Goal: Task Accomplishment & Management: Use online tool/utility

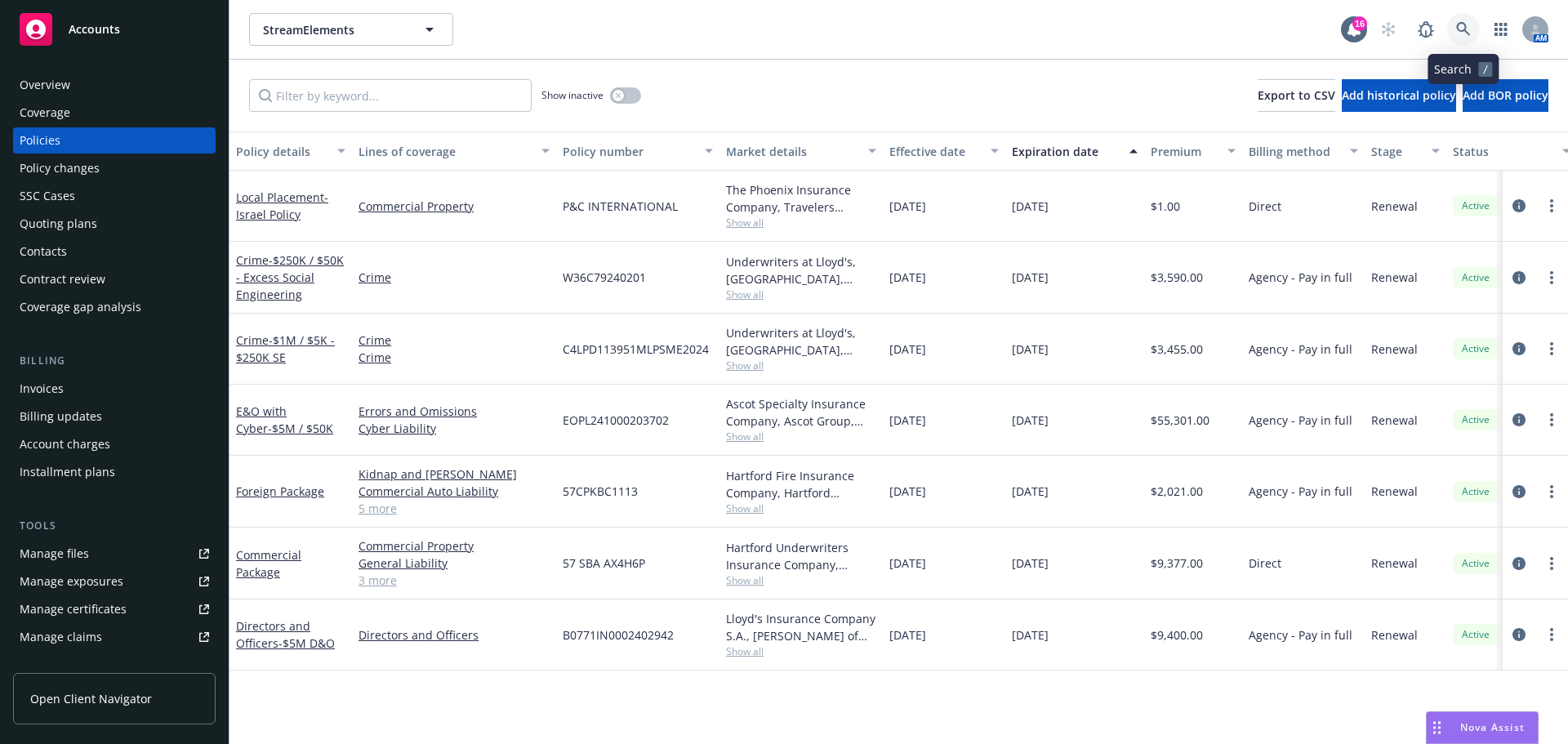
click at [1471, 31] on link at bounding box center [1464, 29] width 33 height 33
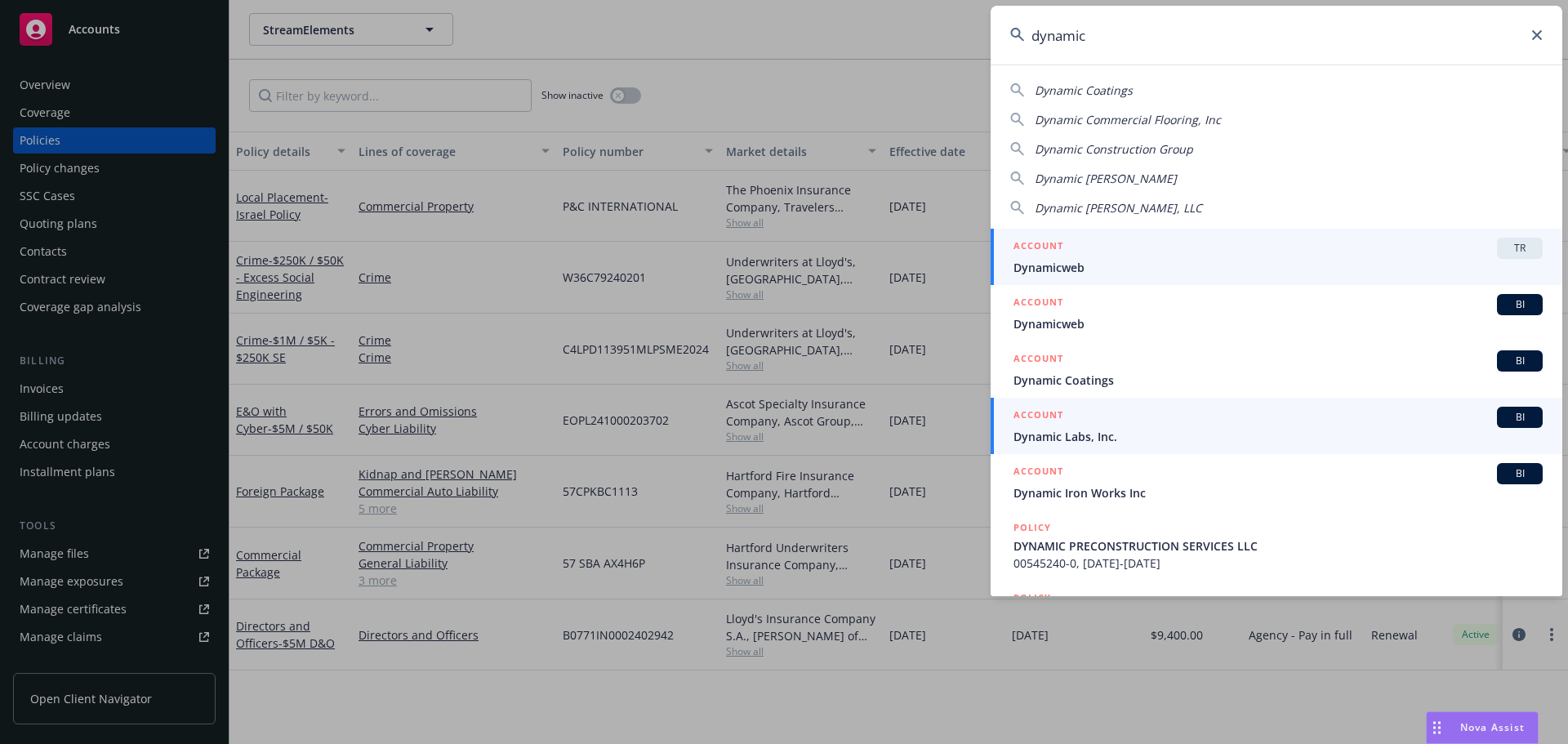
type input "dynamic"
click at [1098, 438] on span "Dynamic Labs, Inc." at bounding box center [1278, 436] width 529 height 17
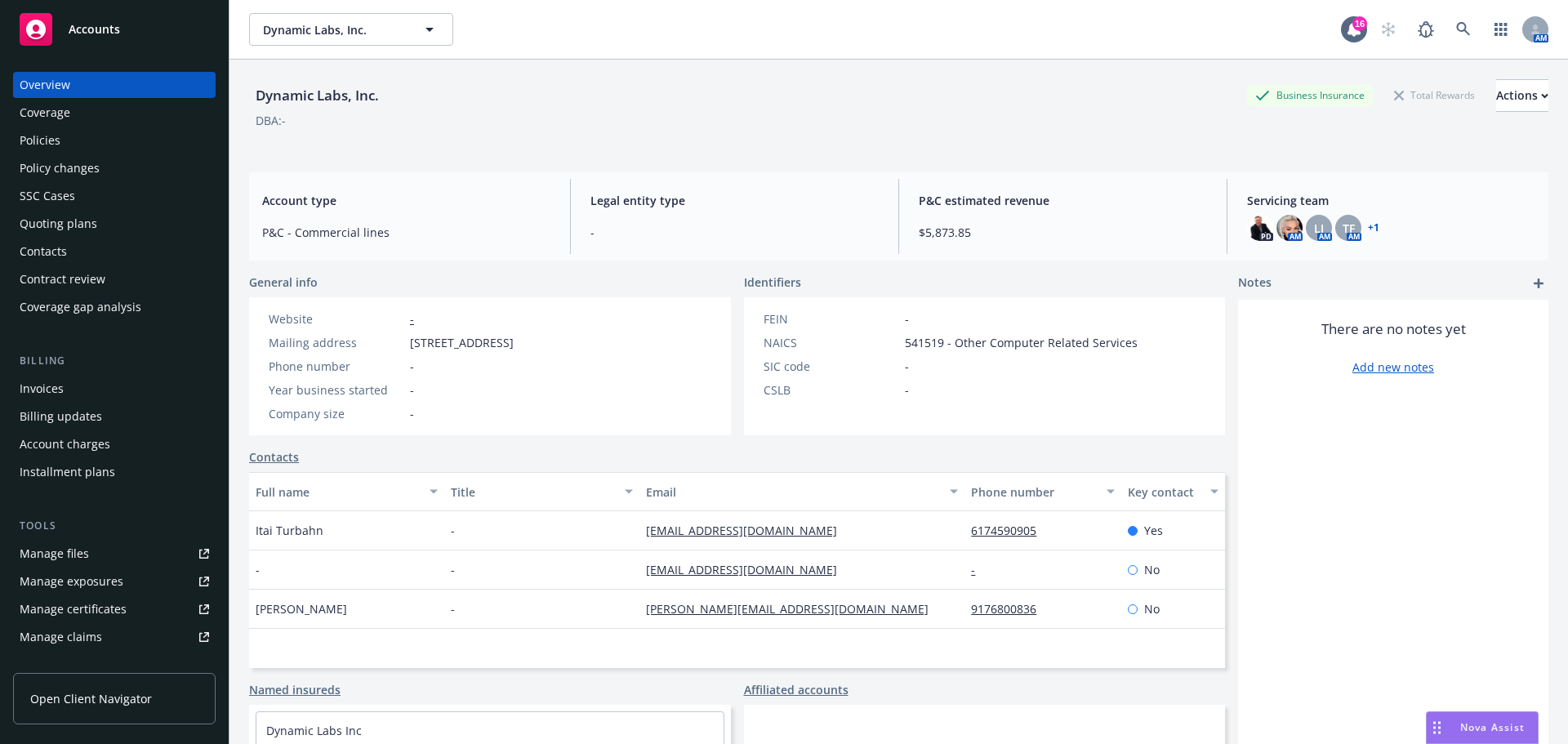
click at [141, 152] on div "Policies" at bounding box center [114, 140] width 190 height 26
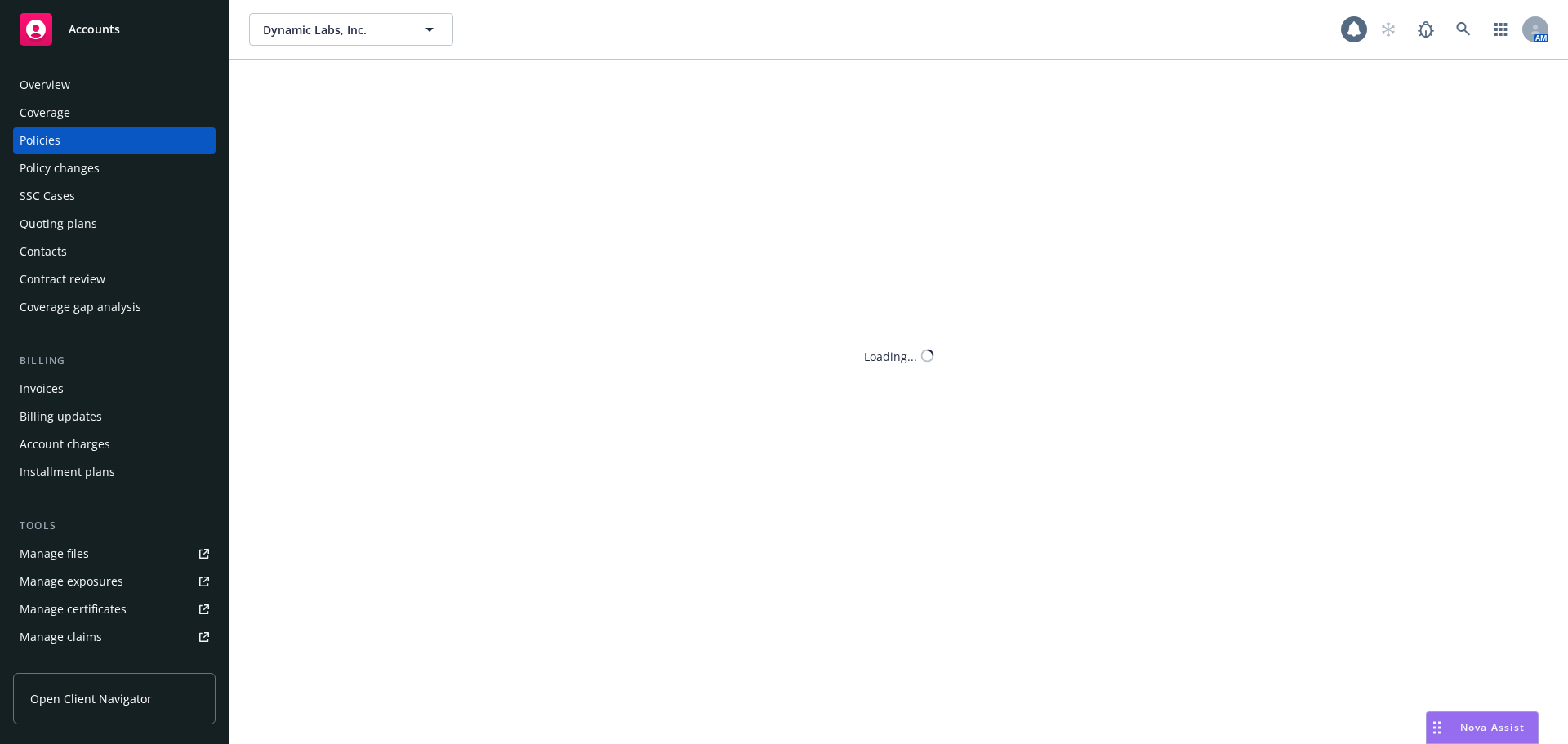
click at [1475, 725] on span "Nova Assist" at bounding box center [1492, 727] width 65 height 14
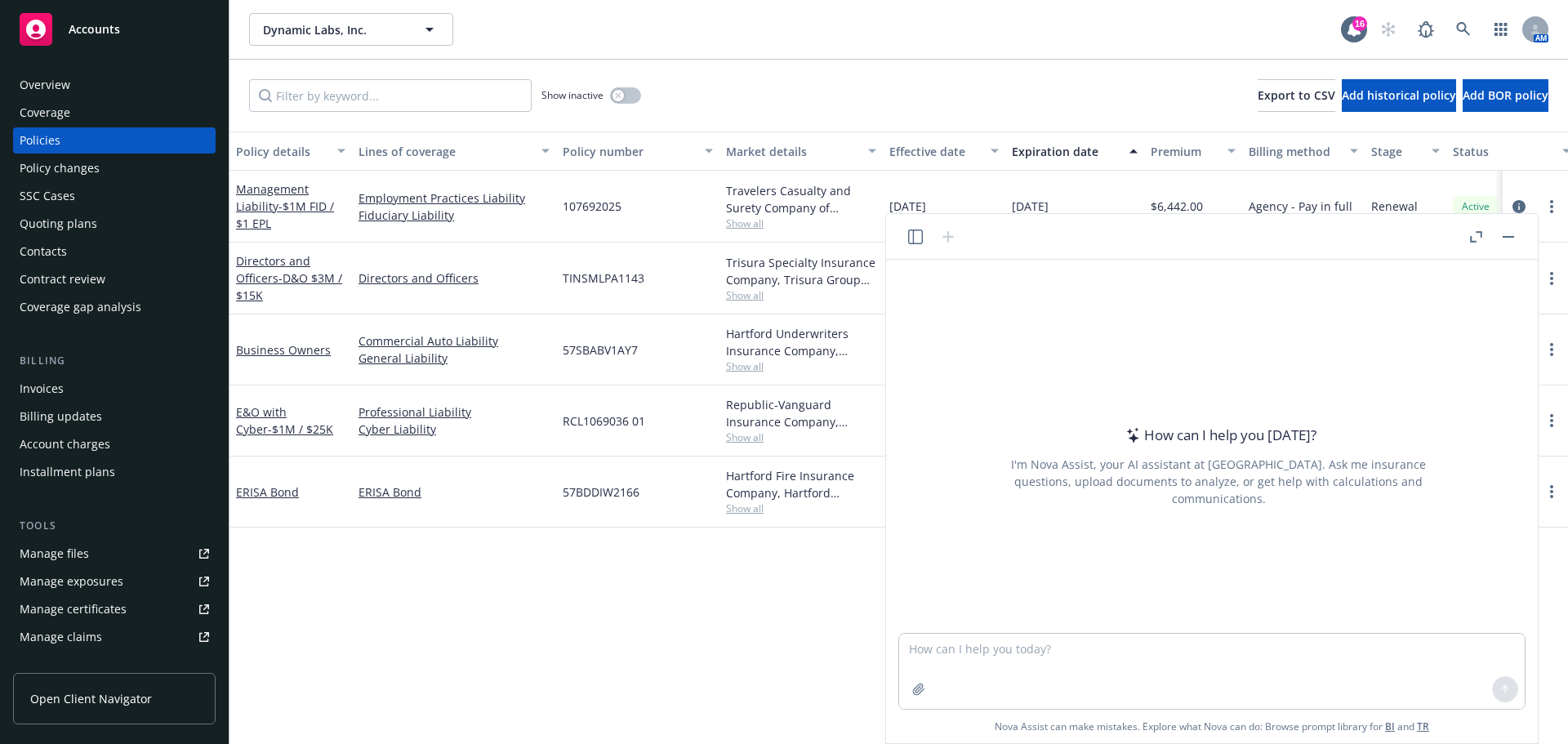
click at [1426, 711] on button "Nova Assist" at bounding box center [1482, 728] width 113 height 33
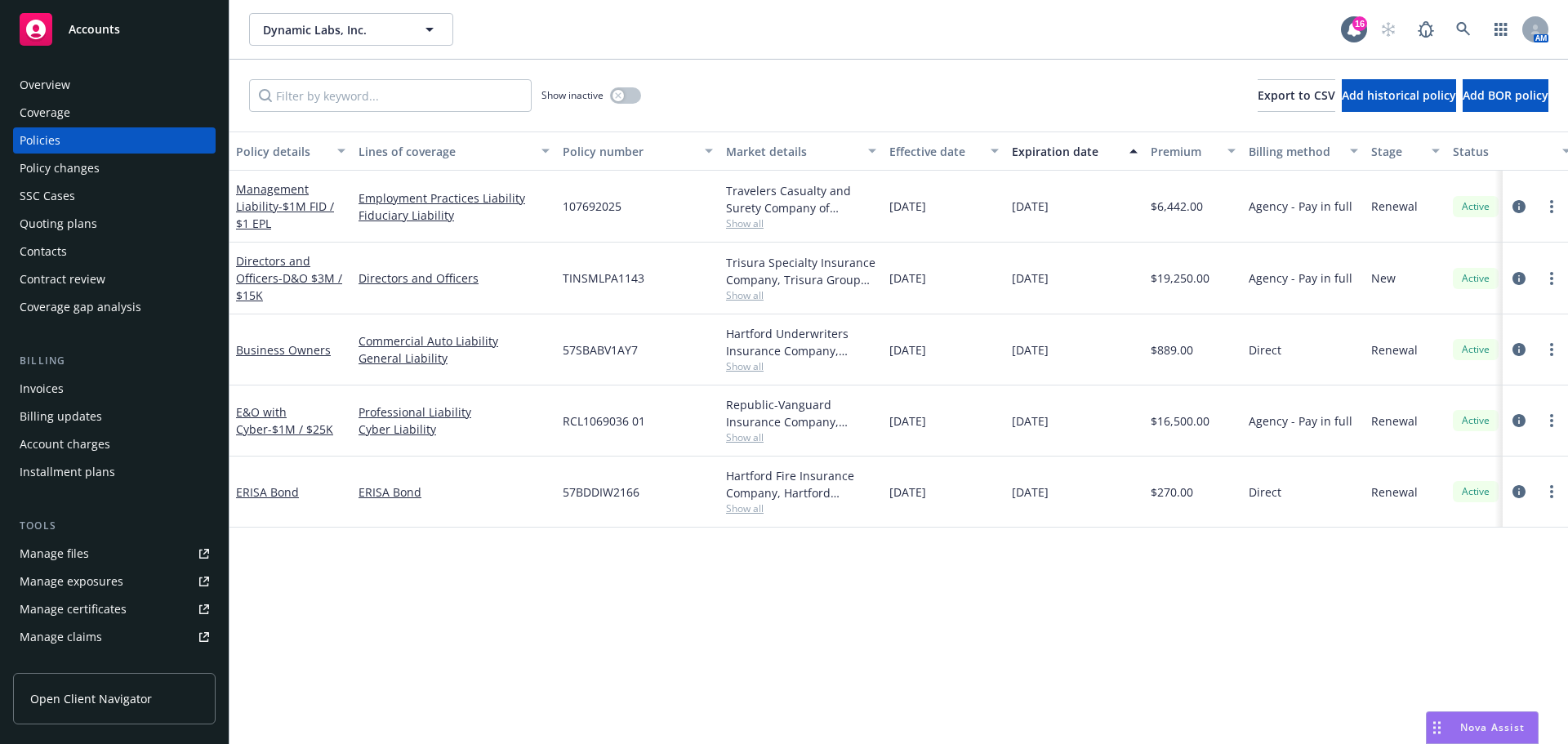
click at [1497, 722] on span "Nova Assist" at bounding box center [1492, 727] width 65 height 14
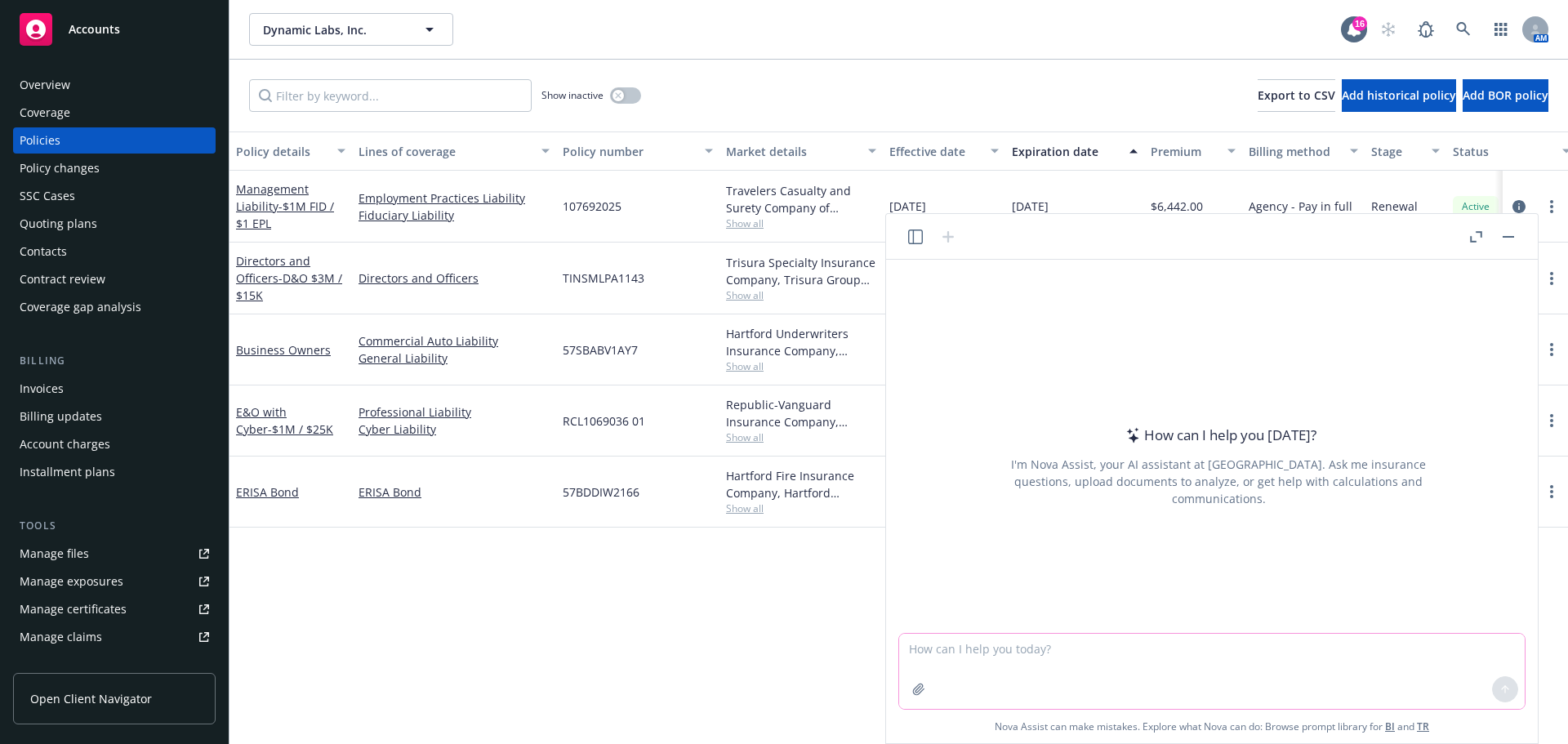
click at [1377, 675] on textarea at bounding box center [1212, 671] width 626 height 75
type textarea "help me ingest a policy"
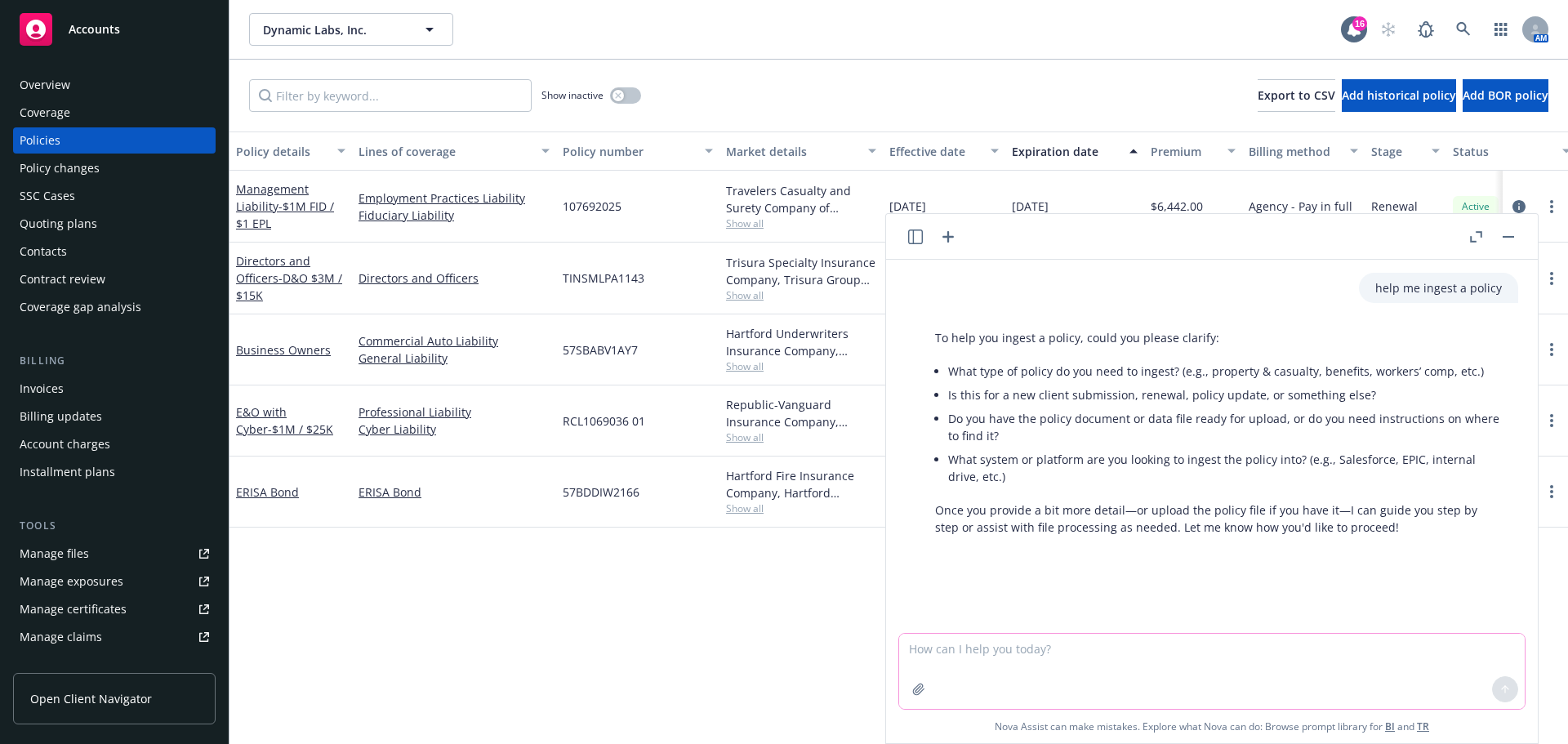
click at [1081, 656] on textarea at bounding box center [1212, 671] width 626 height 75
type textarea "E&O"
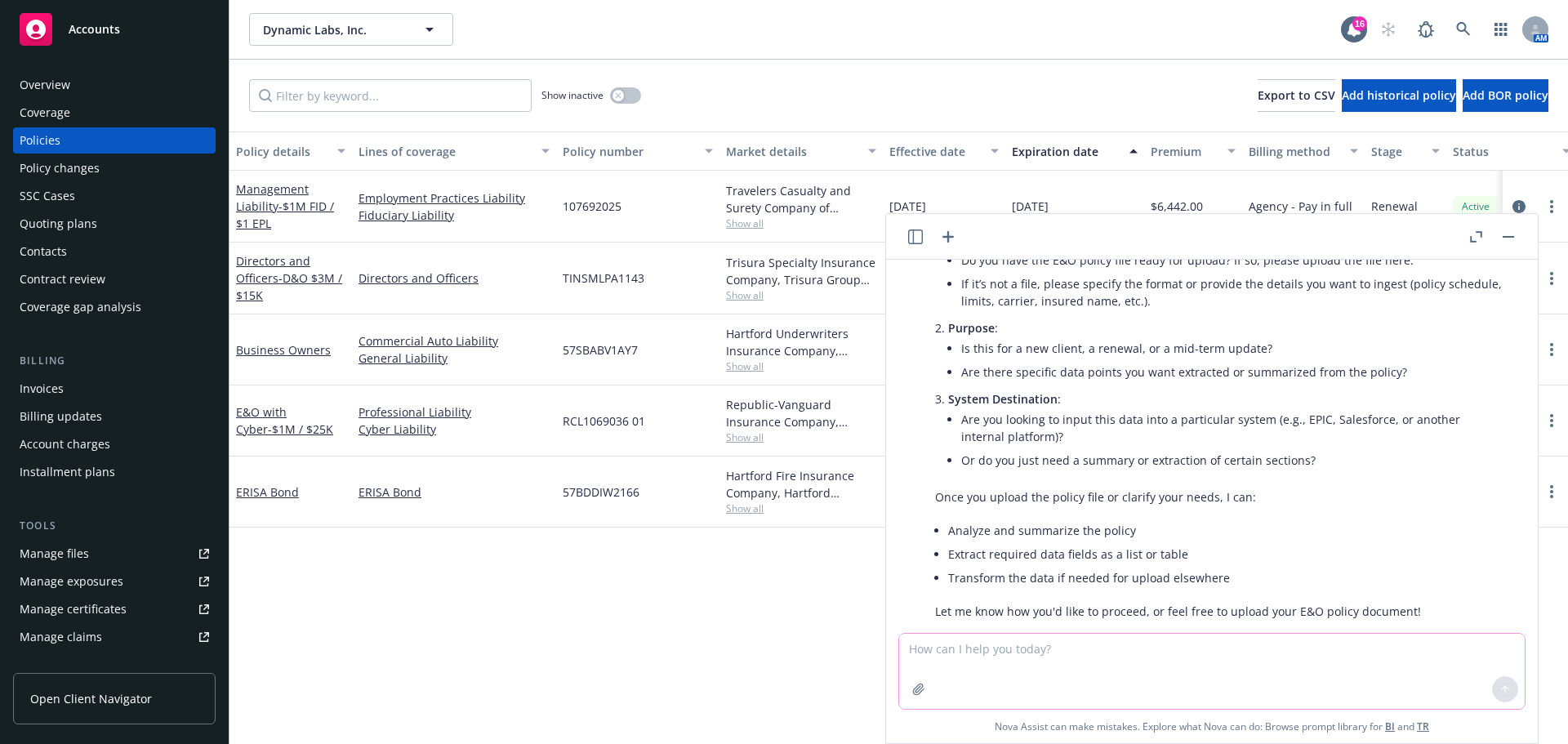
scroll to position [470, 0]
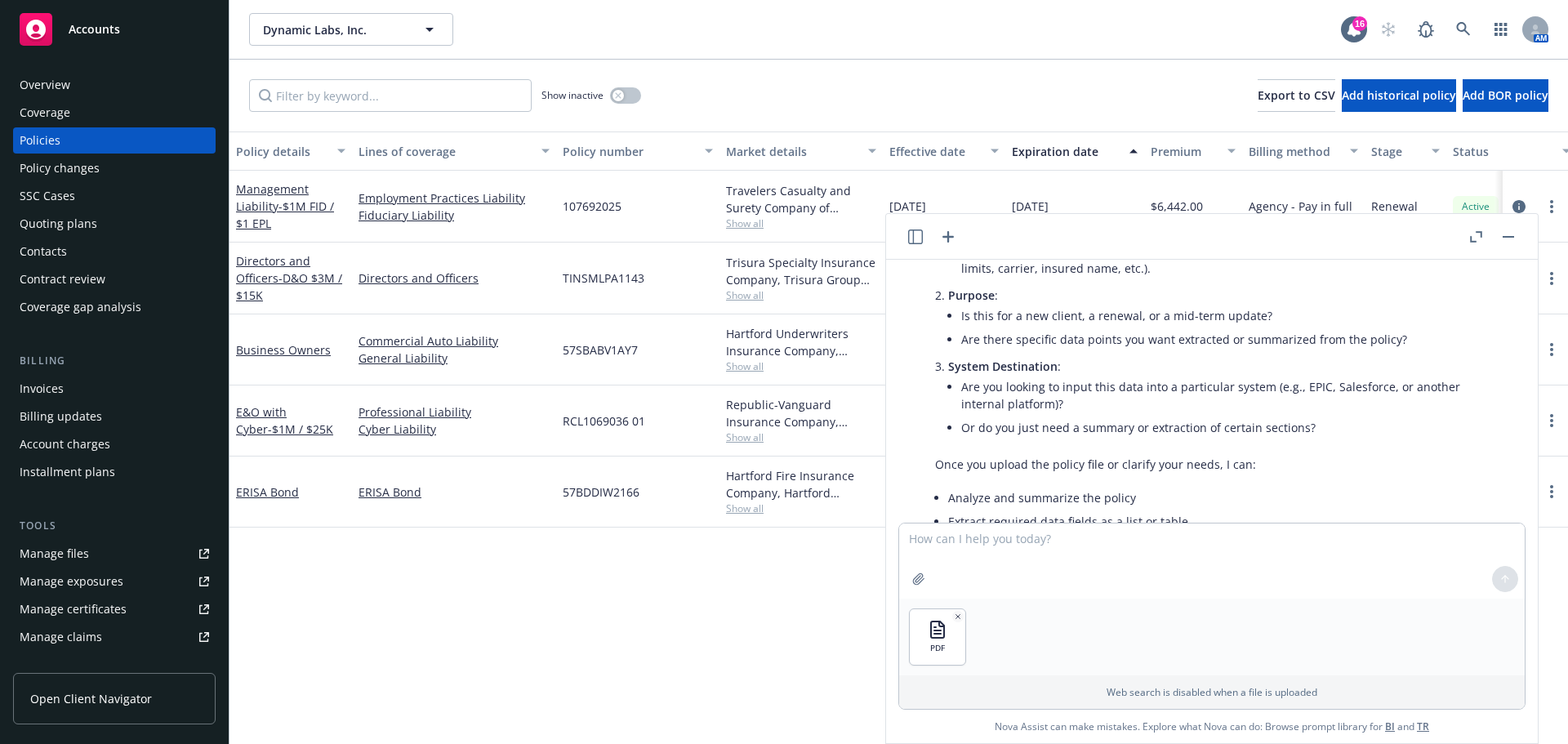
click at [1493, 580] on div at bounding box center [1505, 578] width 39 height 39
click at [1294, 573] on textarea at bounding box center [1212, 561] width 626 height 75
type textarea "renewal"
click at [1511, 581] on button at bounding box center [1505, 578] width 26 height 26
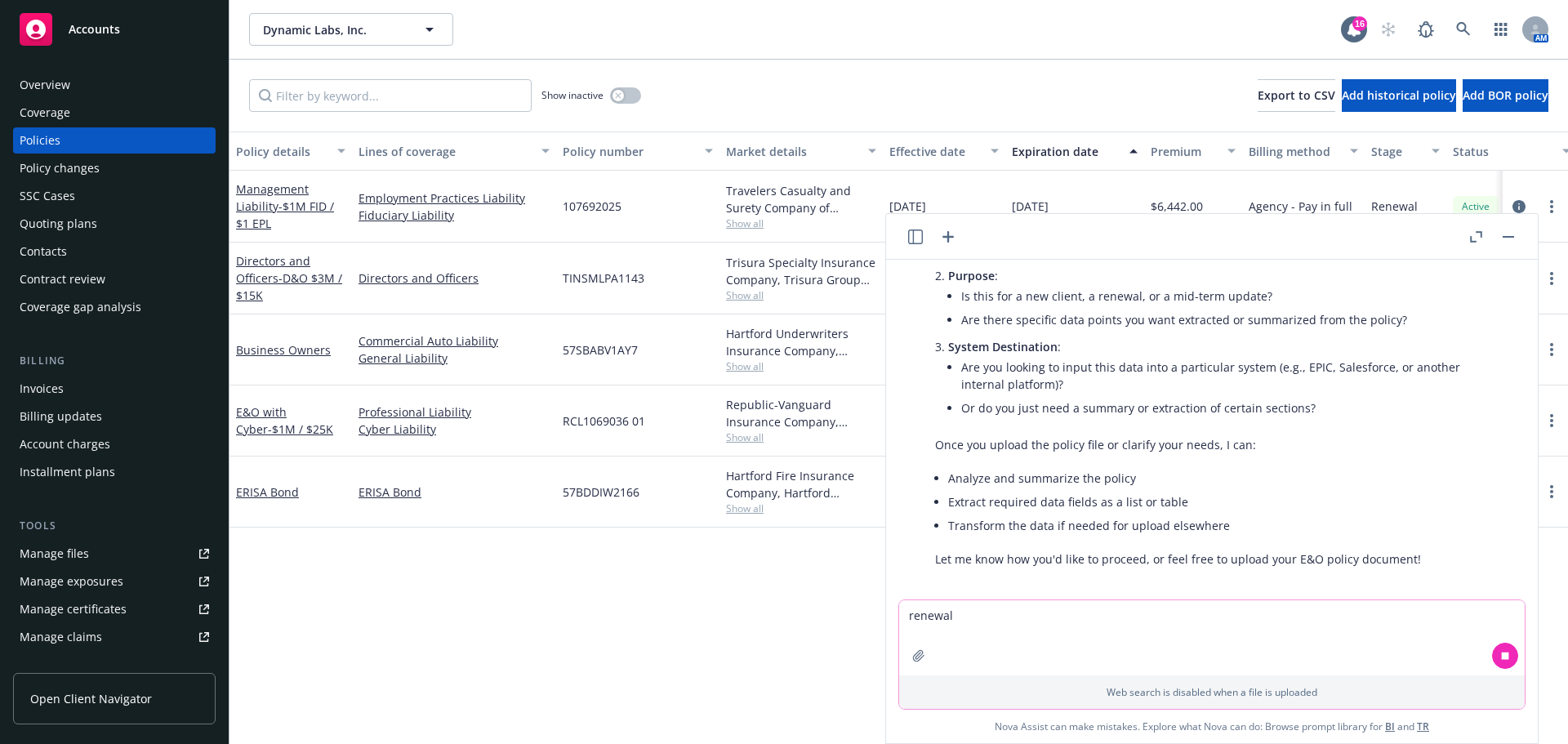
scroll to position [572, 0]
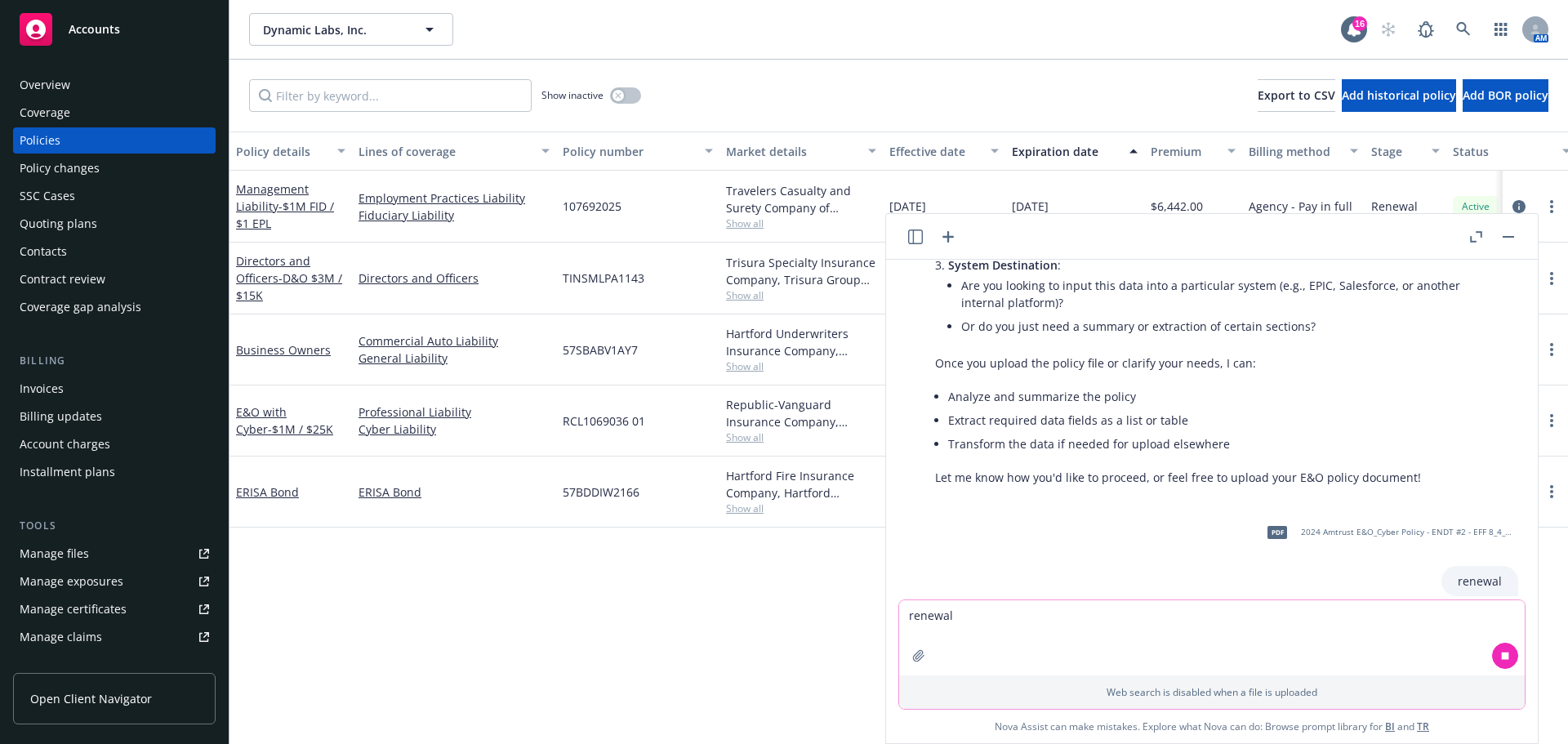
click at [1031, 613] on textarea "renewal" at bounding box center [1212, 637] width 626 height 75
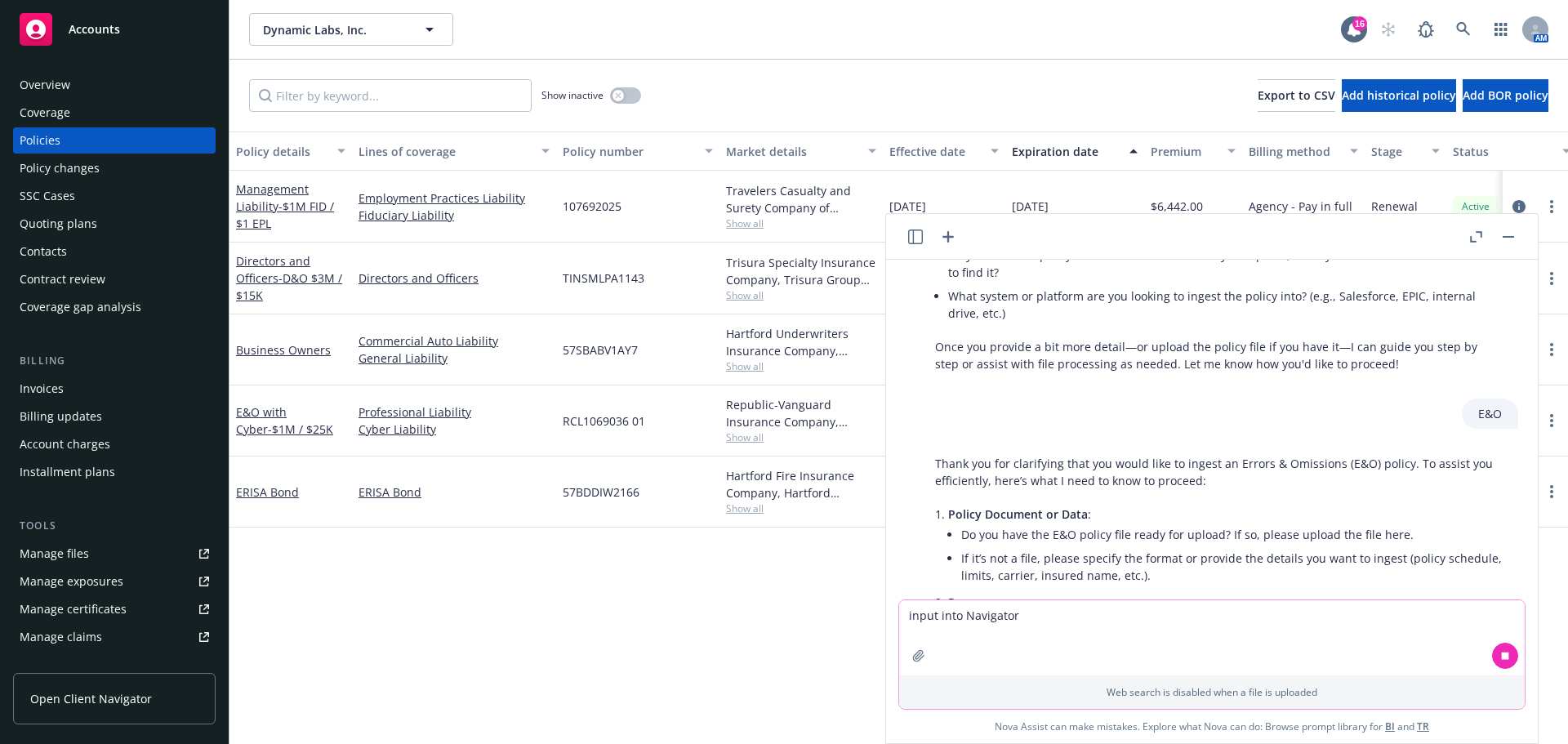
scroll to position [0, 0]
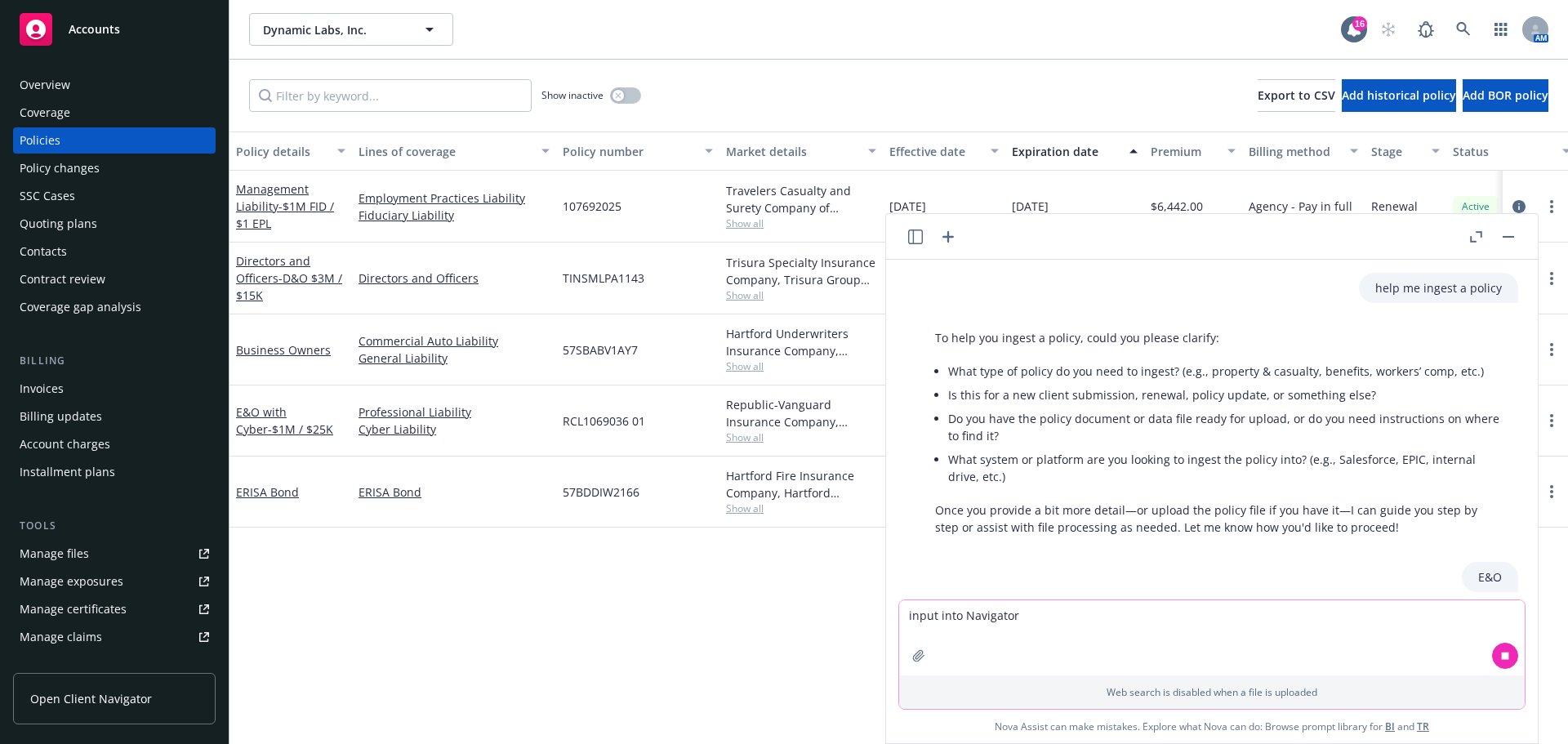
drag, startPoint x: 1078, startPoint y: 614, endPoint x: 782, endPoint y: 599, distance: 296.4
click at [782, 599] on body "Accounts Overview Coverage Policies Policy changes SSC Cases Quoting plans Cont…" at bounding box center [784, 372] width 1568 height 744
type textarea "input into Navigator"
click at [1510, 236] on icon "button" at bounding box center [1508, 237] width 12 height 2
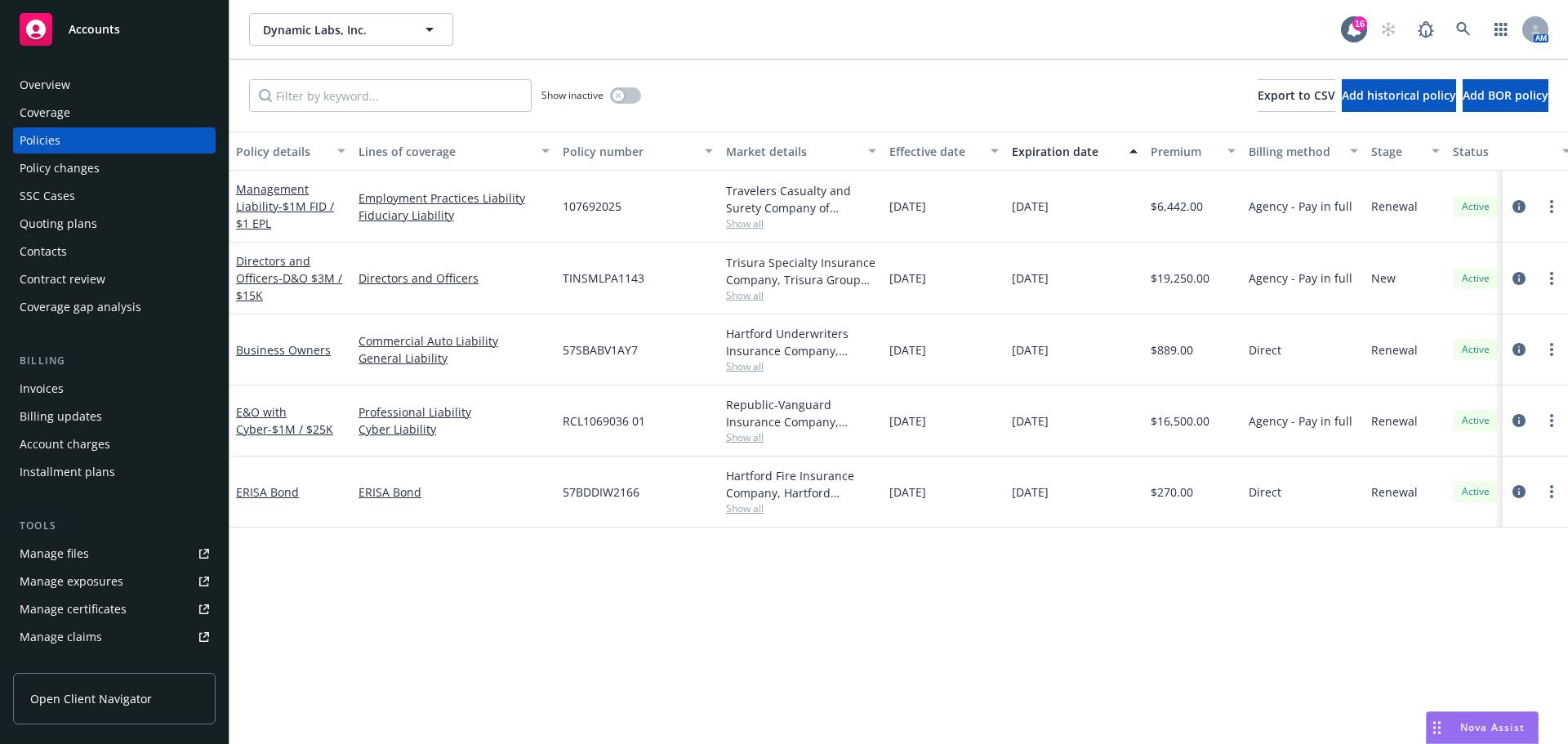
click at [1459, 726] on div "Nova Assist" at bounding box center [1492, 727] width 90 height 14
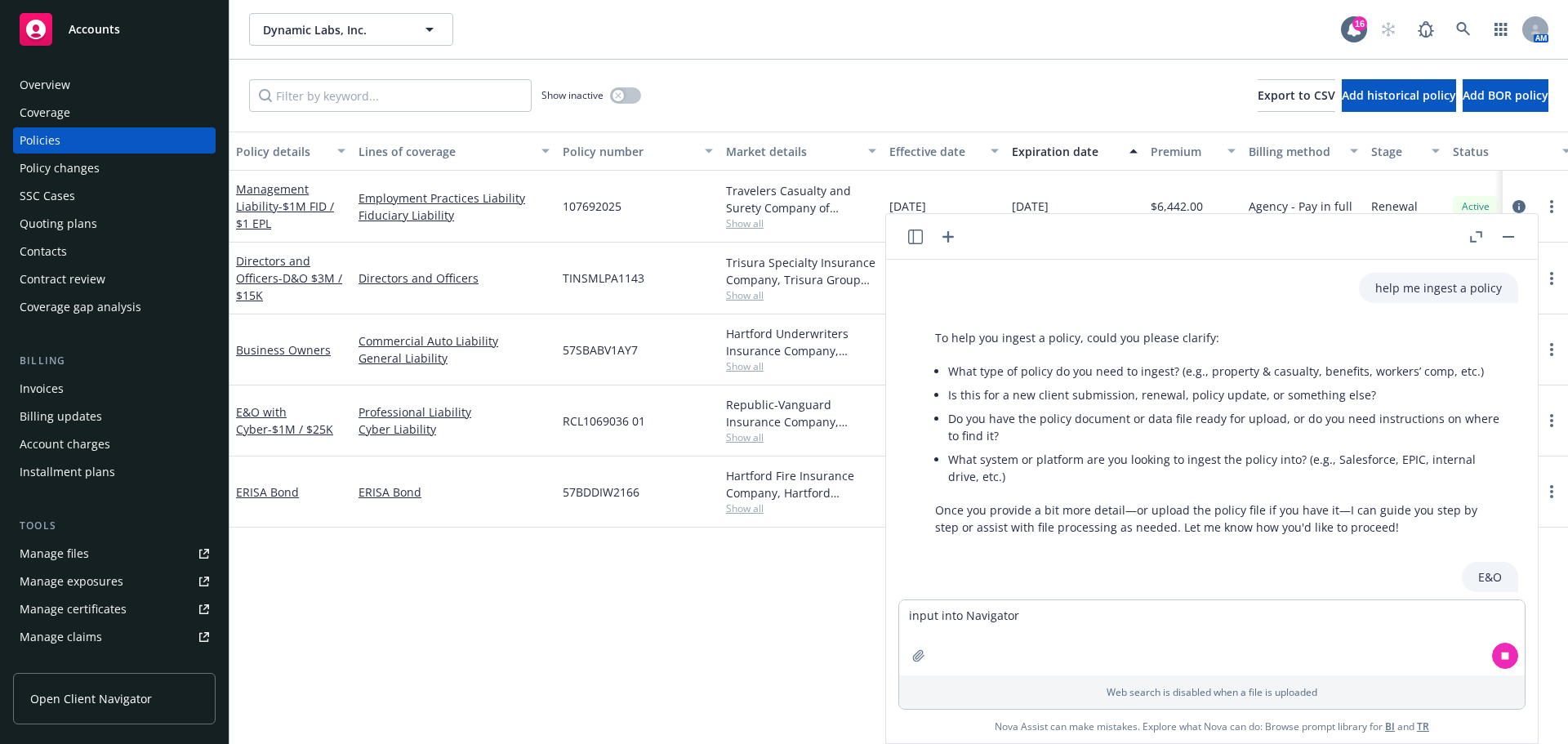
click at [941, 237] on icon "button" at bounding box center [948, 236] width 19 height 19
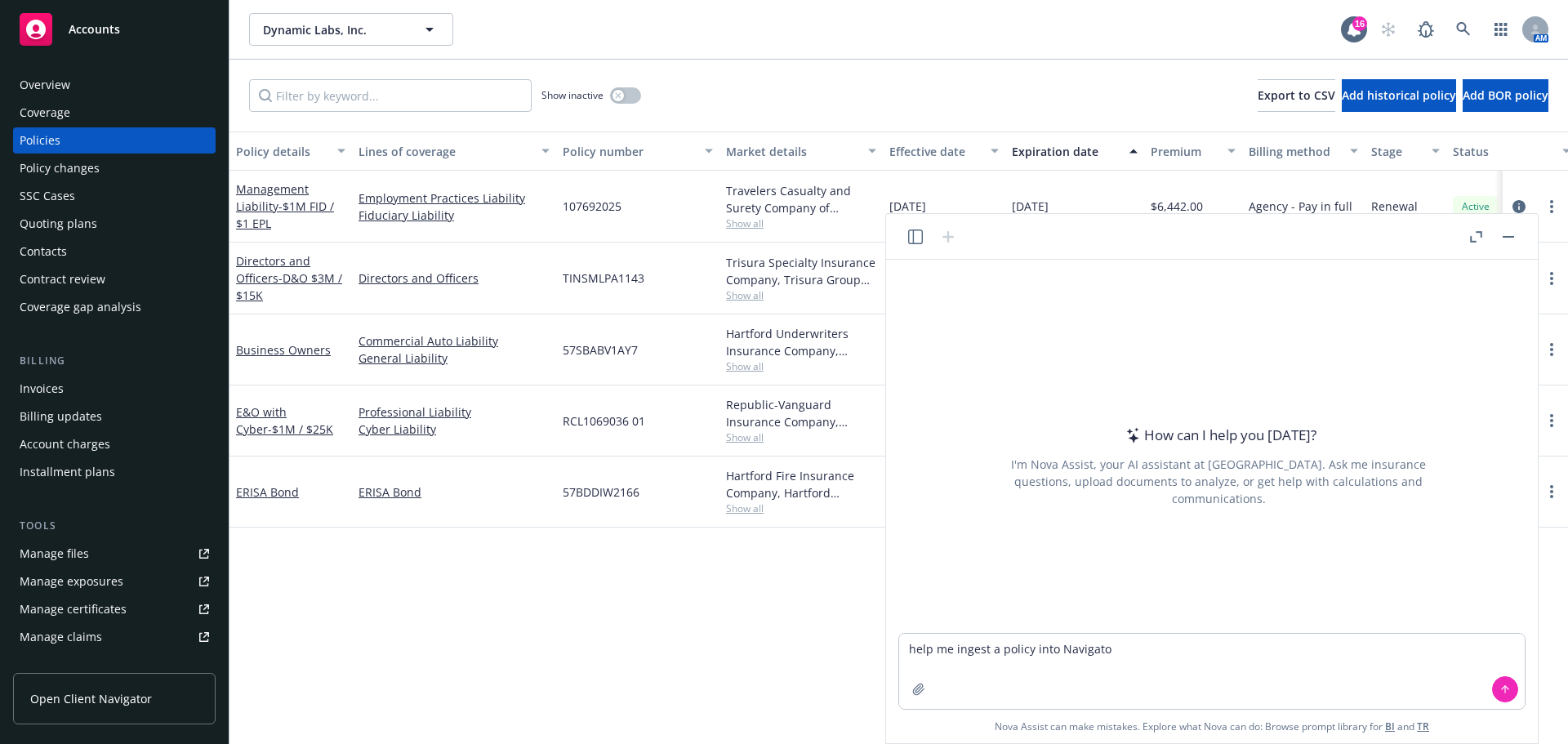
type textarea "help me ingest a policy into Navigator"
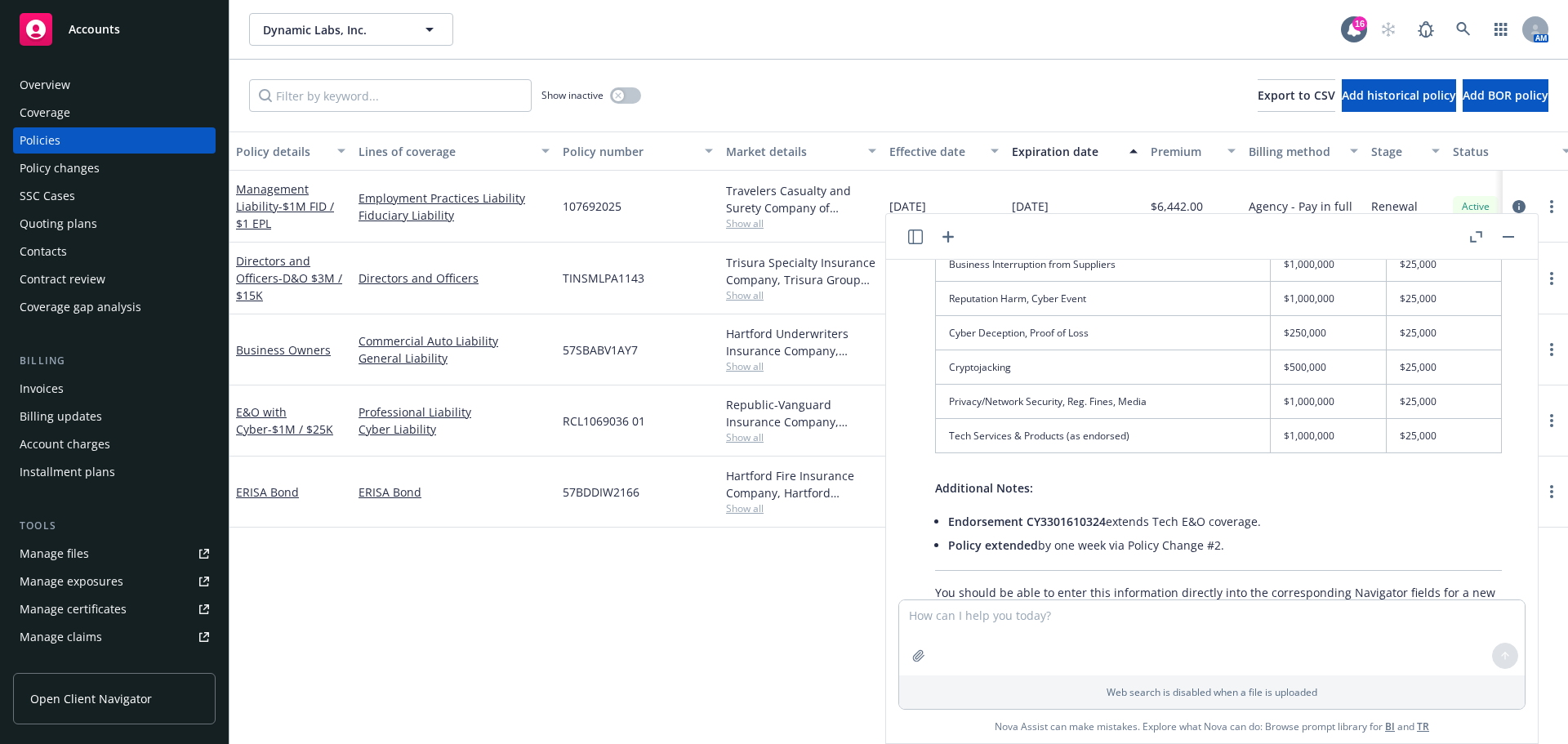
scroll to position [1947, 0]
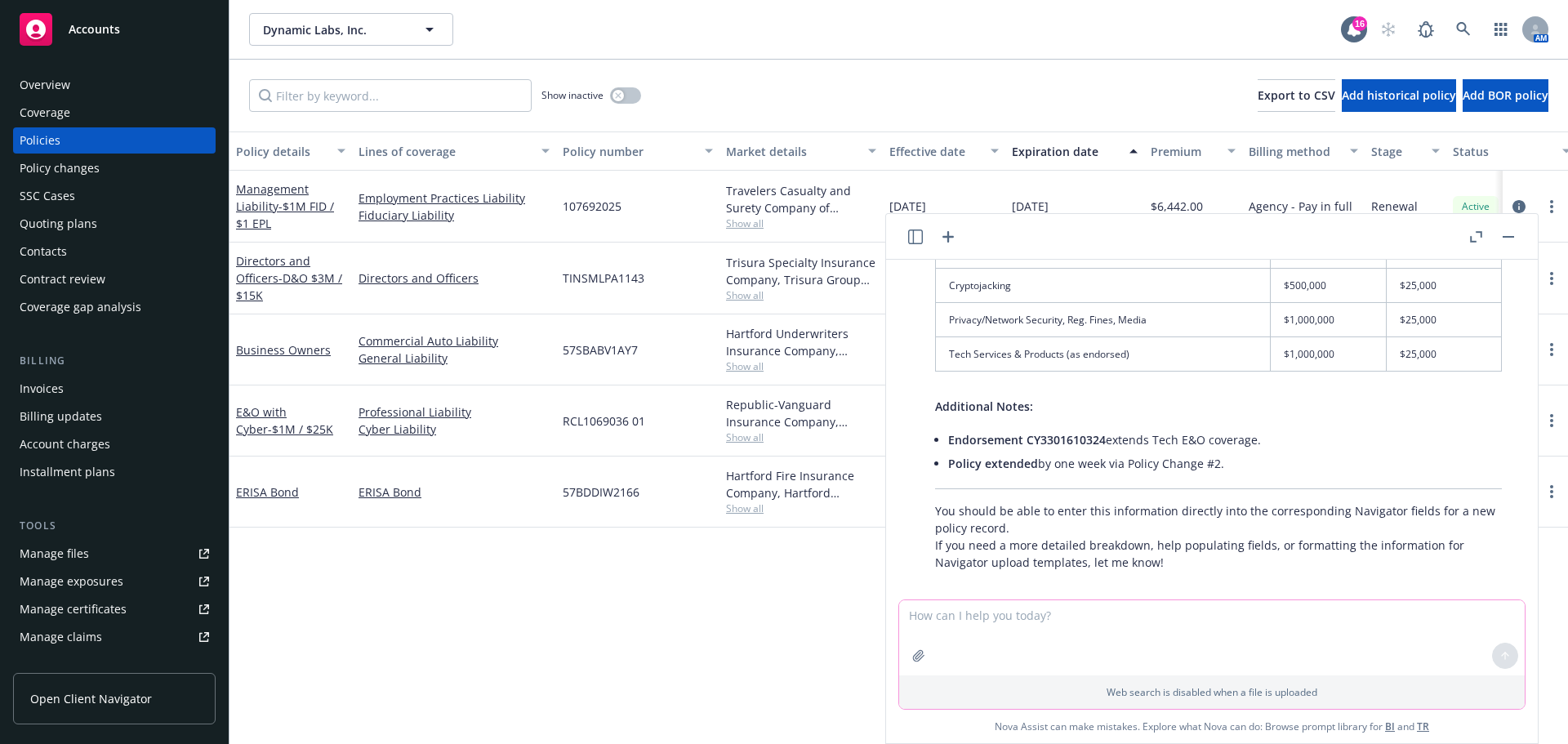
click at [1124, 613] on textarea at bounding box center [1212, 637] width 626 height 75
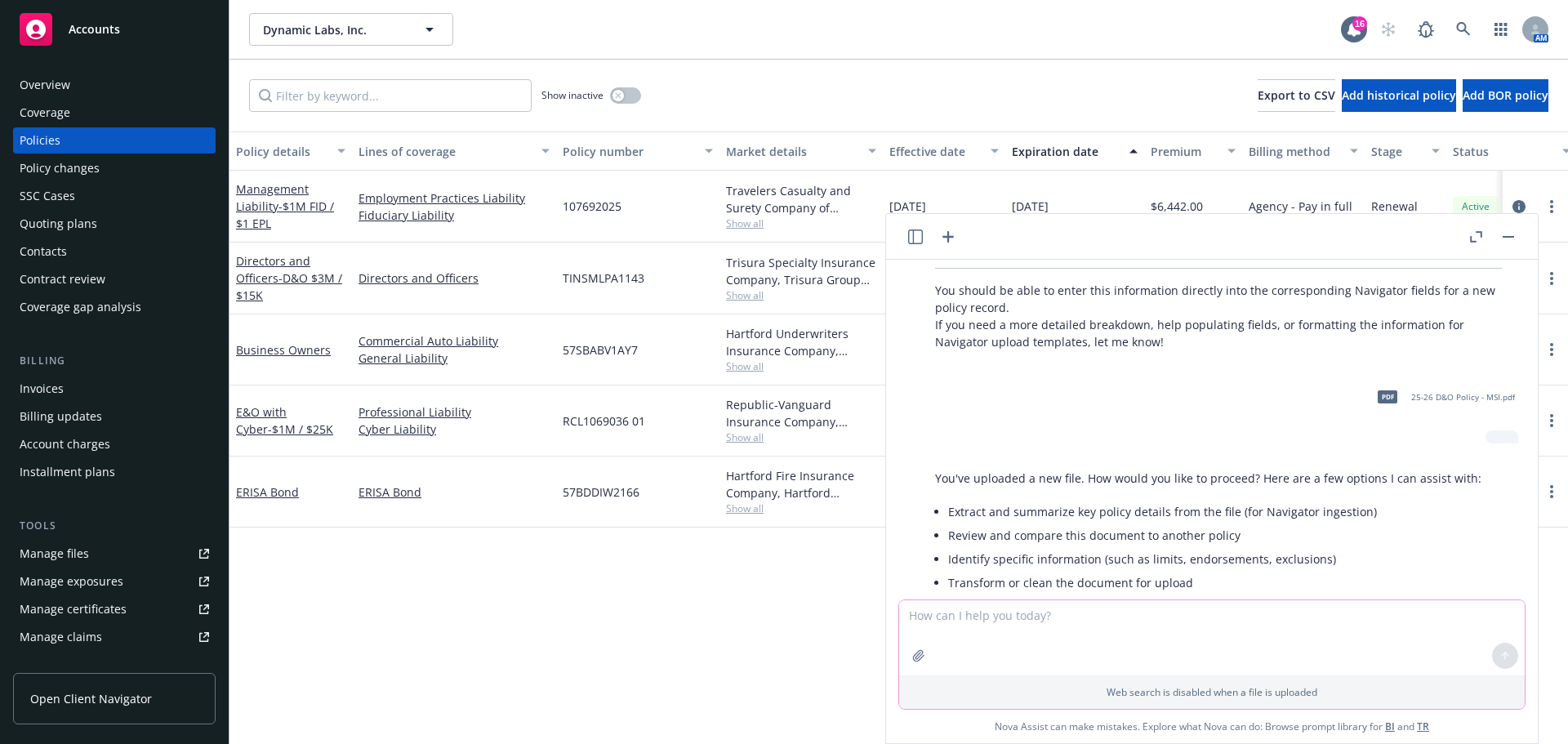
scroll to position [2238, 0]
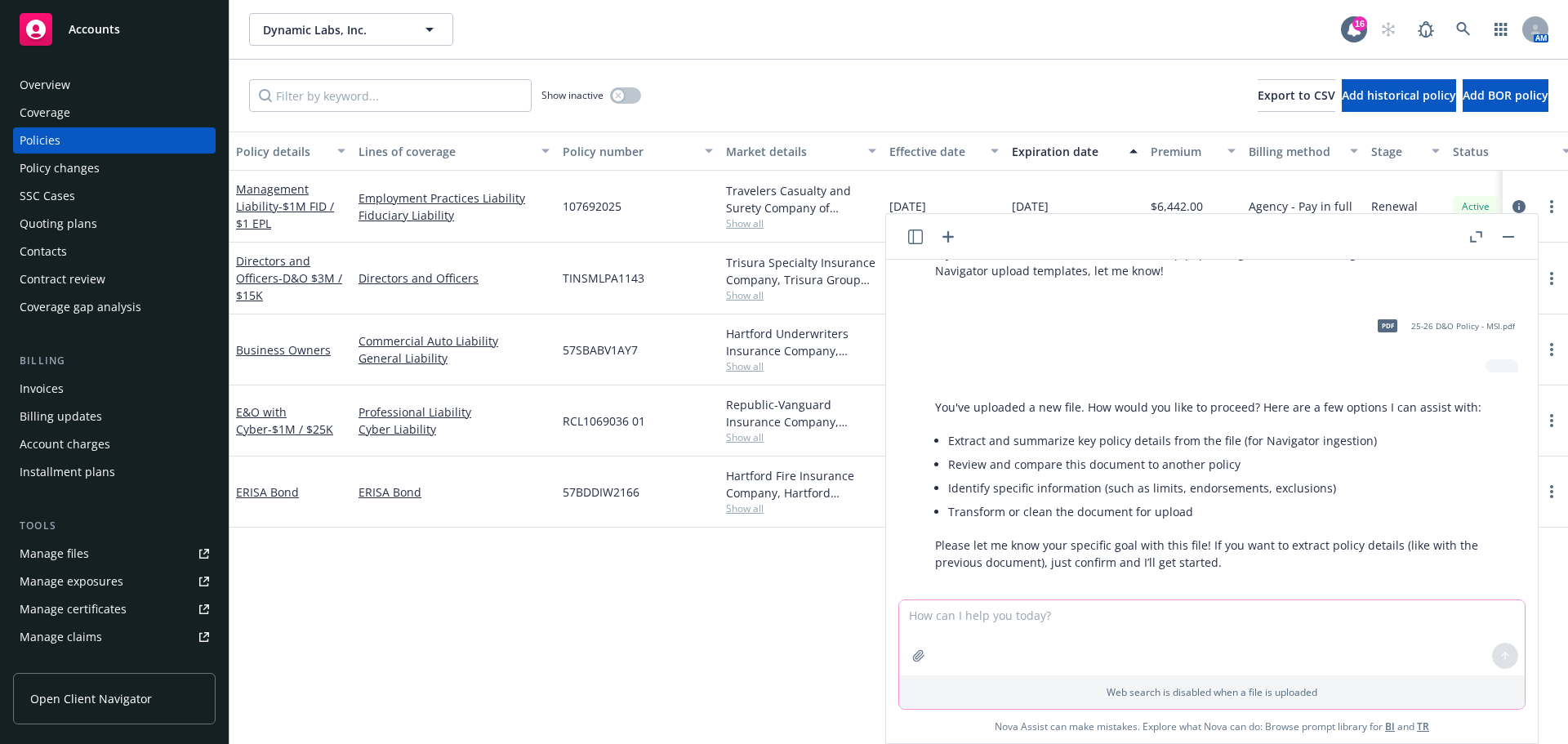
click at [1121, 609] on textarea at bounding box center [1212, 637] width 626 height 75
type textarea "ingest into navigator"
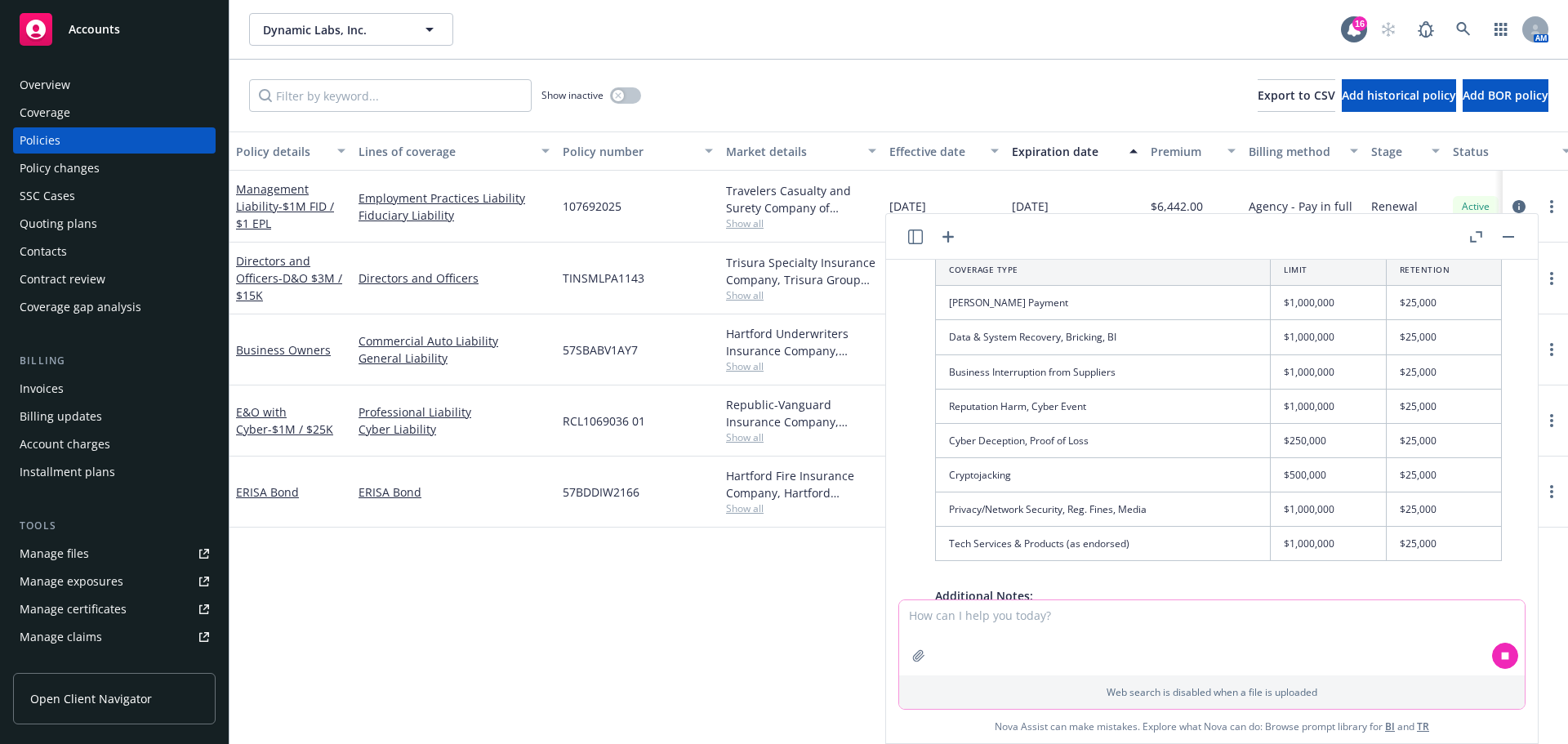
scroll to position [1749, 0]
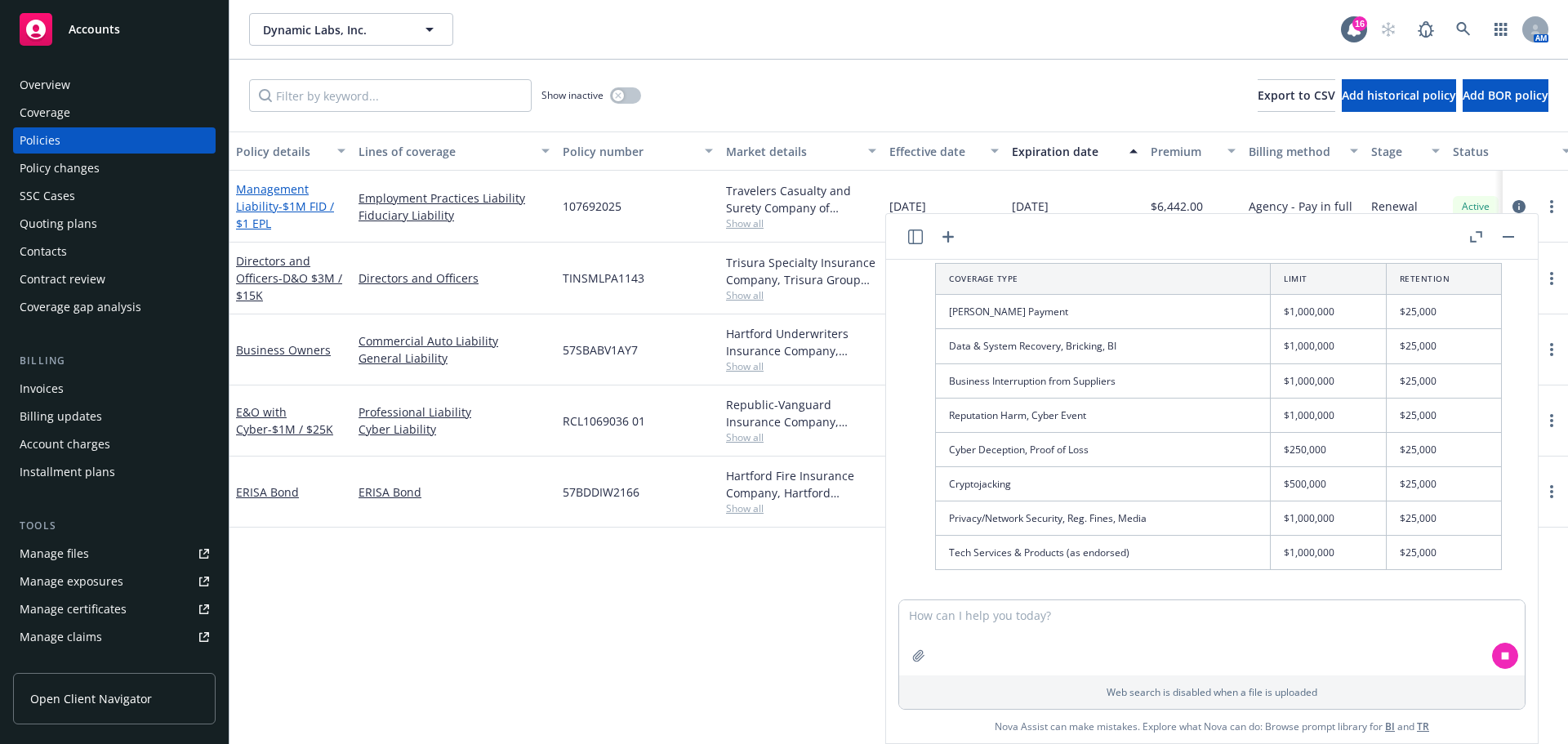
click at [265, 202] on link "Management Liability - $1M FID / $1 EPL" at bounding box center [285, 206] width 98 height 50
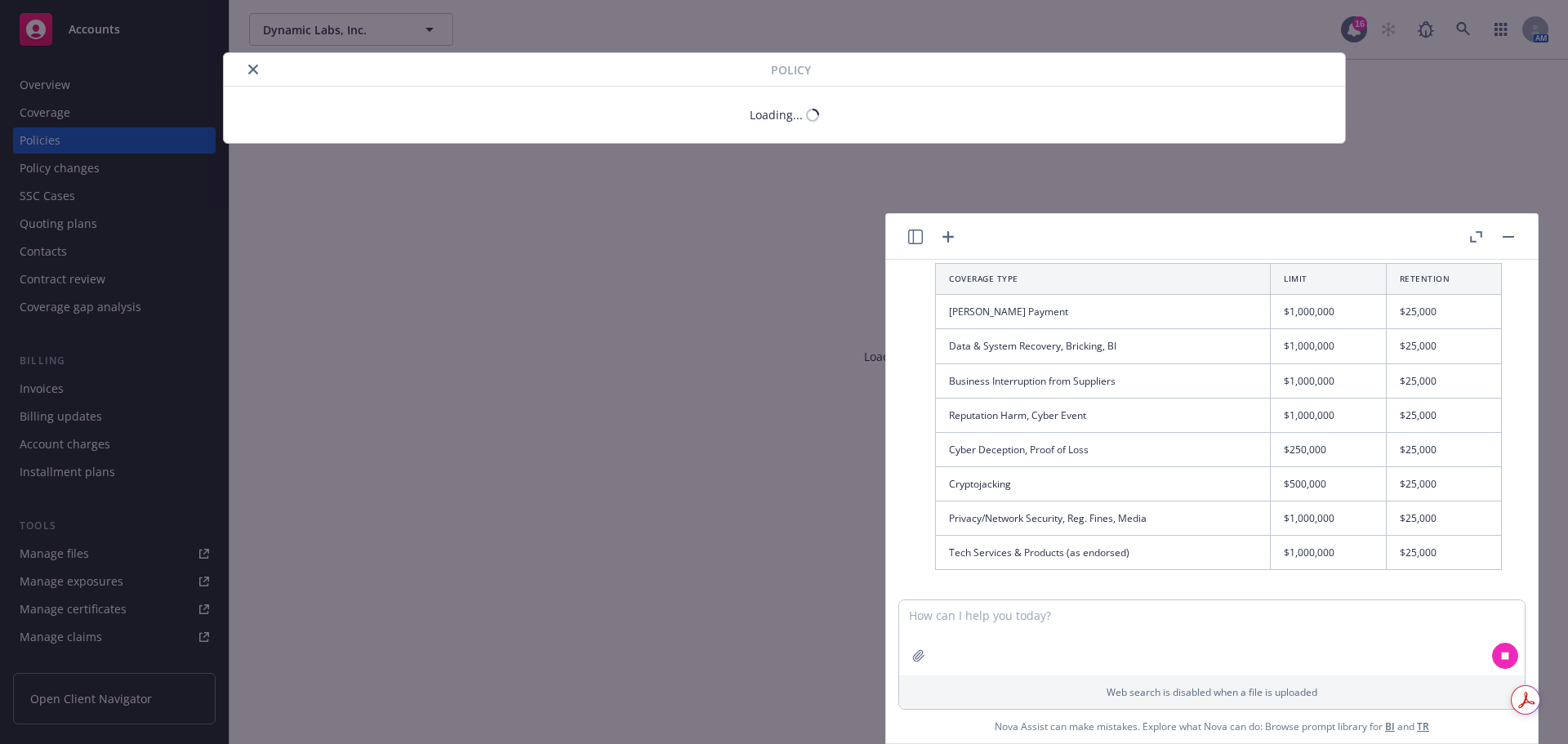
click at [248, 72] on icon "close" at bounding box center [253, 69] width 10 height 10
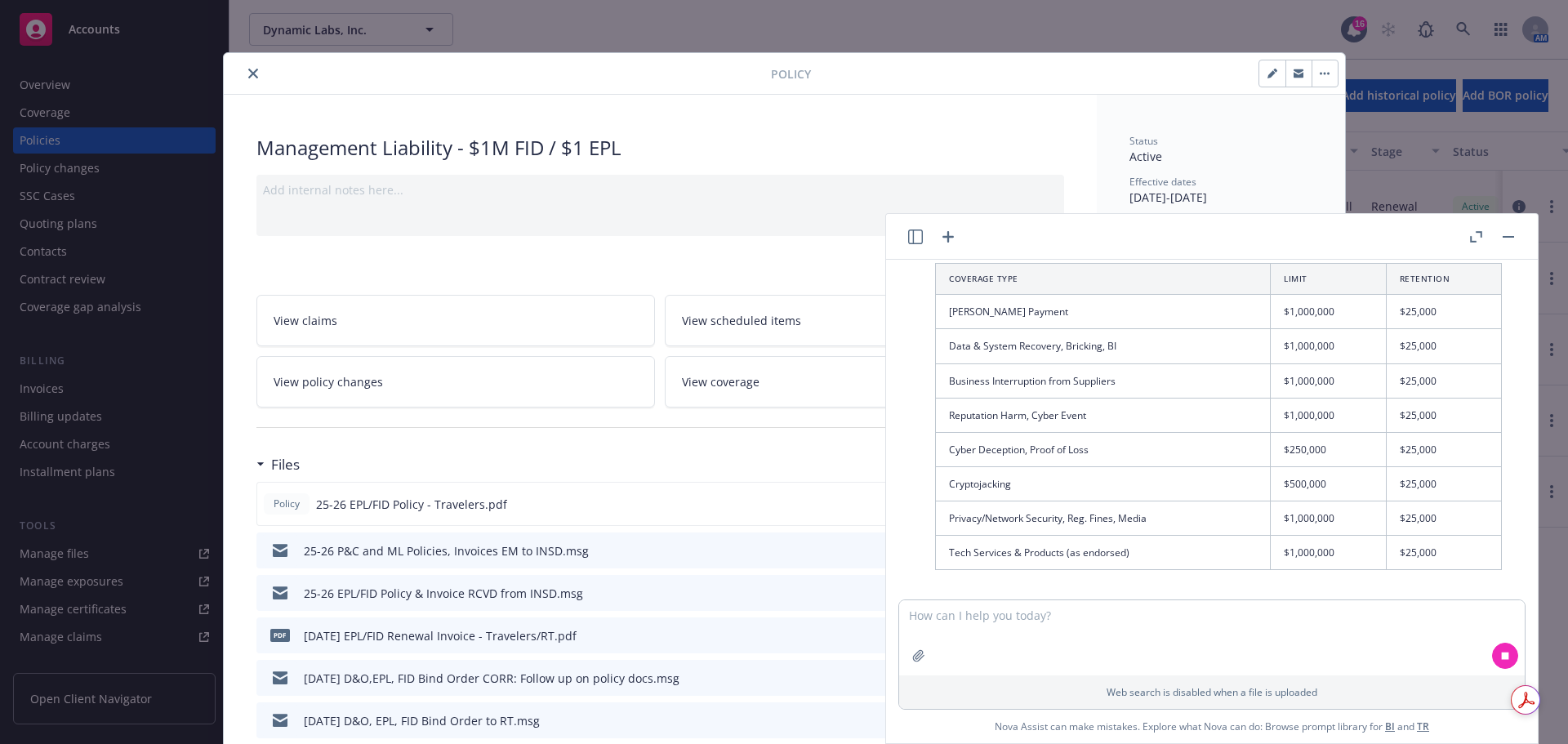
click at [258, 70] on div at bounding box center [500, 73] width 541 height 19
click at [248, 74] on icon "close" at bounding box center [253, 73] width 10 height 10
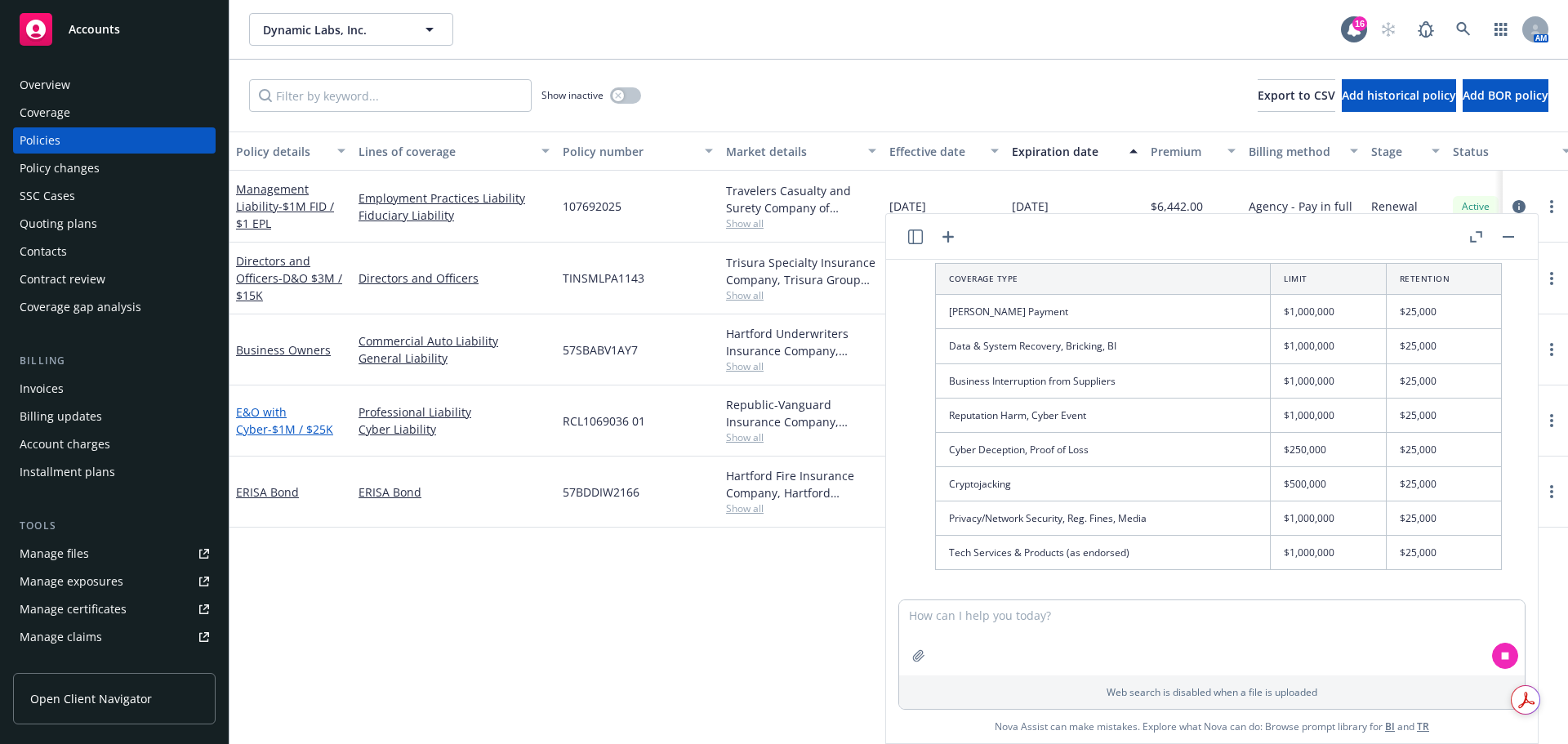
click at [268, 425] on span "- $1M / $25K" at bounding box center [301, 429] width 66 height 16
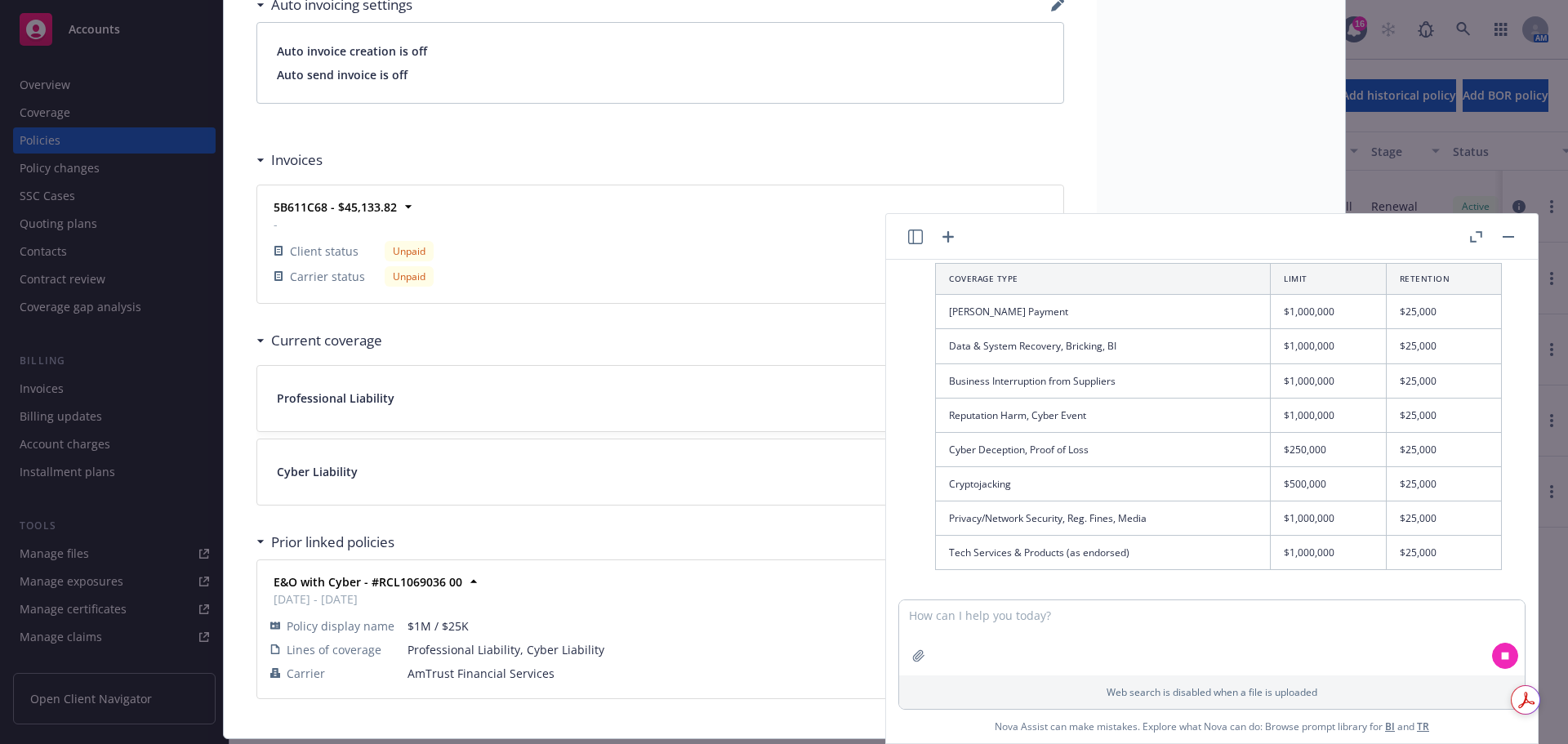
scroll to position [1423, 0]
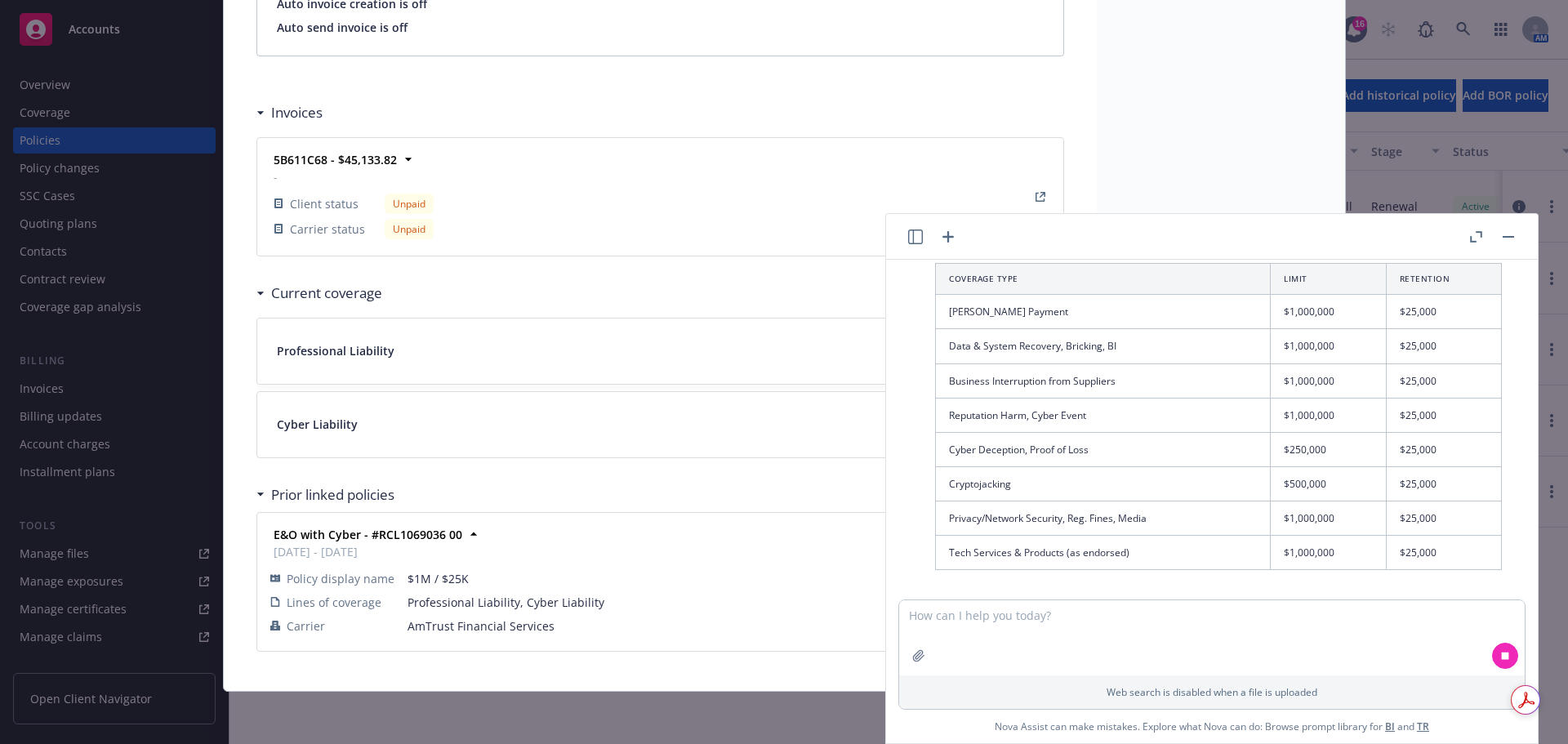
click at [1504, 244] on button "button" at bounding box center [1508, 236] width 19 height 19
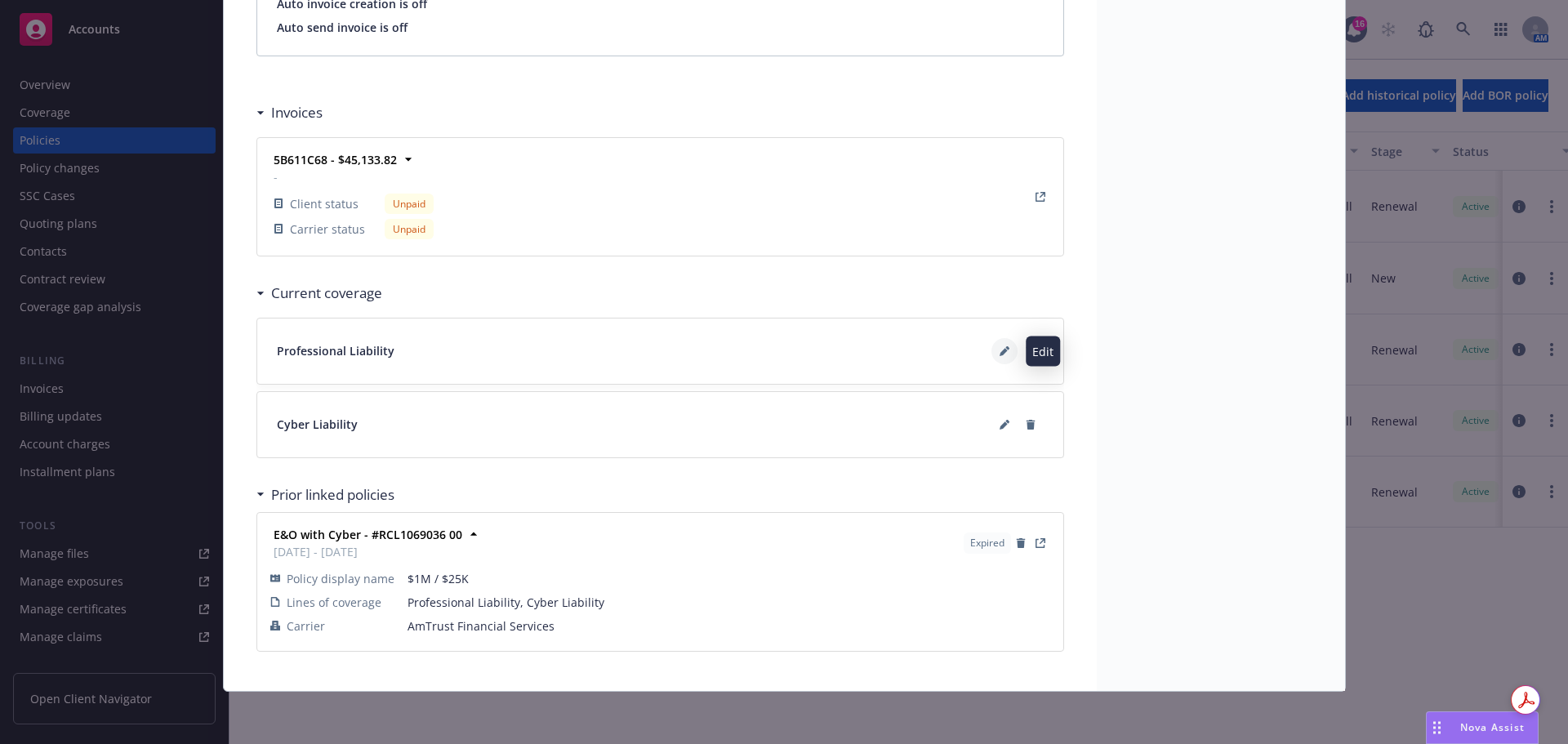
click at [1000, 355] on icon at bounding box center [1004, 351] width 10 height 10
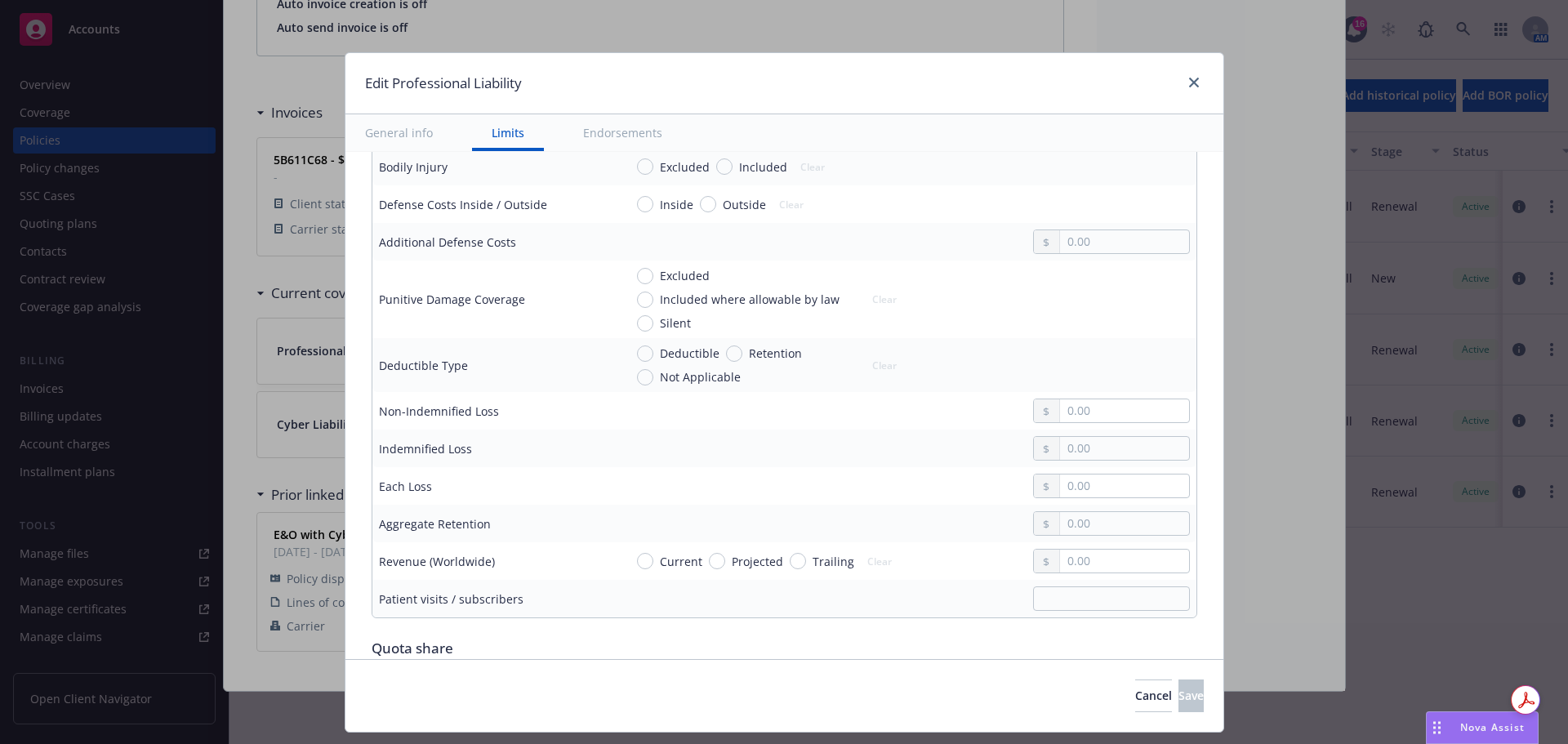
scroll to position [653, 0]
click at [1449, 719] on div "Nova Assist" at bounding box center [1482, 728] width 111 height 31
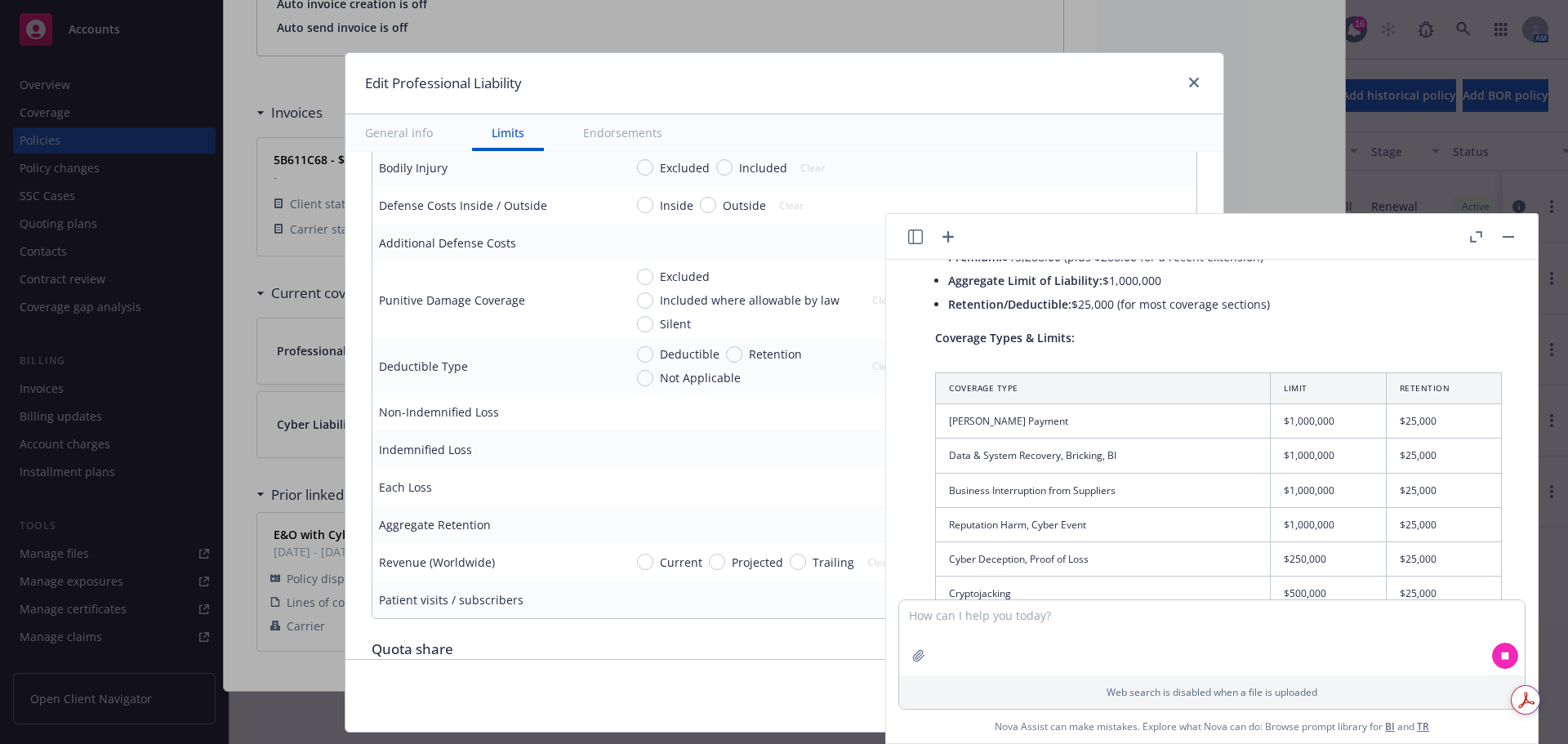
scroll to position [1667, 0]
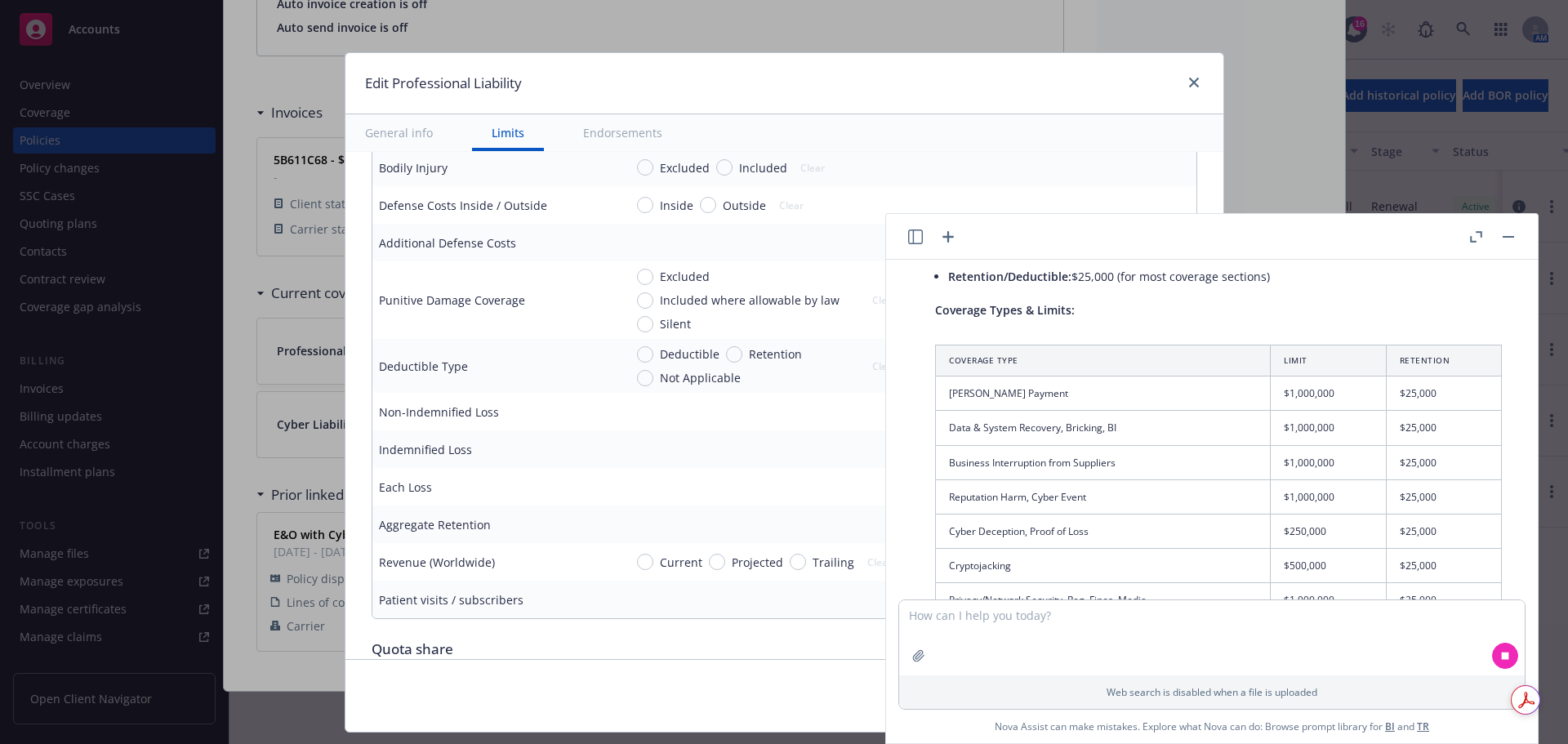
click at [1178, 81] on div at bounding box center [1190, 83] width 26 height 21
click at [1186, 76] on link "close" at bounding box center [1193, 82] width 19 height 19
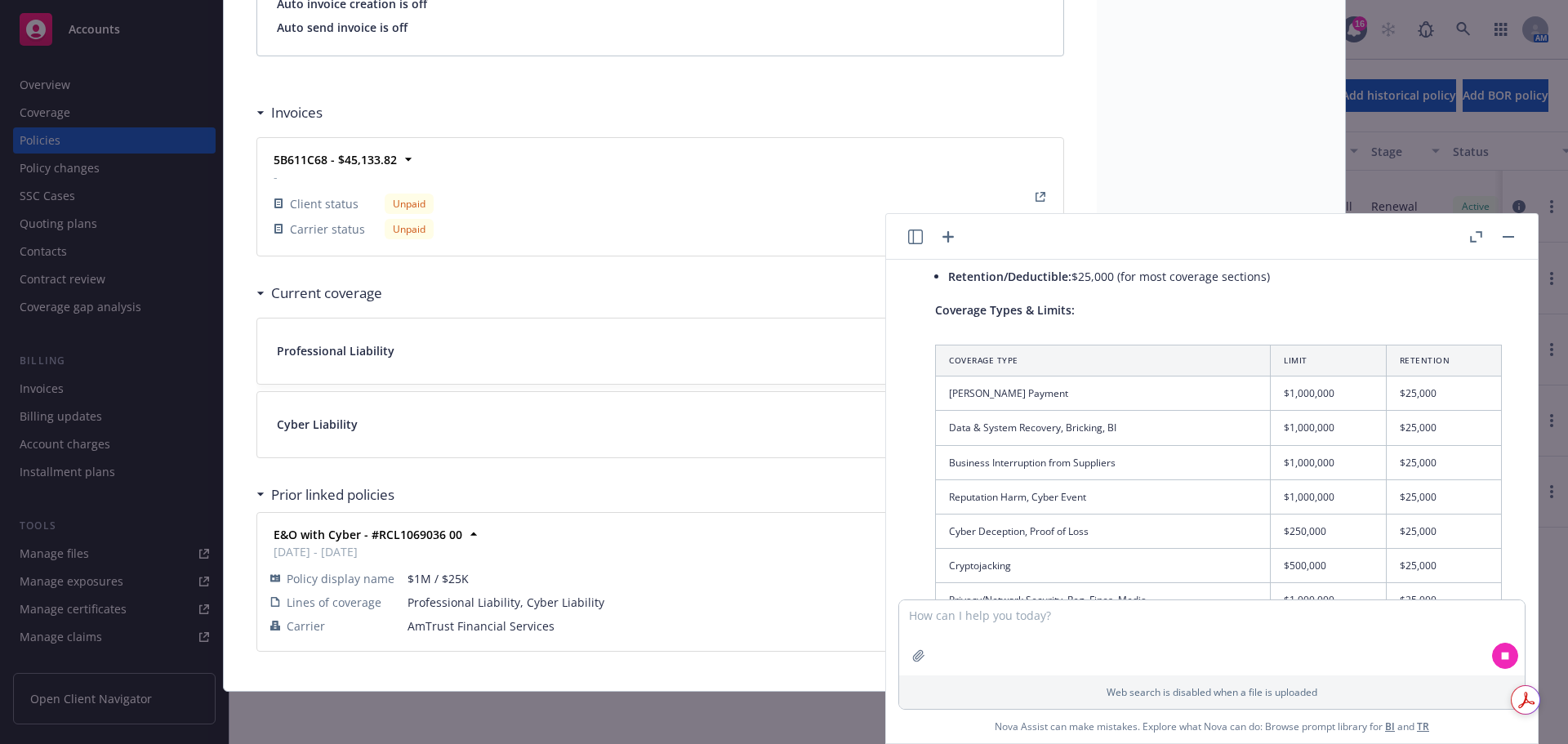
click at [1511, 242] on button "button" at bounding box center [1508, 236] width 19 height 19
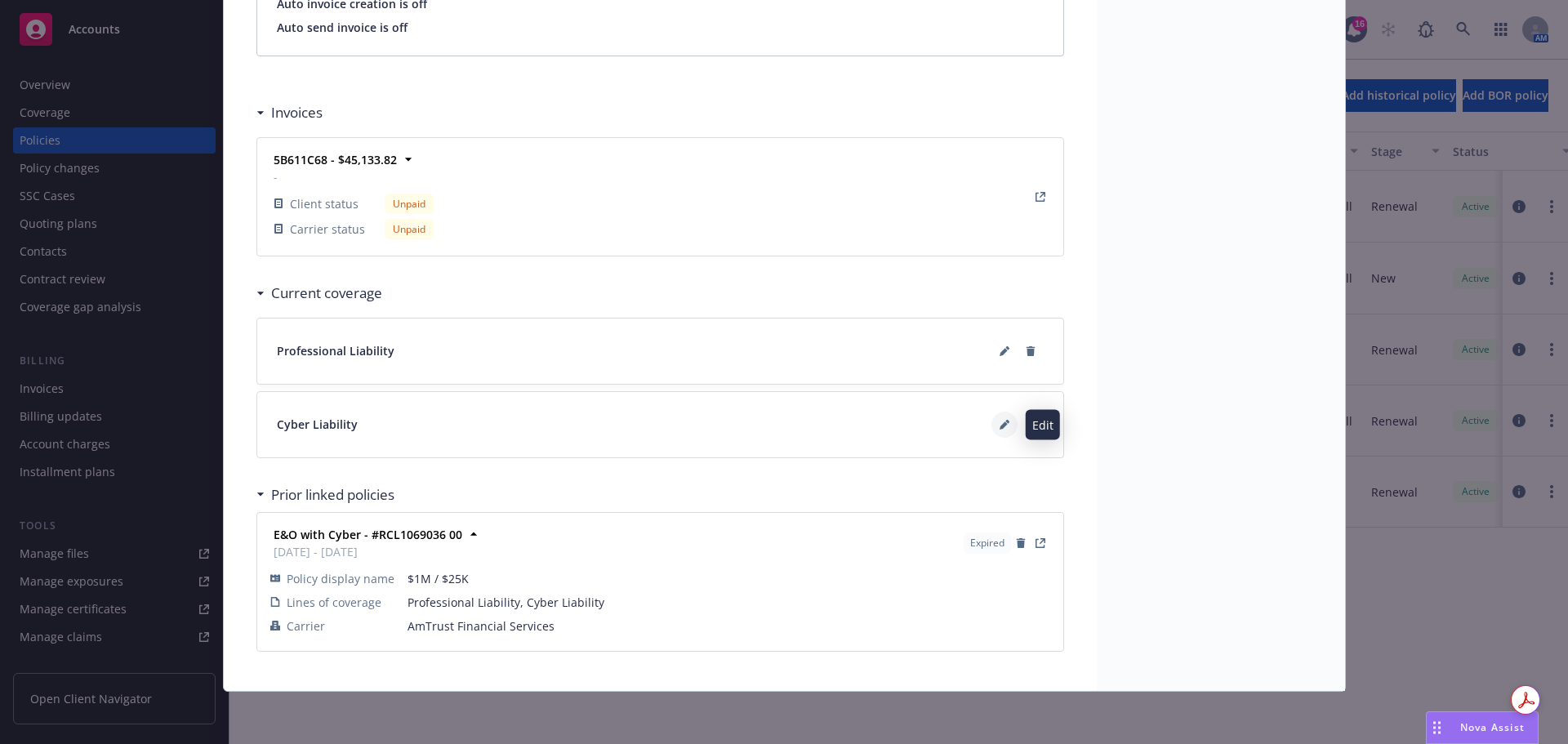
click at [1003, 423] on button at bounding box center [1004, 424] width 26 height 26
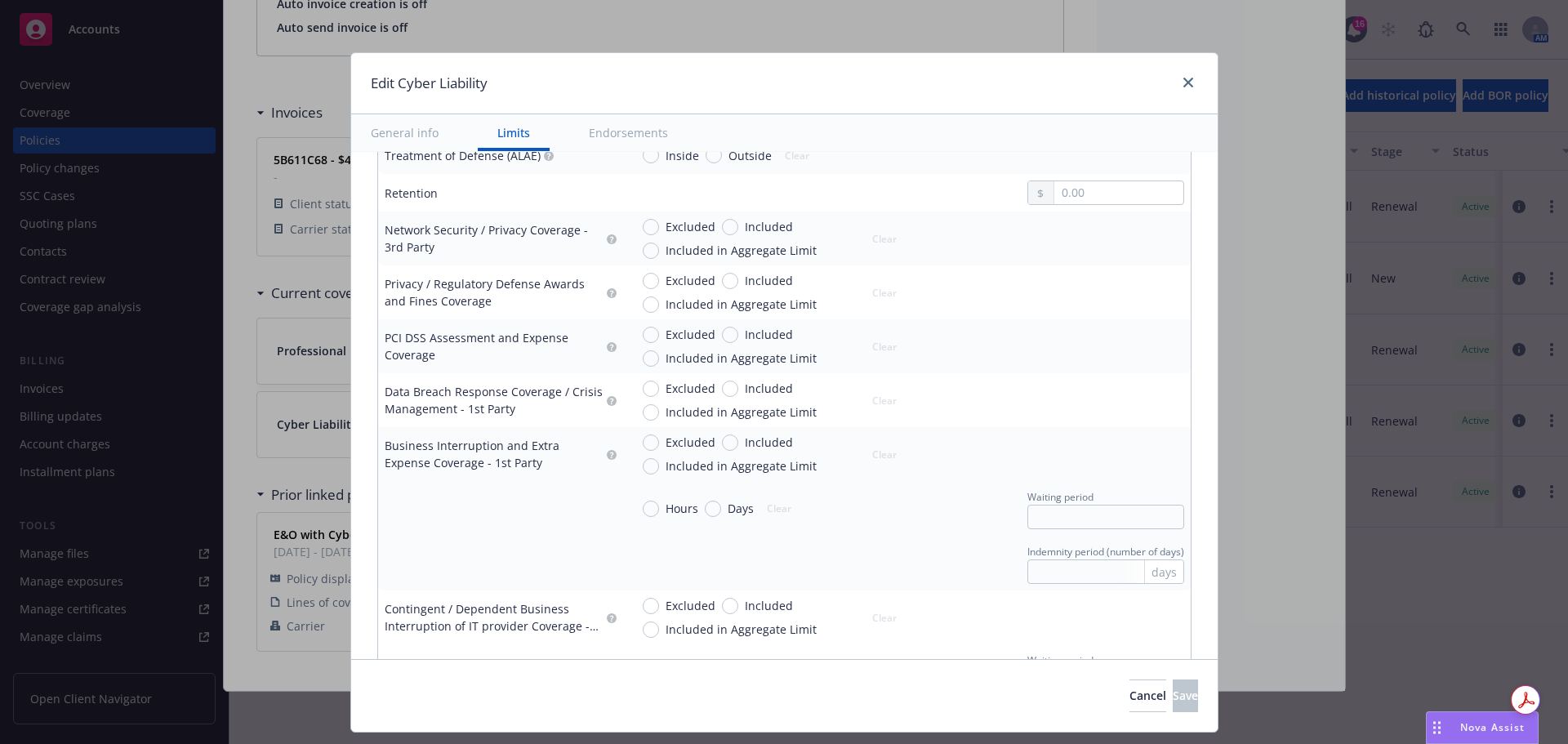
scroll to position [490, 0]
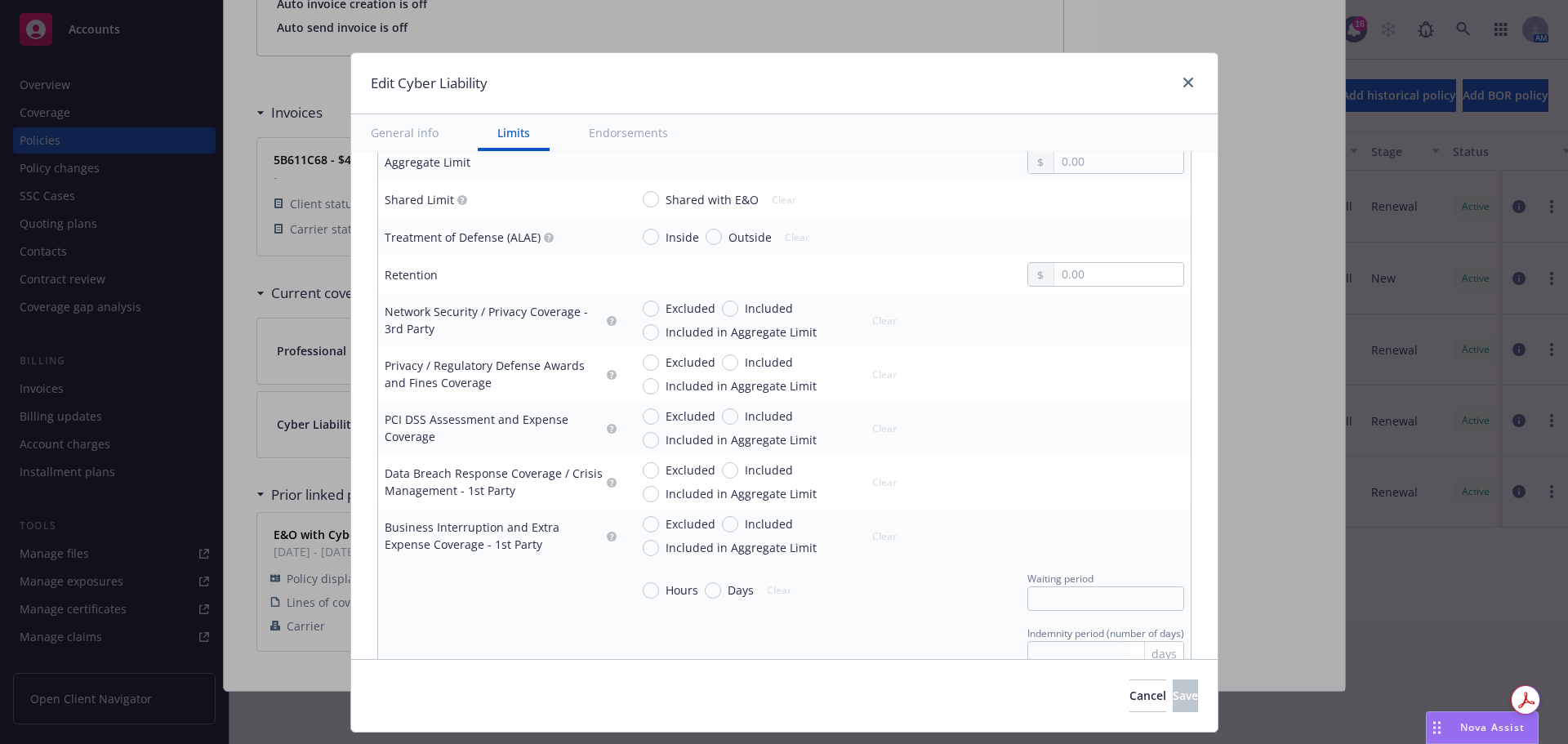
click at [1446, 728] on div "Nova Assist" at bounding box center [1482, 728] width 111 height 31
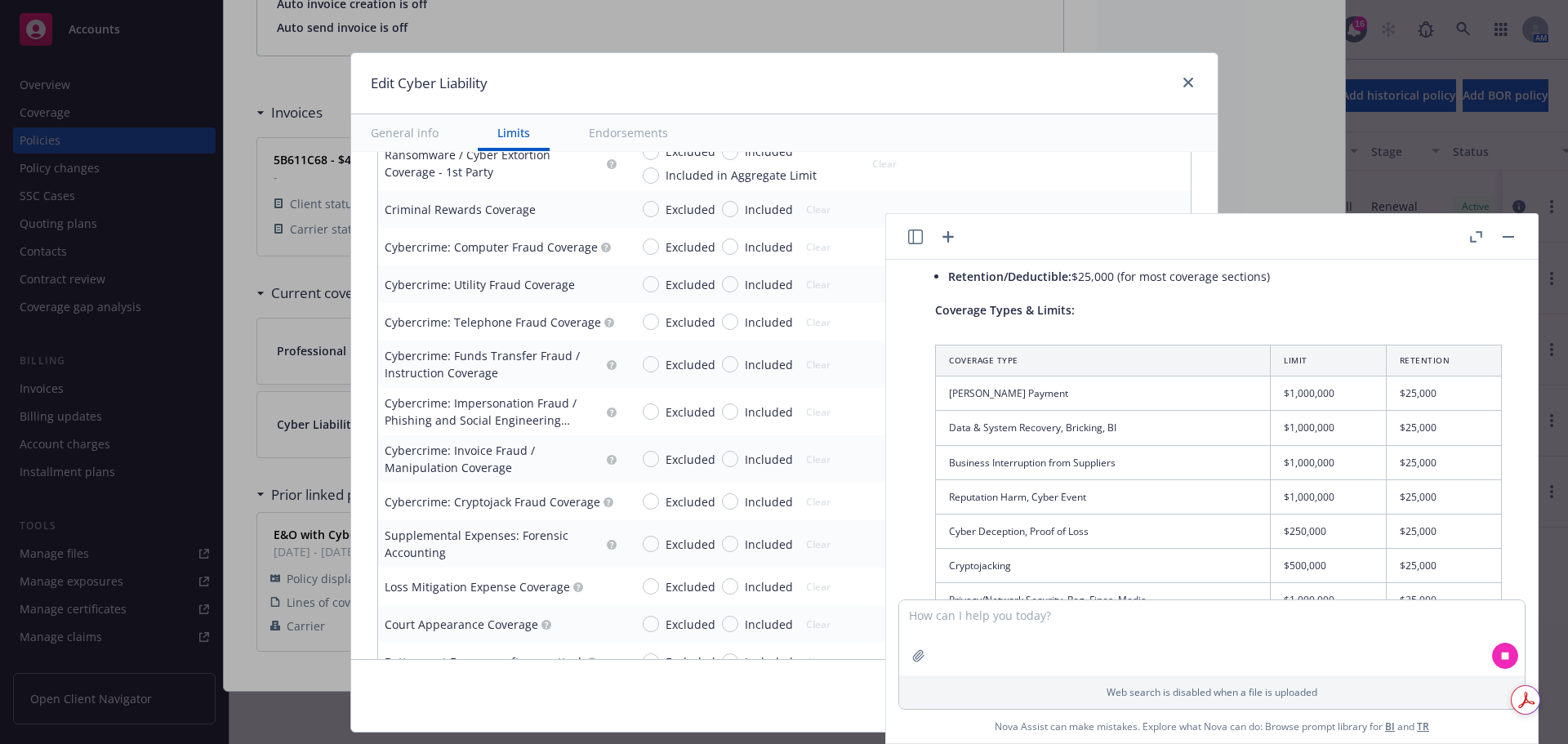
scroll to position [2123, 0]
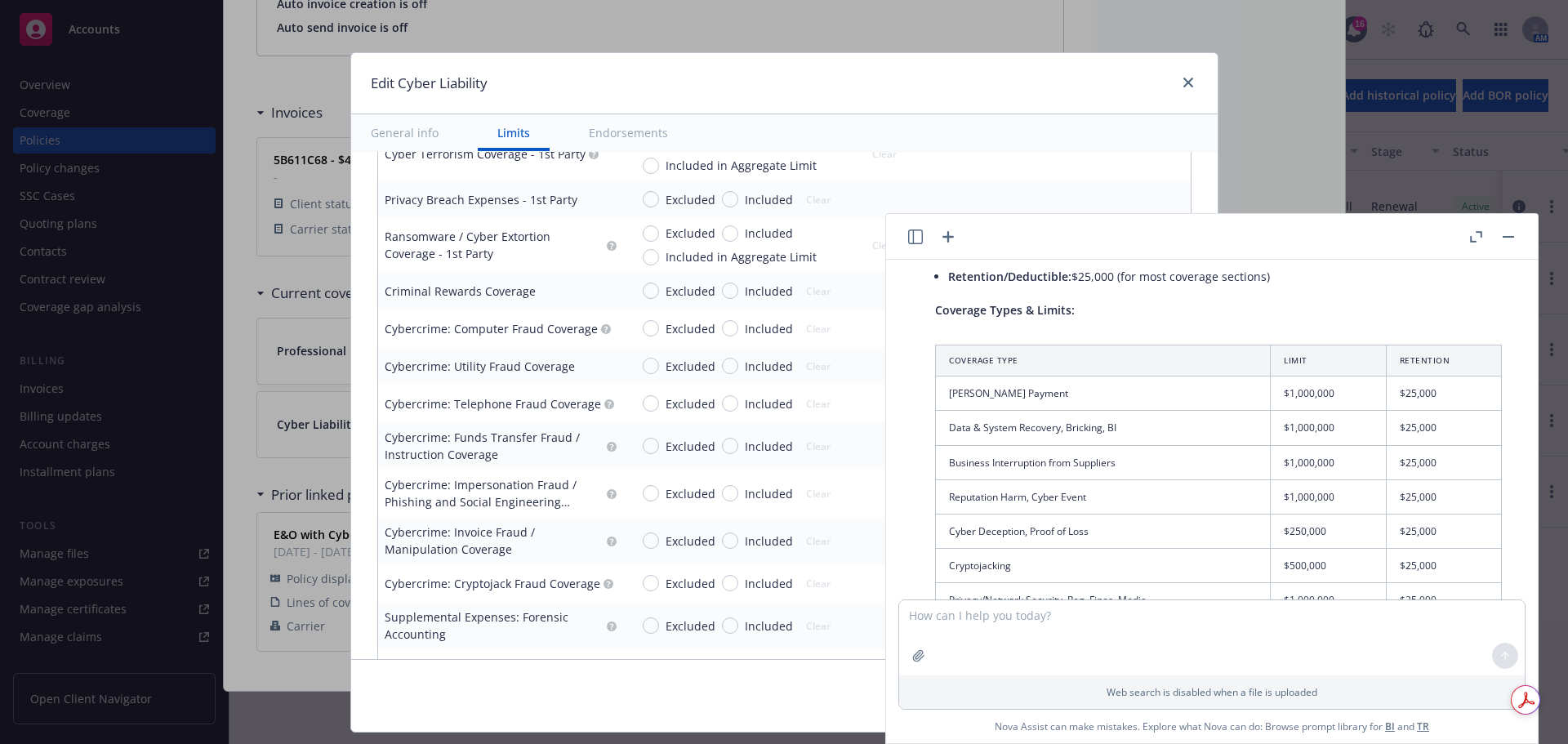
click at [504, 398] on div "Cybercrime: Telephone Fraud Coverage" at bounding box center [493, 403] width 216 height 17
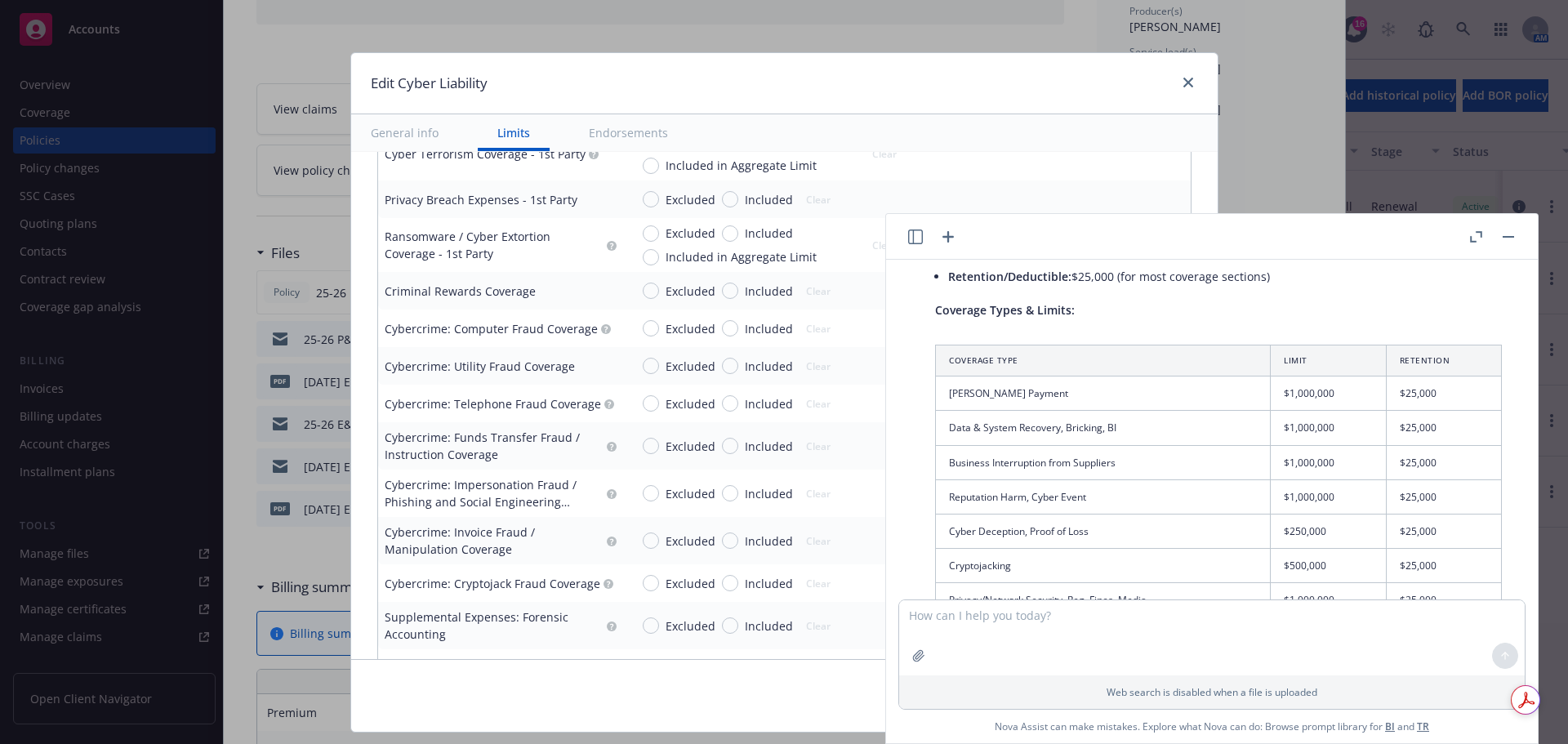
click at [504, 398] on div "Cybercrime: Telephone Fraud Coverage" at bounding box center [493, 403] width 216 height 17
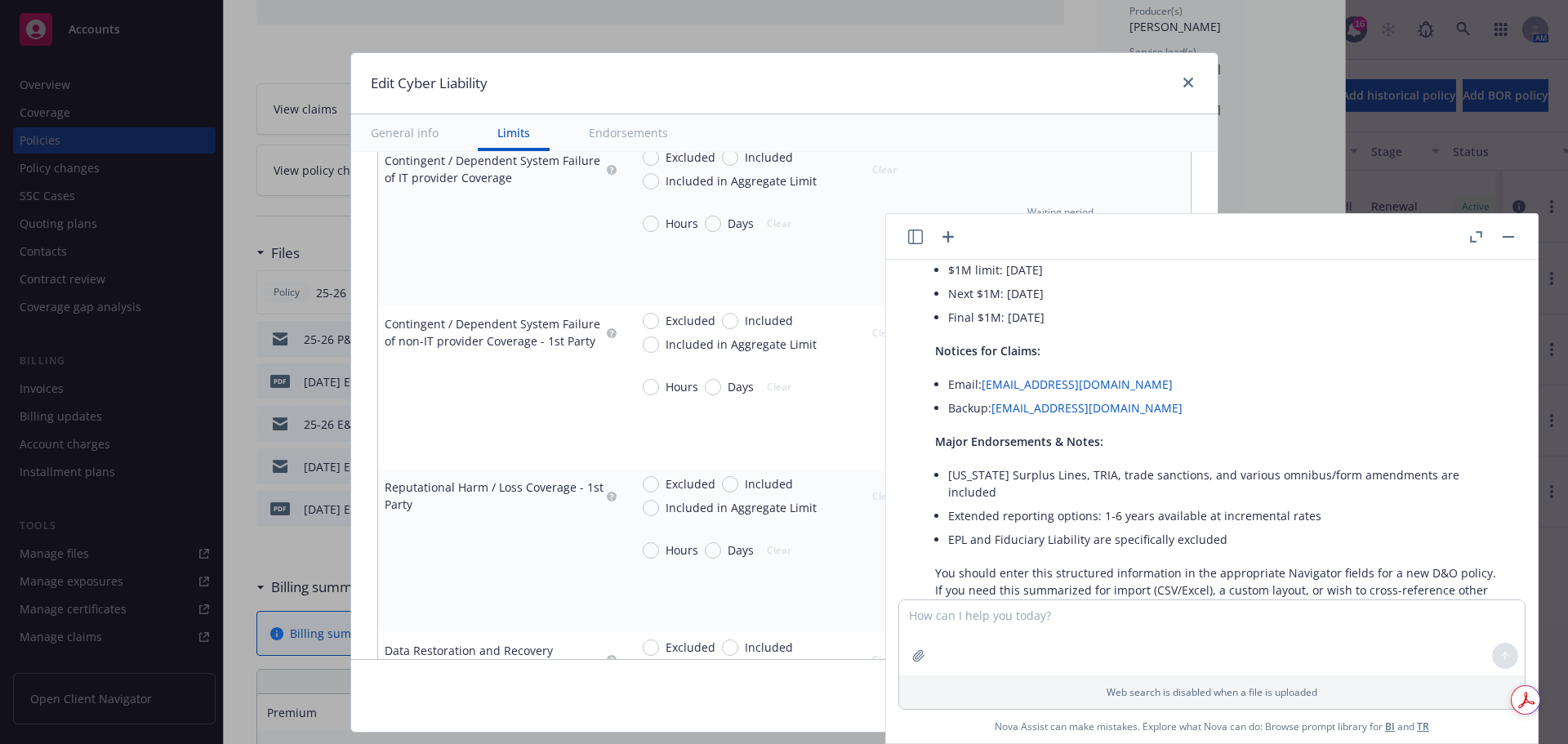
scroll to position [3218, 0]
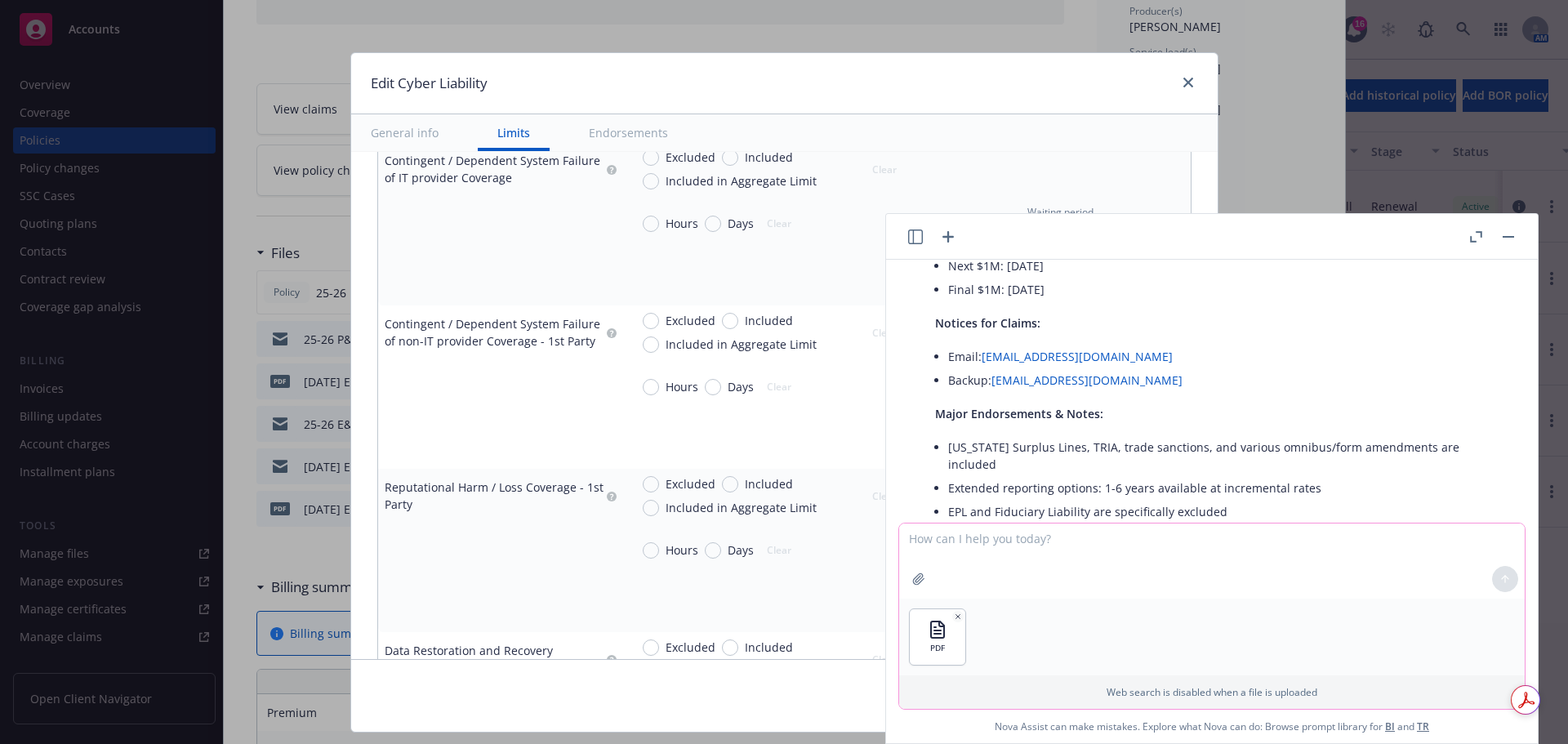
click at [1092, 568] on textarea at bounding box center [1212, 561] width 626 height 75
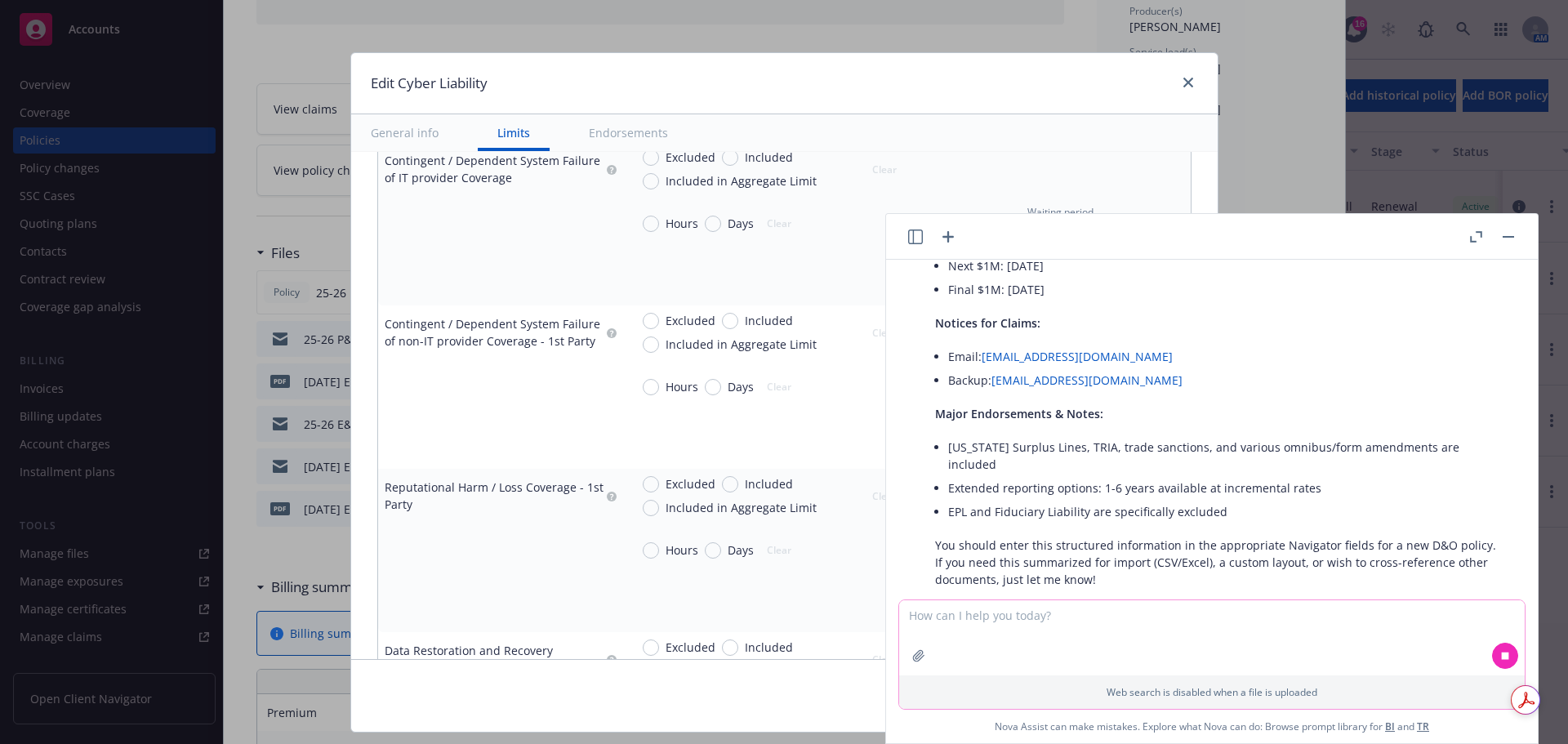
scroll to position [3350, 0]
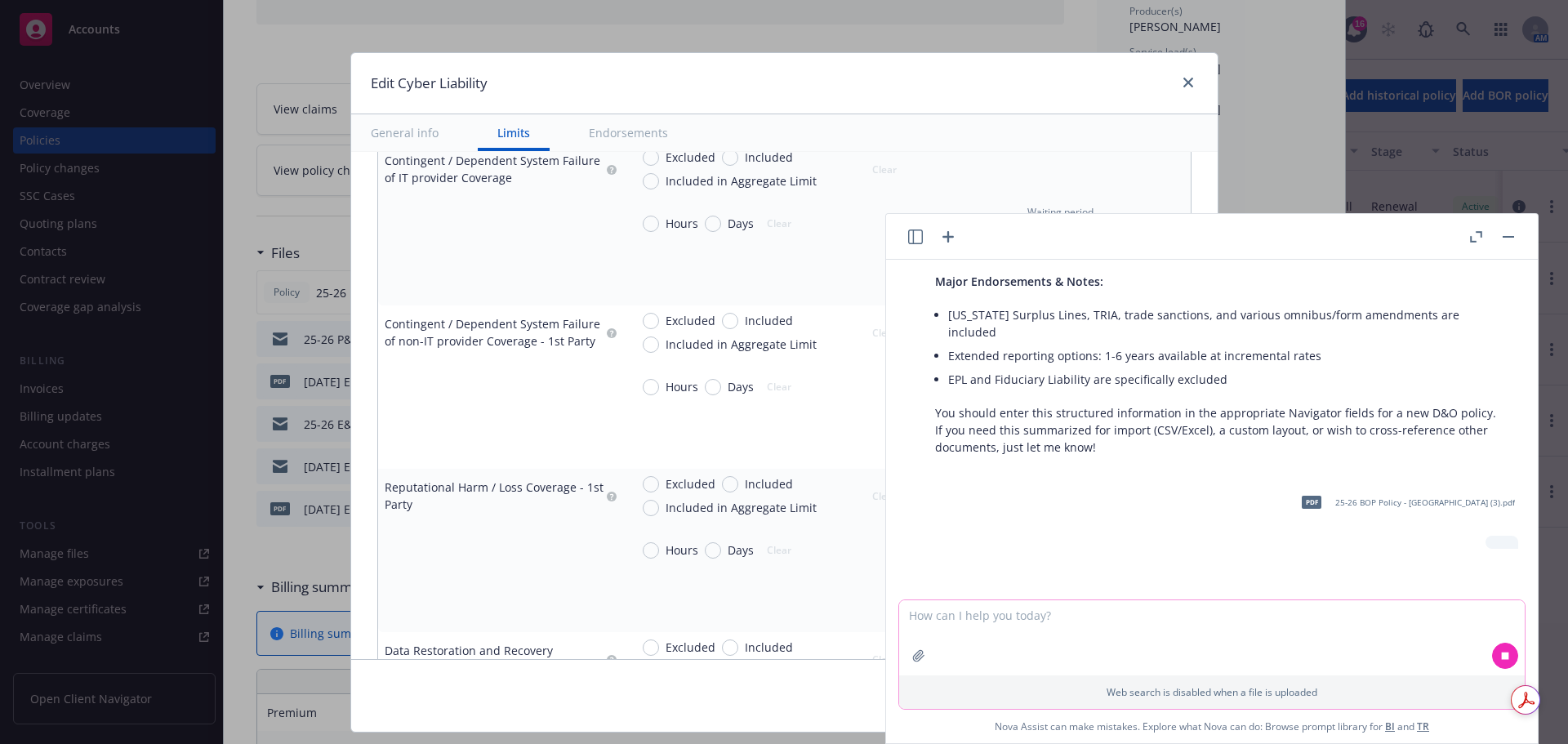
click at [1122, 619] on textarea at bounding box center [1212, 637] width 626 height 75
type textarea "i"
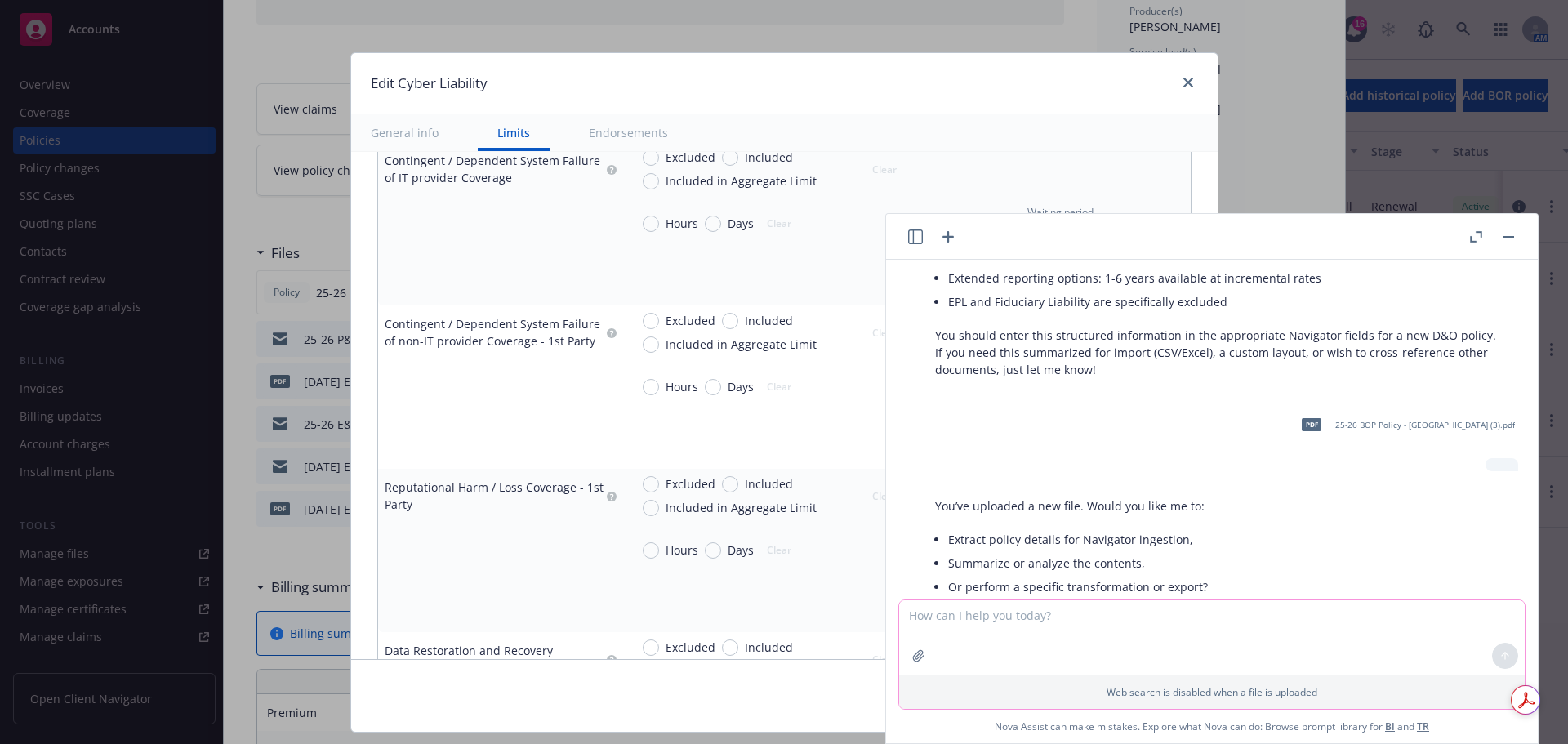
scroll to position [3485, 0]
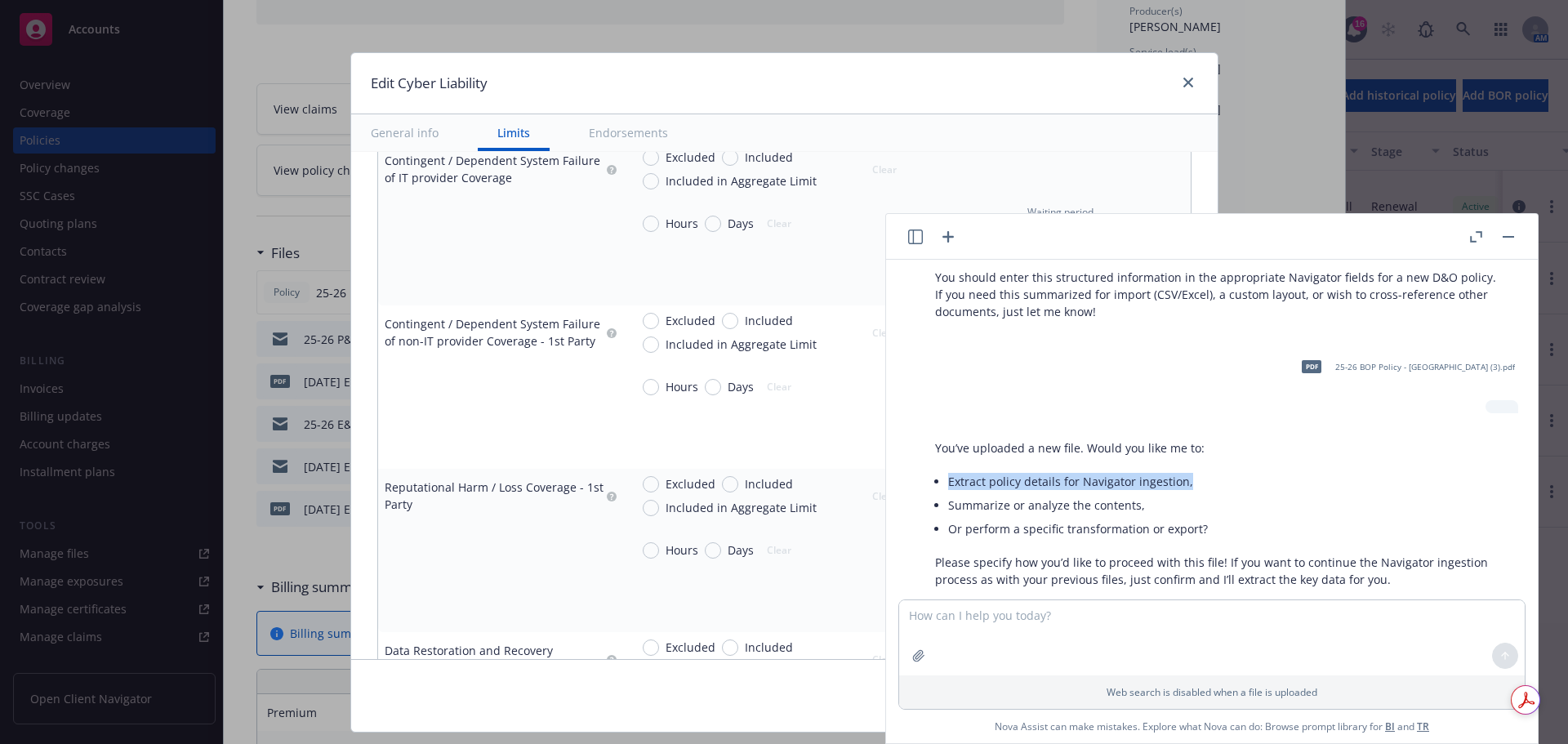
drag, startPoint x: 950, startPoint y: 448, endPoint x: 1189, endPoint y: 445, distance: 239.0
click at [1189, 470] on li "Extract policy details for Navigator ingestion," at bounding box center [1225, 481] width 554 height 24
copy li "Extract policy details for Navigator ingestion,"
click at [1119, 614] on textarea at bounding box center [1212, 637] width 626 height 75
paste textarea "Extract policy details for Navigator ingestion,"
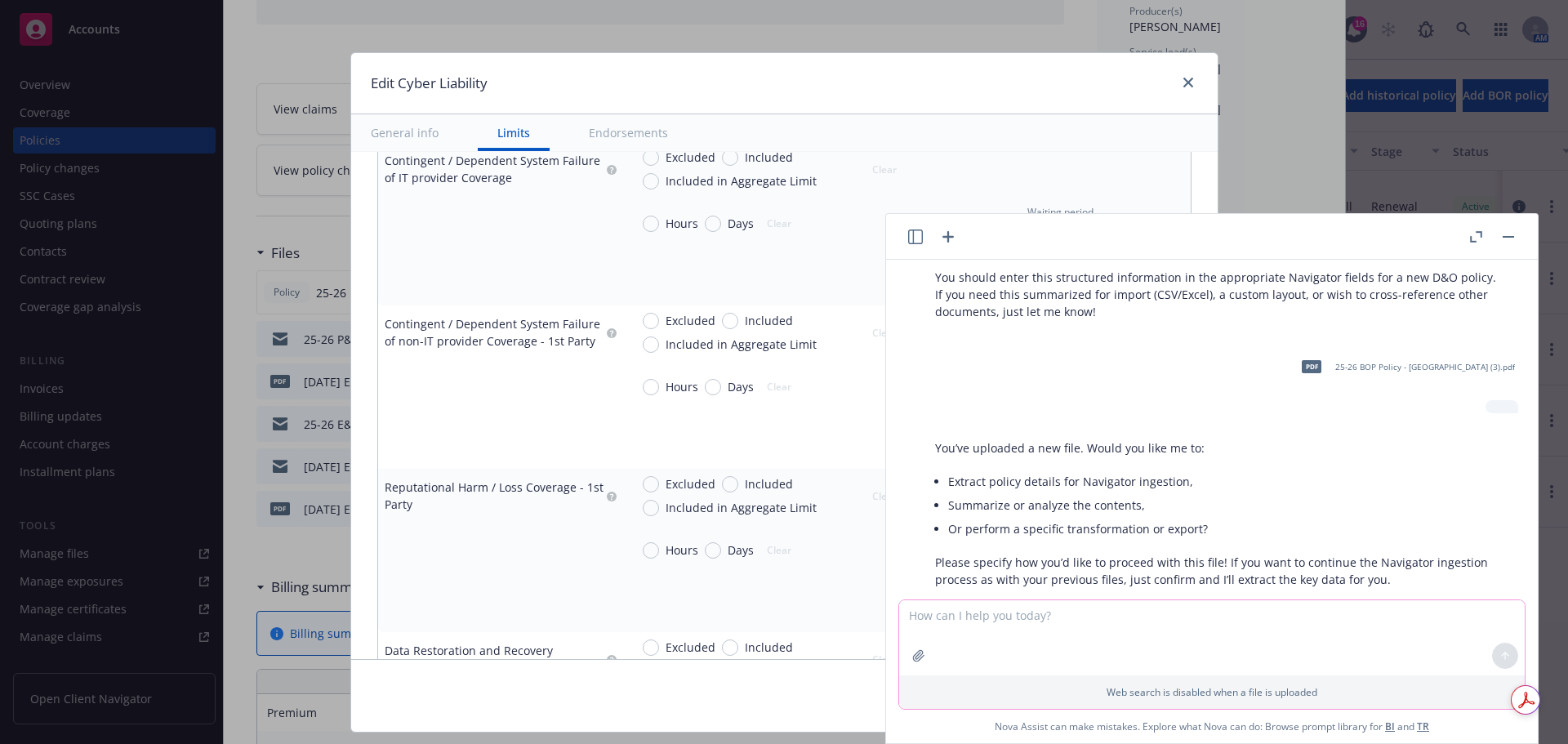
type textarea "Extract policy details for Navigator ingestion,"
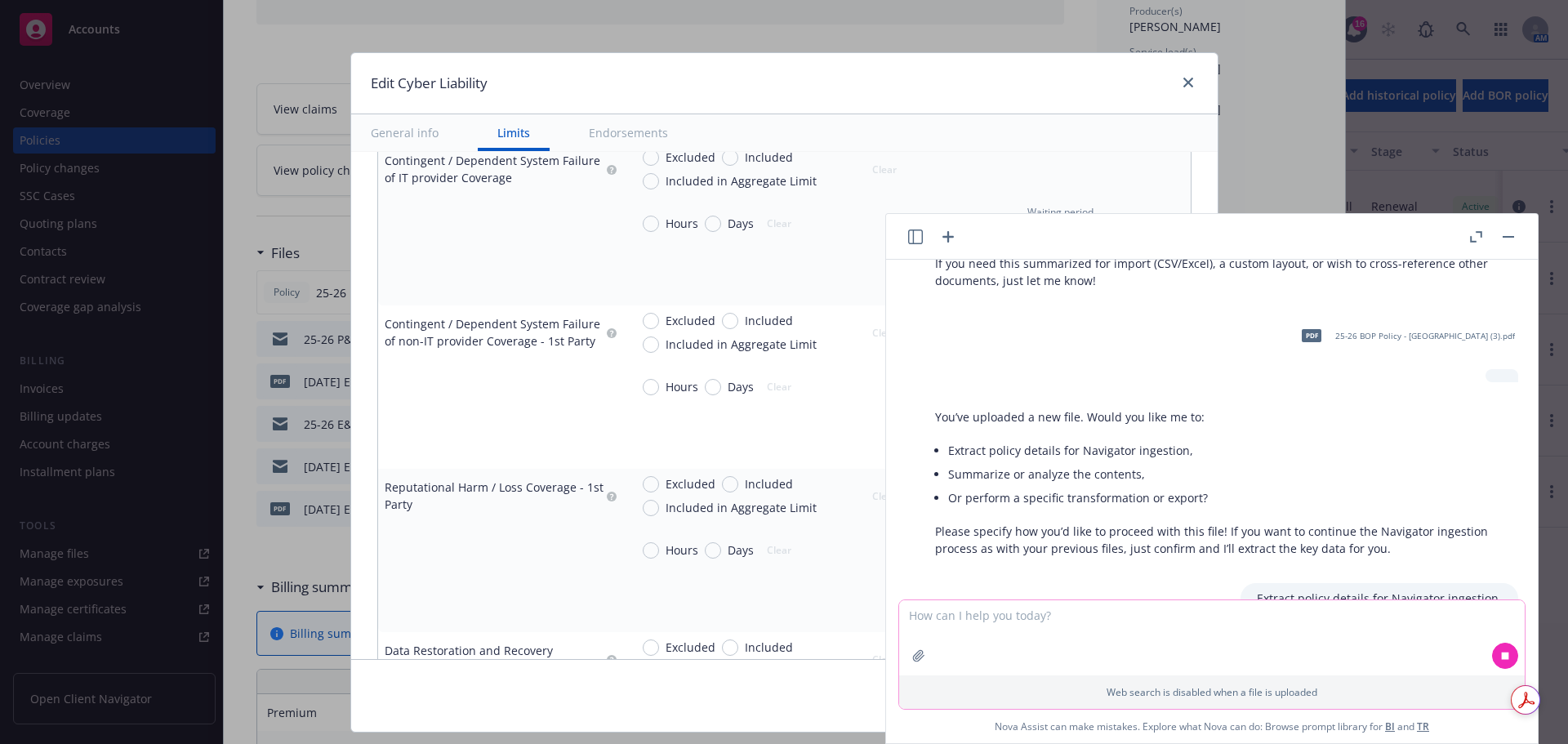
scroll to position [3598, 0]
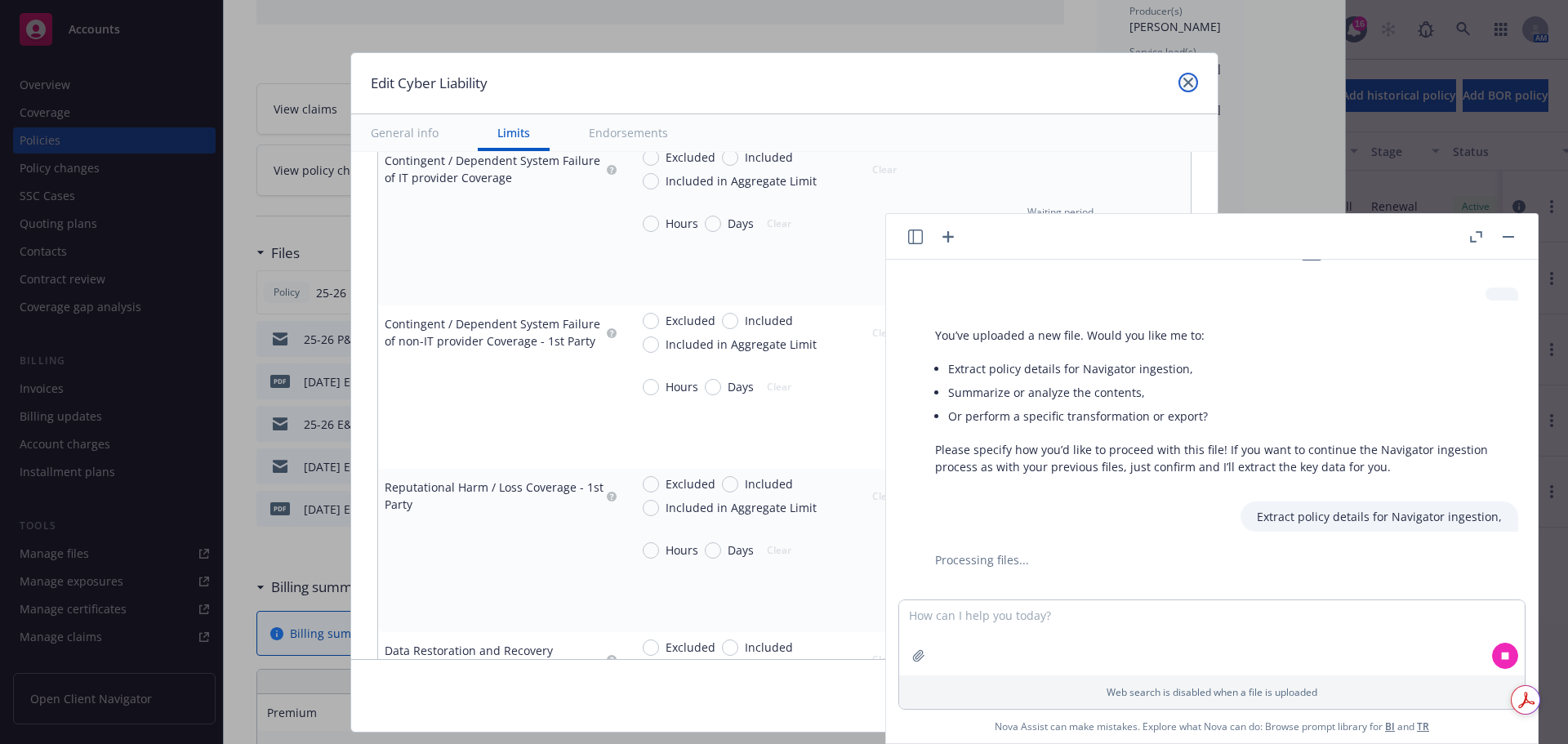
click at [1183, 79] on icon "close" at bounding box center [1188, 82] width 10 height 10
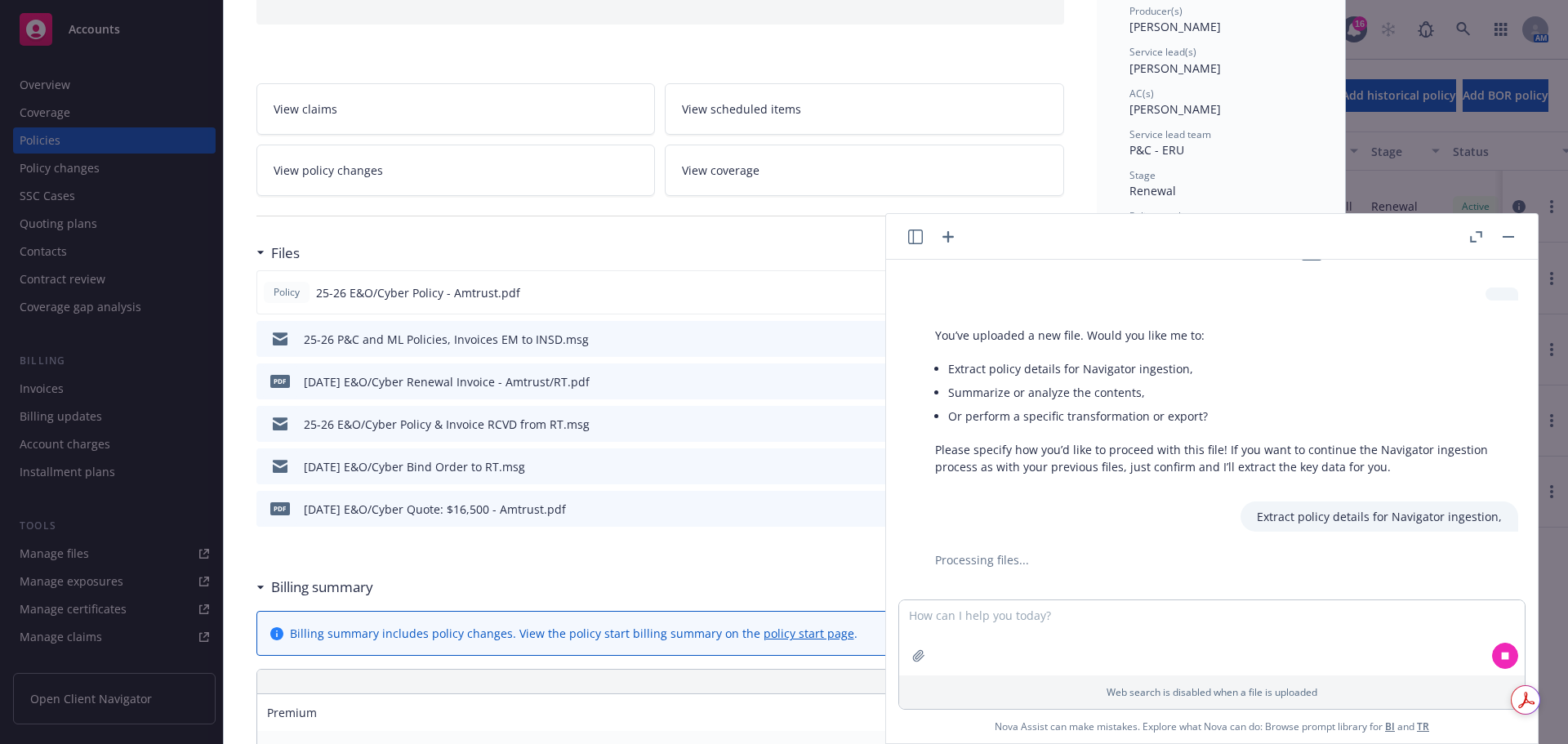
scroll to position [0, 0]
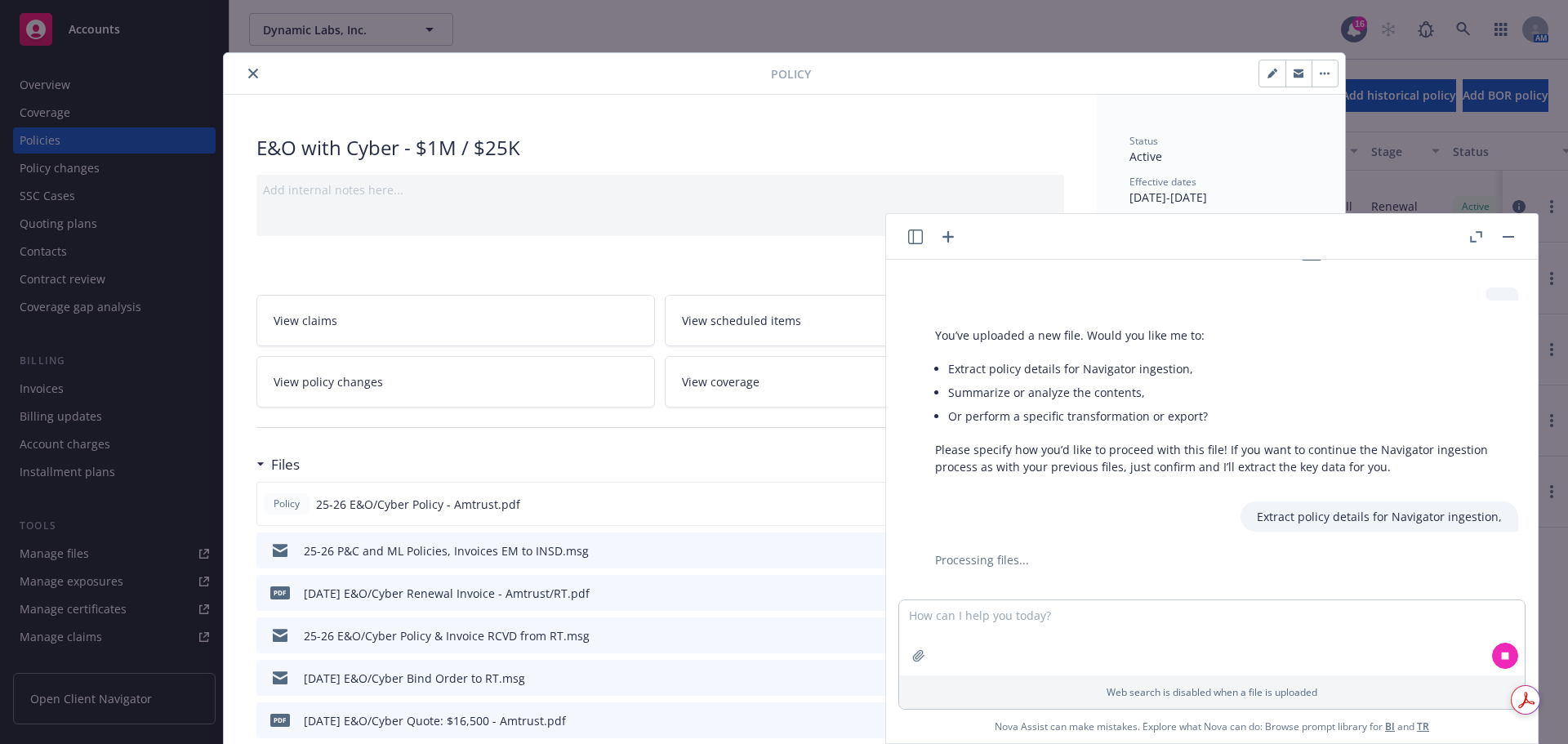
click at [250, 81] on button "close" at bounding box center [253, 73] width 19 height 19
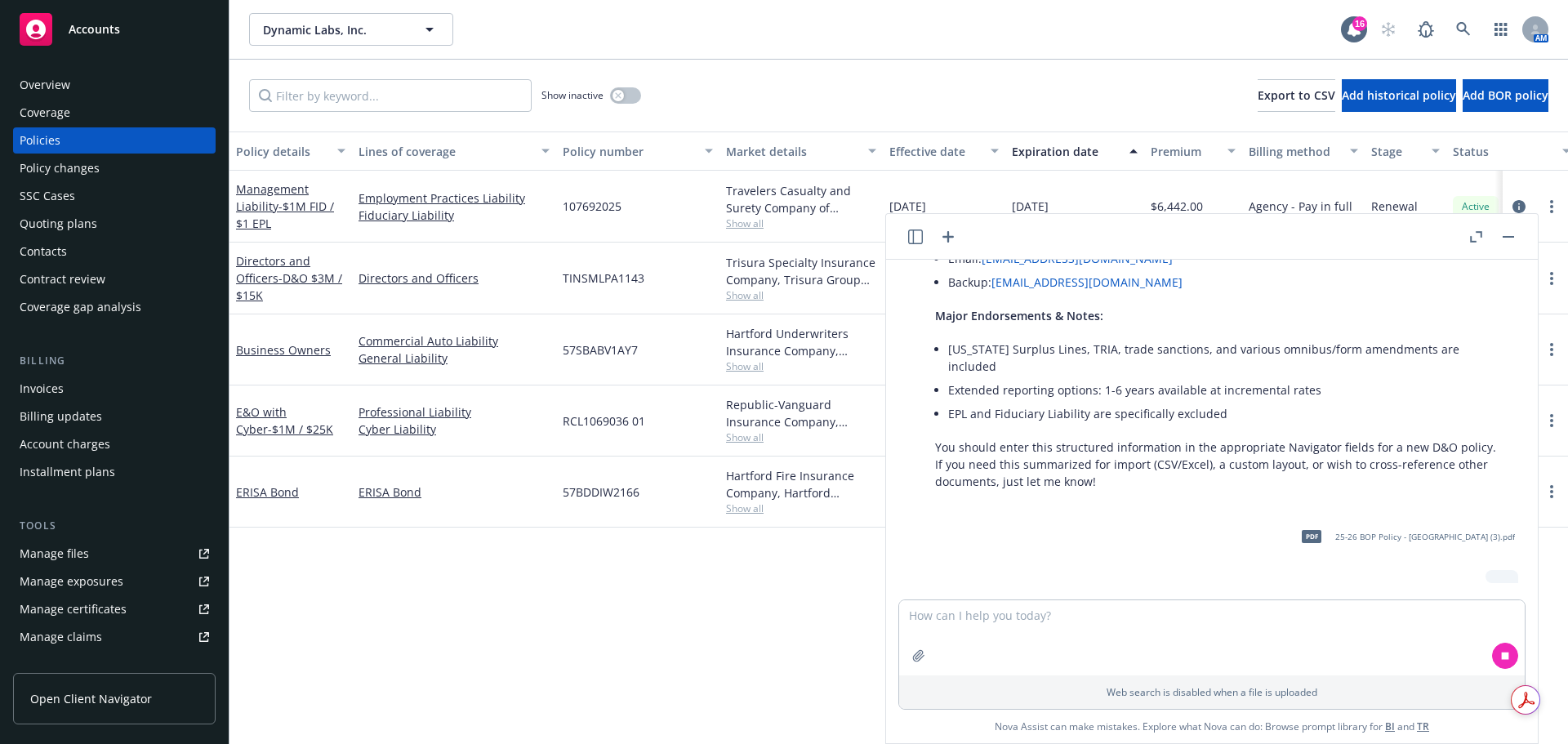
scroll to position [3271, 0]
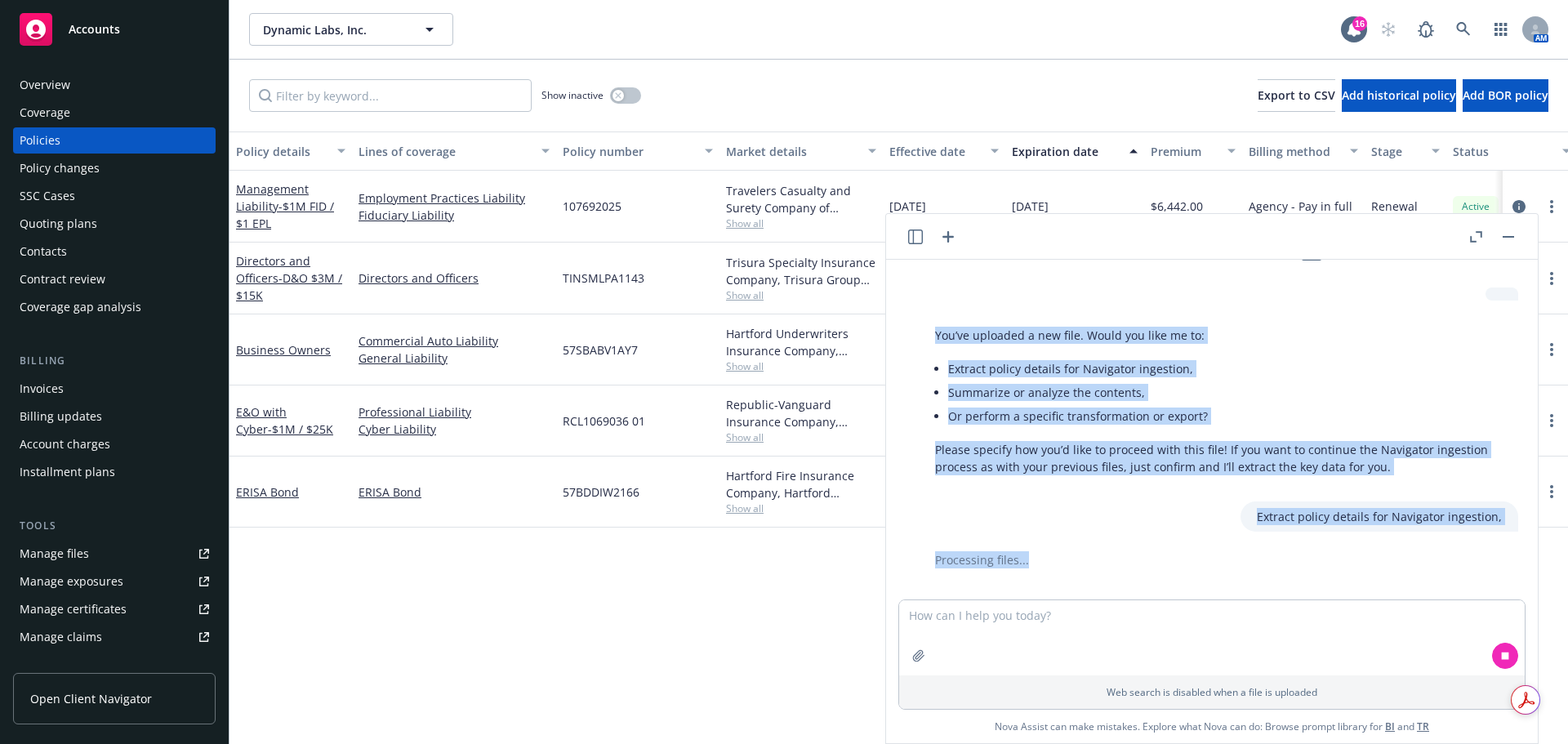
drag, startPoint x: 1382, startPoint y: 549, endPoint x: 1218, endPoint y: 594, distance: 170.1
click at [1218, 606] on div "help me ingest a policy into Navigator I can guide you on ingesting a policy in…" at bounding box center [1211, 501] width 652 height 483
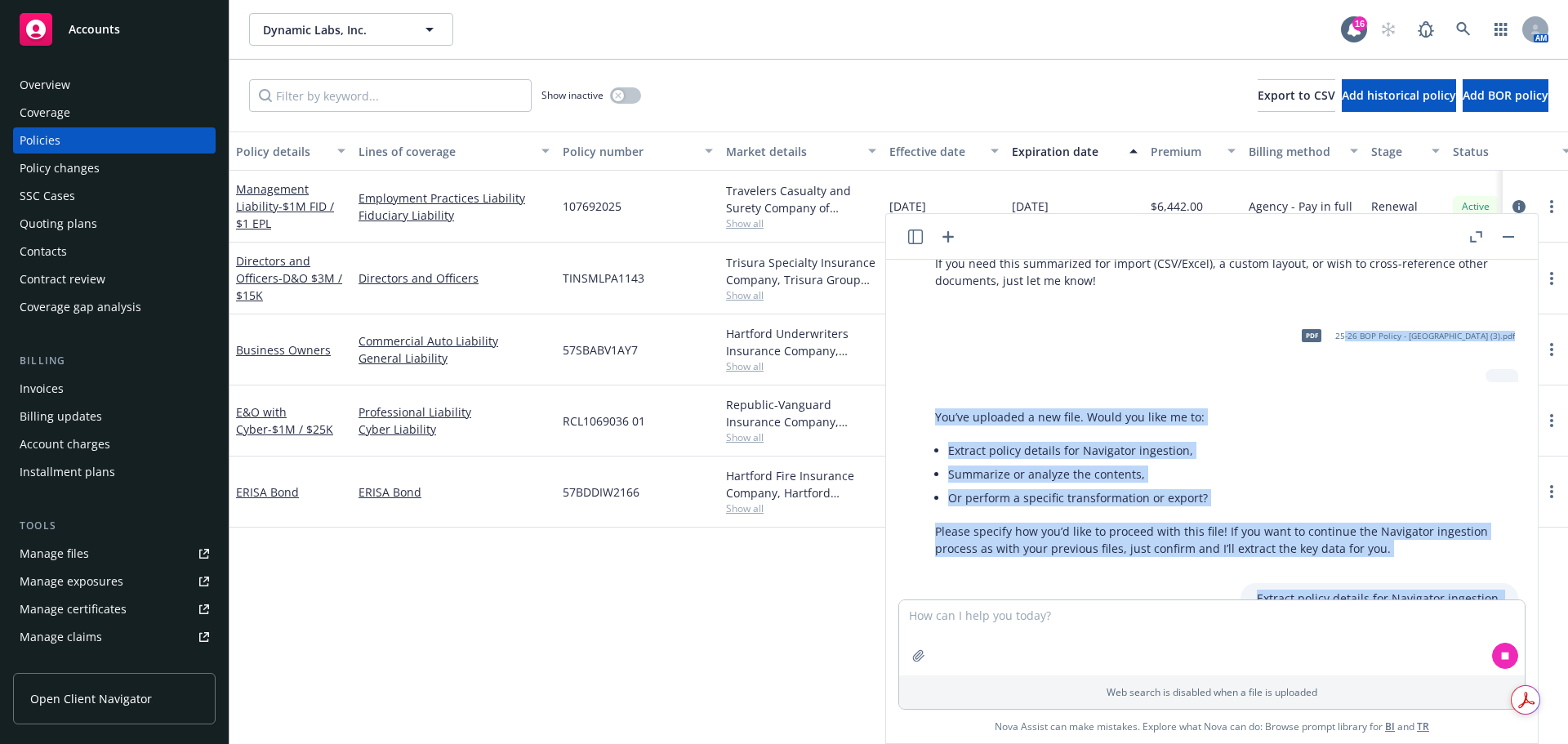
scroll to position [3598, 0]
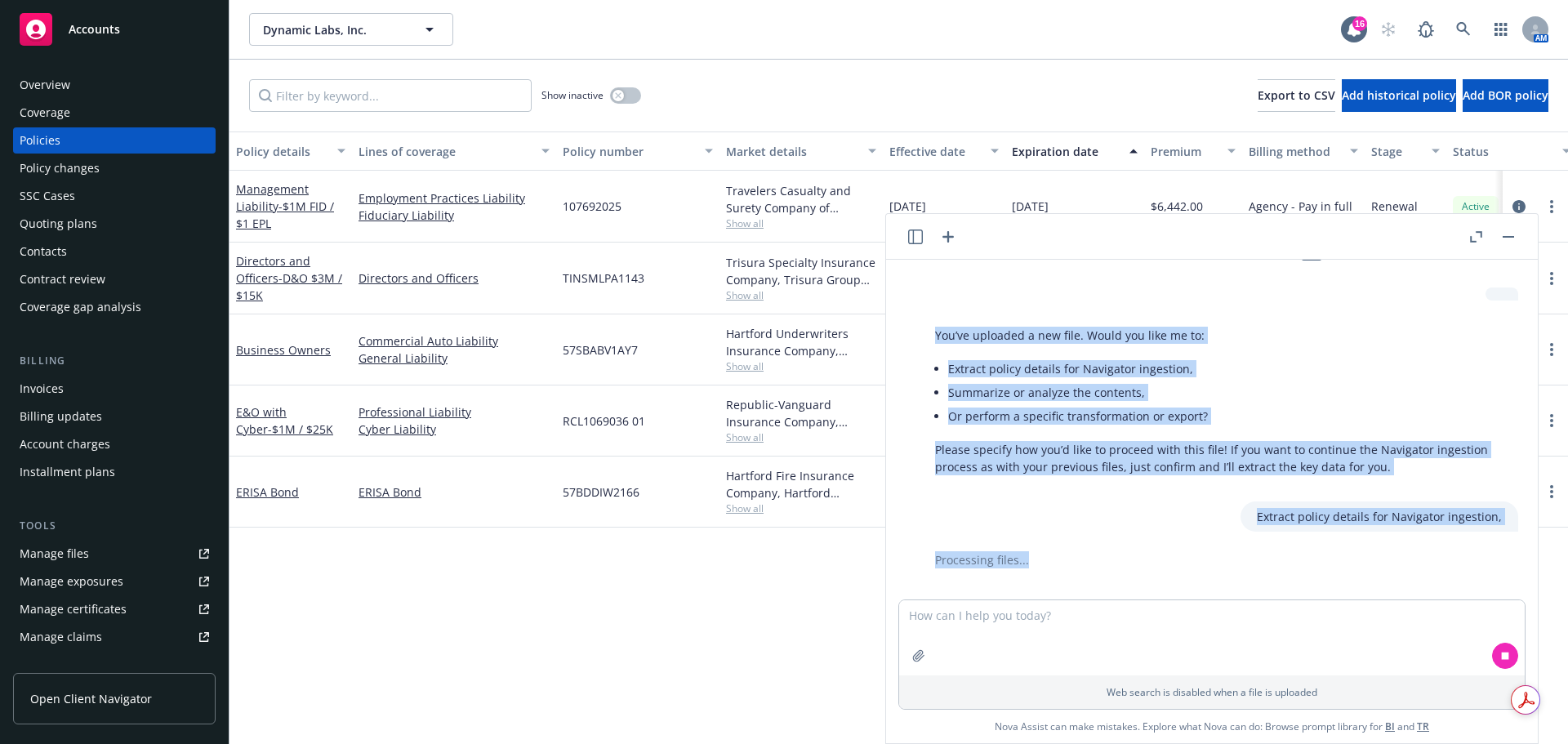
drag, startPoint x: 1097, startPoint y: 446, endPoint x: 1150, endPoint y: 446, distance: 53.0
click at [1097, 446] on div "You’ve uploaded a new file. Would you like me to: Extract policy details for Na…" at bounding box center [1218, 400] width 599 height 161
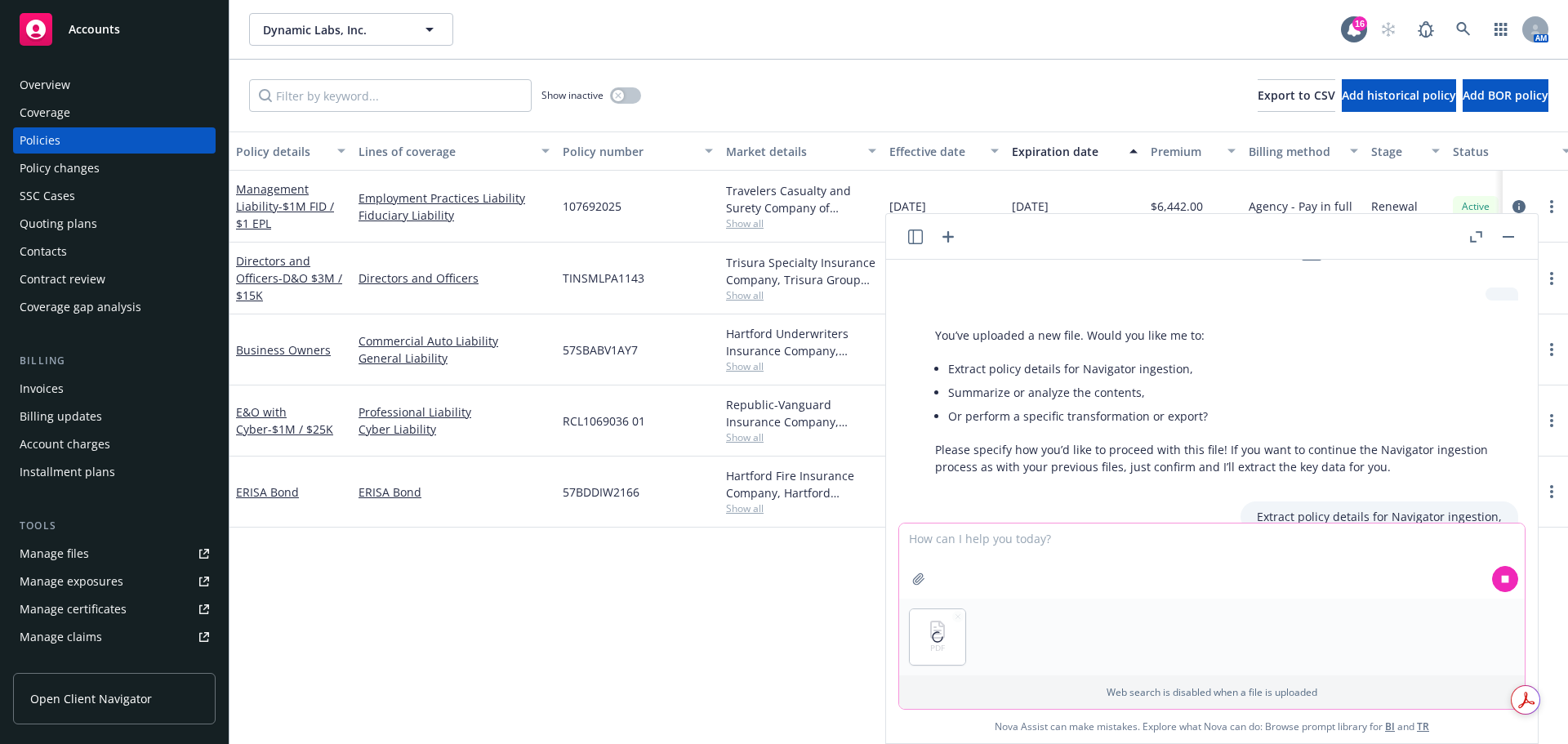
click at [1065, 542] on textarea at bounding box center [1212, 561] width 626 height 75
click at [1282, 508] on p "Extract policy details for Navigator ingestion," at bounding box center [1379, 516] width 245 height 17
click at [1278, 508] on p "Extract policy details for Navigator ingestion," at bounding box center [1379, 516] width 245 height 17
click at [1276, 508] on p "Extract policy details for Navigator ingestion," at bounding box center [1379, 516] width 245 height 17
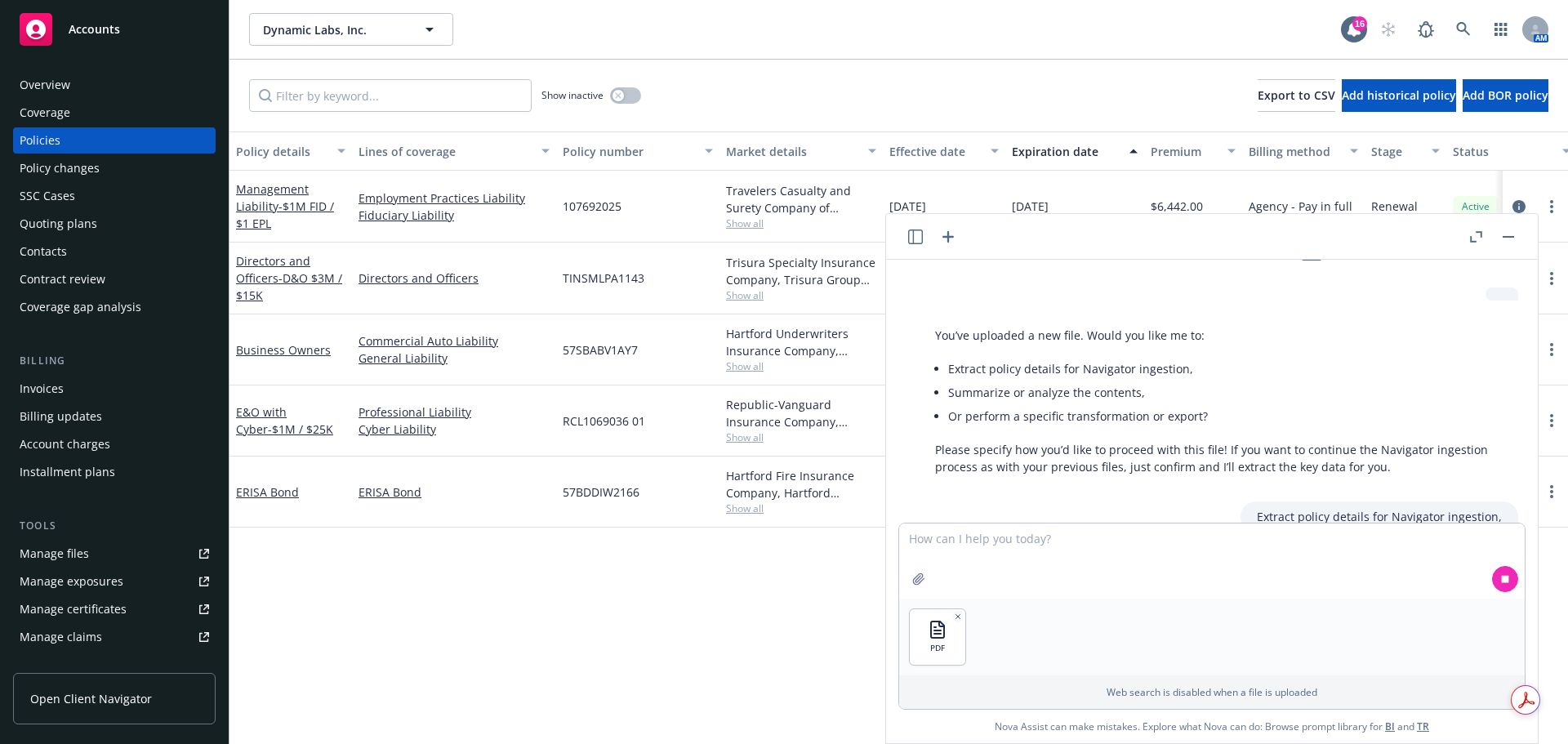
click at [1276, 508] on p "Extract policy details for Navigator ingestion," at bounding box center [1379, 516] width 245 height 17
click at [1041, 532] on textarea at bounding box center [1212, 561] width 626 height 75
paste textarea "Extract policy details for Navigator ingestion,"
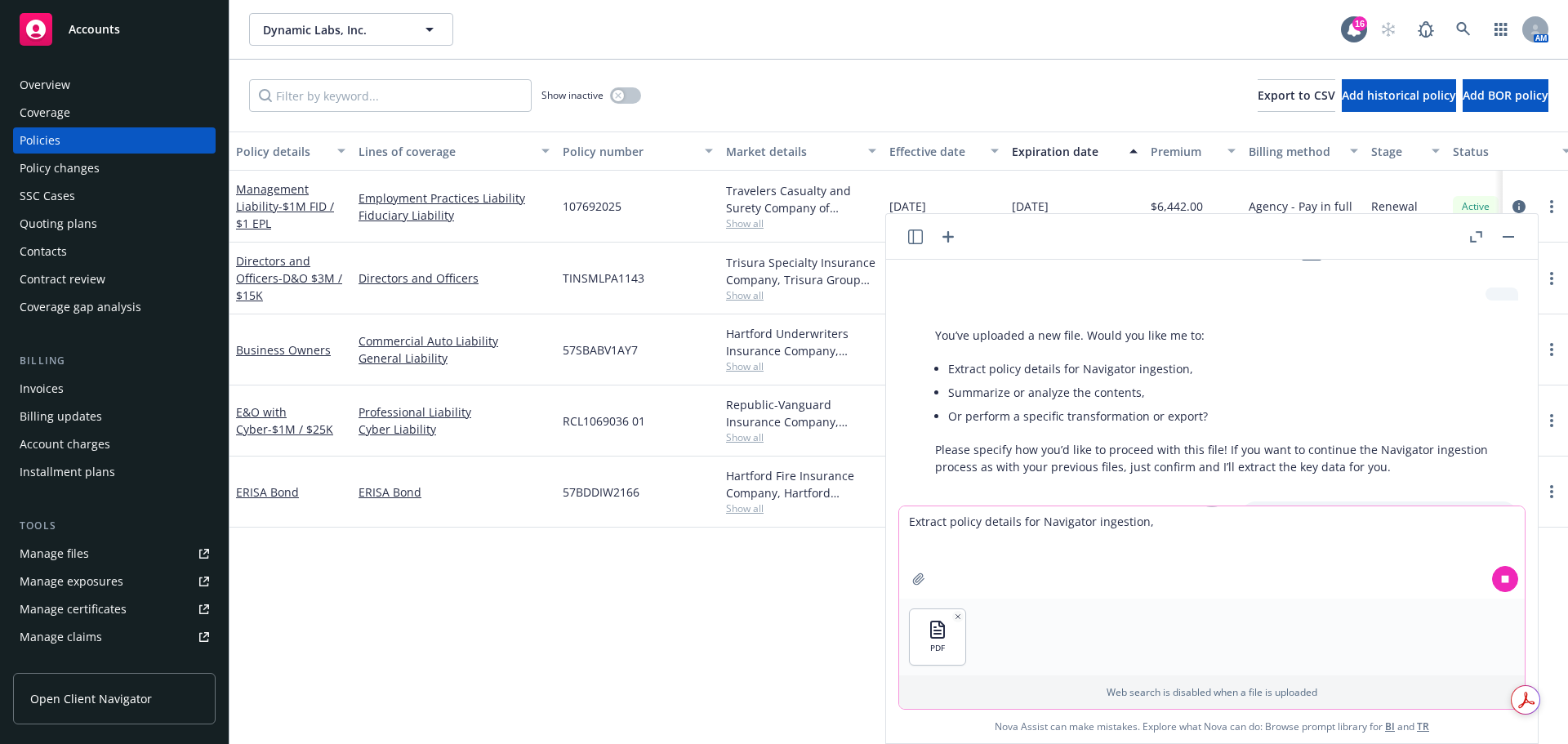
click at [1276, 519] on textarea "Extract policy details for Navigator ingestion," at bounding box center [1212, 552] width 626 height 92
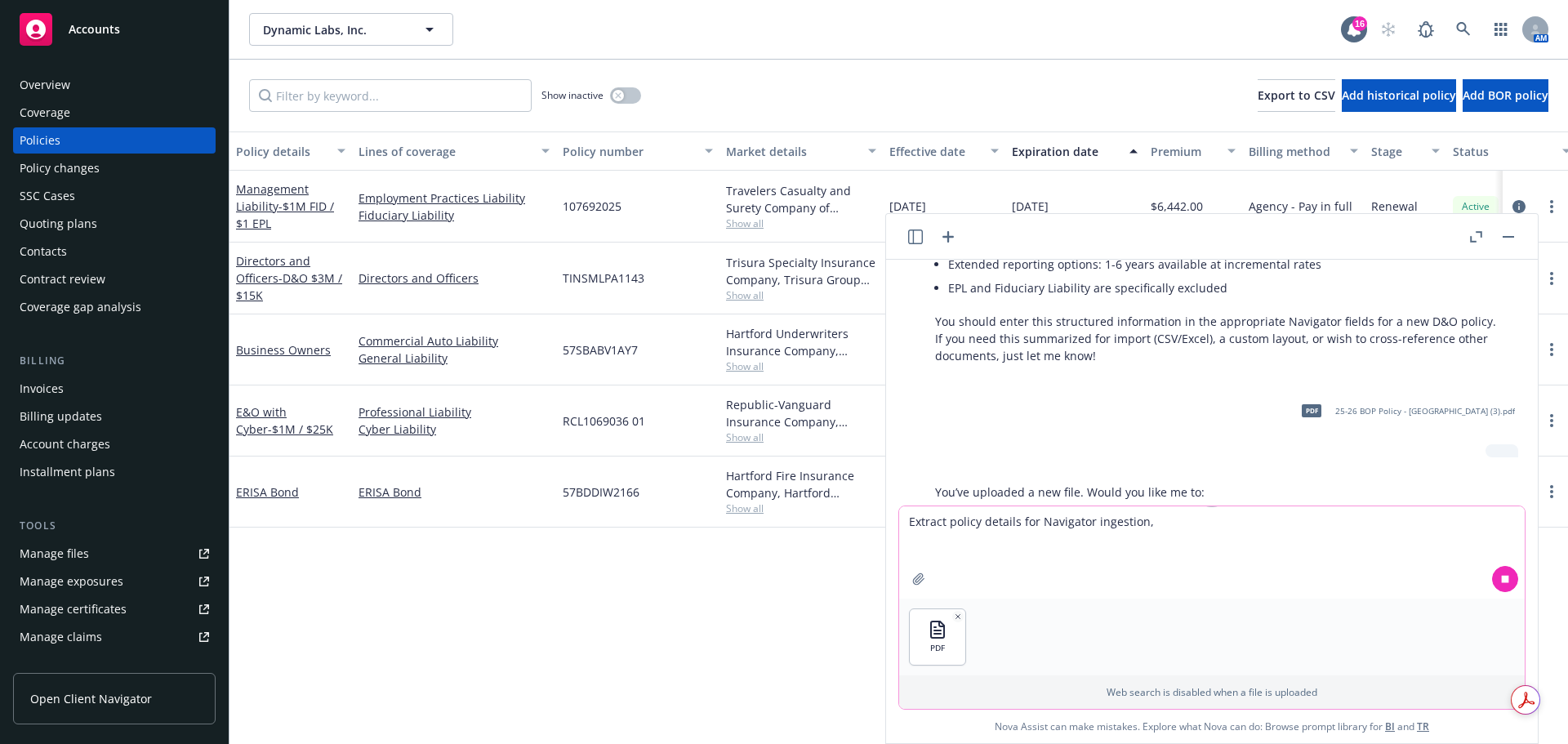
scroll to position [3679, 0]
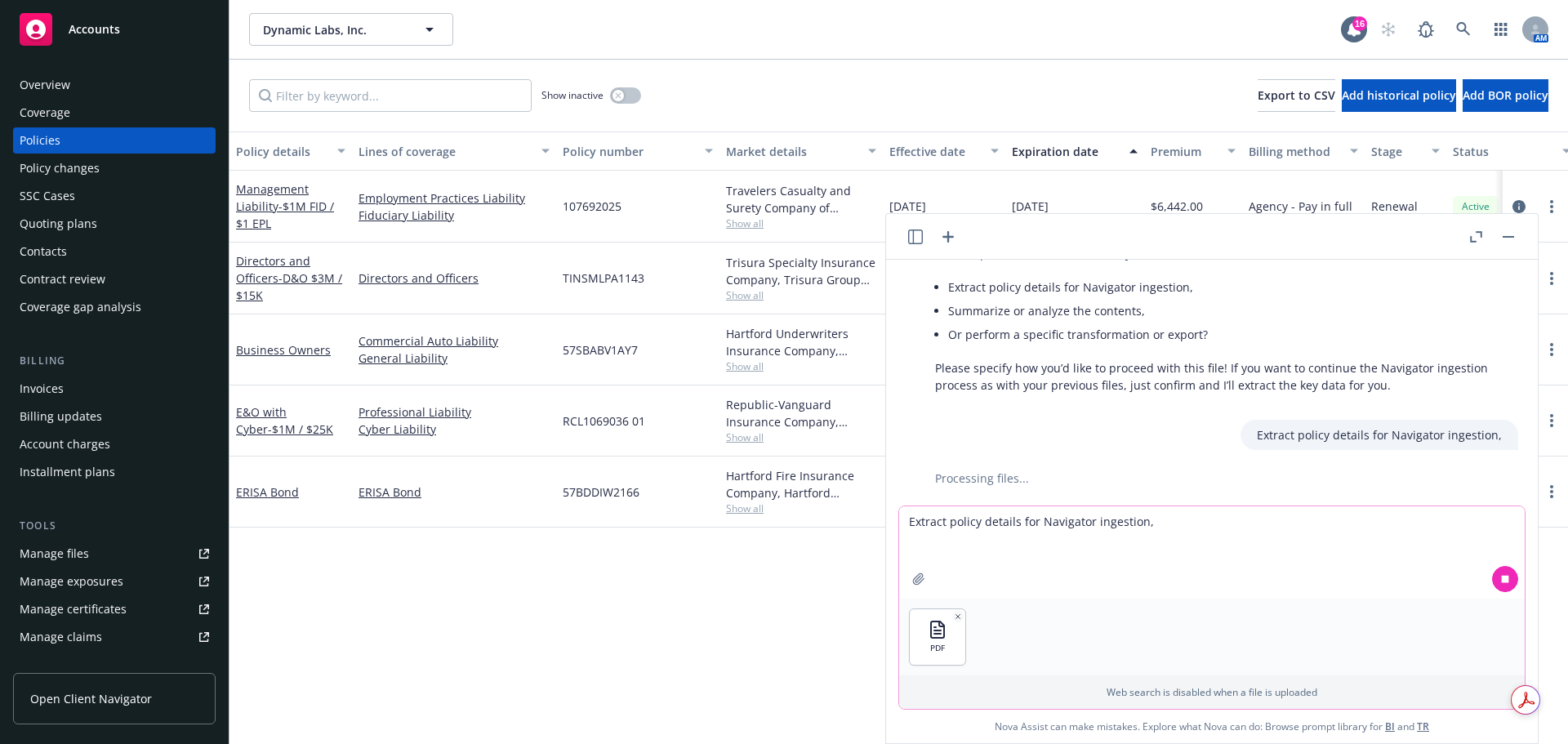
click at [974, 523] on textarea "Extract policy details for Navigator ingestion," at bounding box center [1212, 552] width 626 height 92
type textarea "Extract policy details for Navigator ingestion,"
click at [919, 579] on icon "button" at bounding box center [919, 579] width 11 height 11
click at [1245, 534] on textarea "Extract policy details for Navigator ingestion," at bounding box center [1212, 552] width 626 height 92
click at [1239, 525] on textarea "Extract policy details for Navigator ingestion," at bounding box center [1212, 552] width 626 height 92
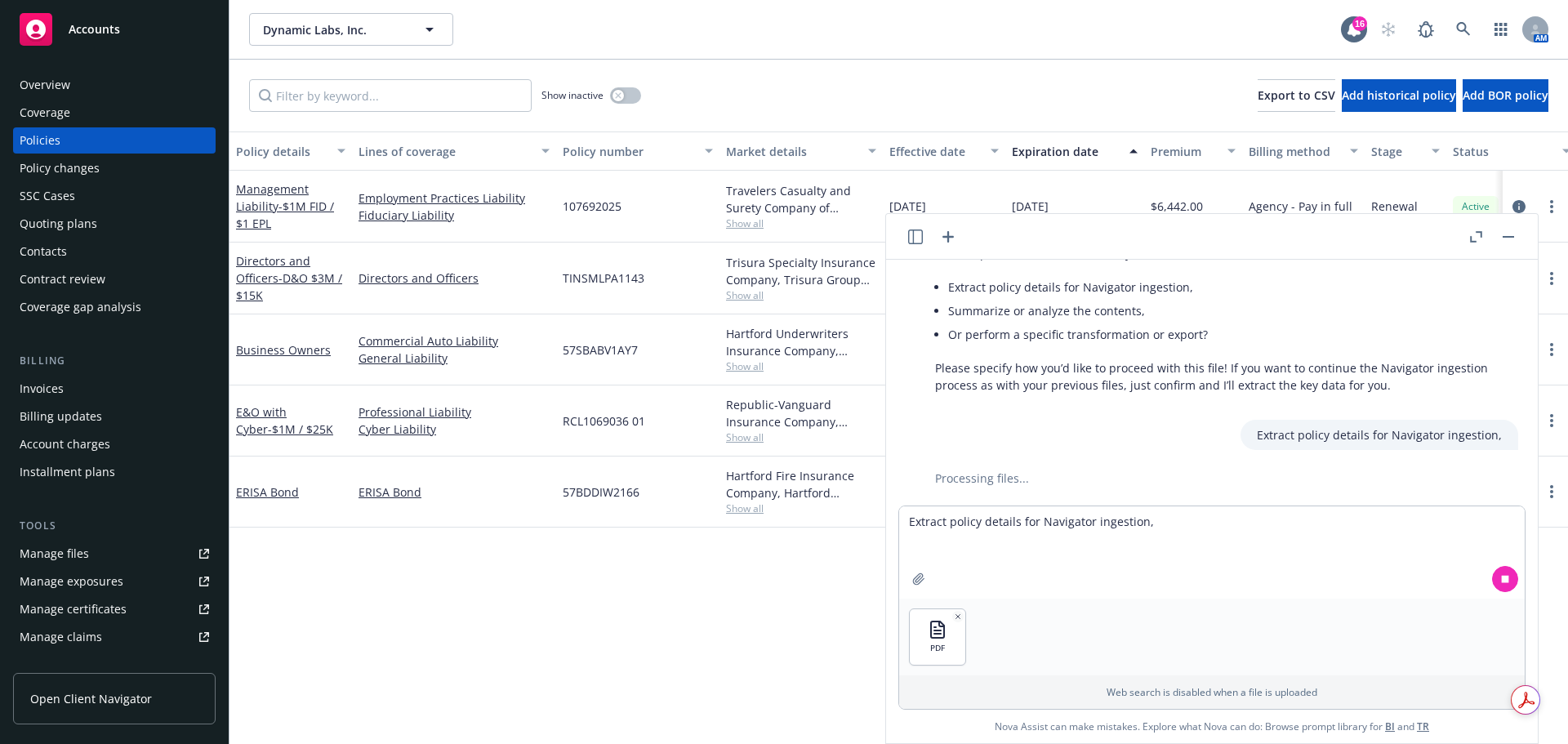
click at [952, 232] on icon "button" at bounding box center [948, 236] width 19 height 19
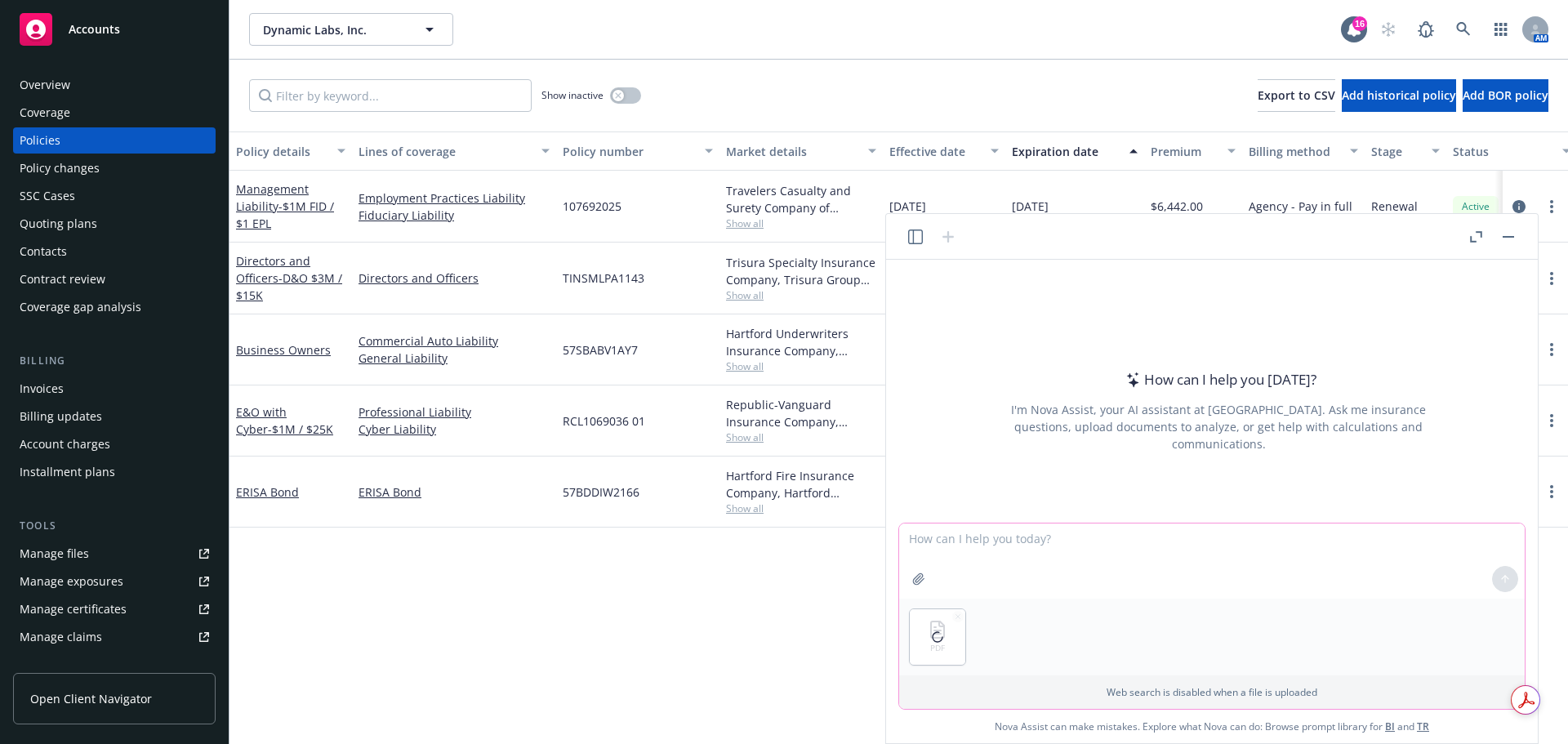
click at [940, 568] on textarea at bounding box center [1212, 561] width 626 height 75
click at [939, 544] on textarea at bounding box center [1212, 561] width 626 height 75
paste textarea "Extract policy details for Navigator ingestion,"
type textarea "Extract policy details for Navigator ingestion,"
